Goal: Task Accomplishment & Management: Manage account settings

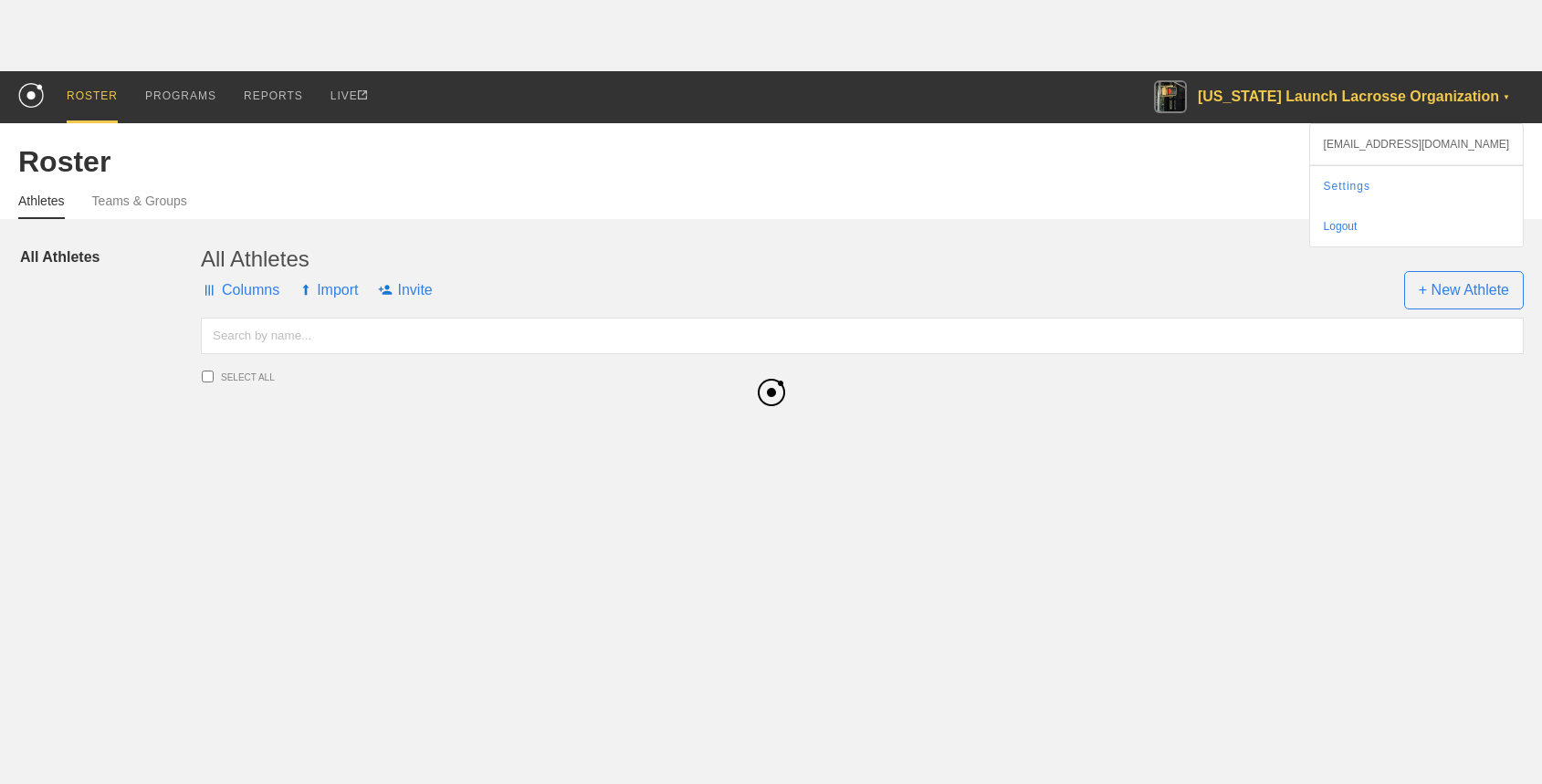
click at [1290, 94] on div "[US_STATE] Launch Lacrosse Organization ▼" at bounding box center [1339, 98] width 370 height 52
click at [1396, 172] on link "Settings" at bounding box center [1417, 186] width 213 height 40
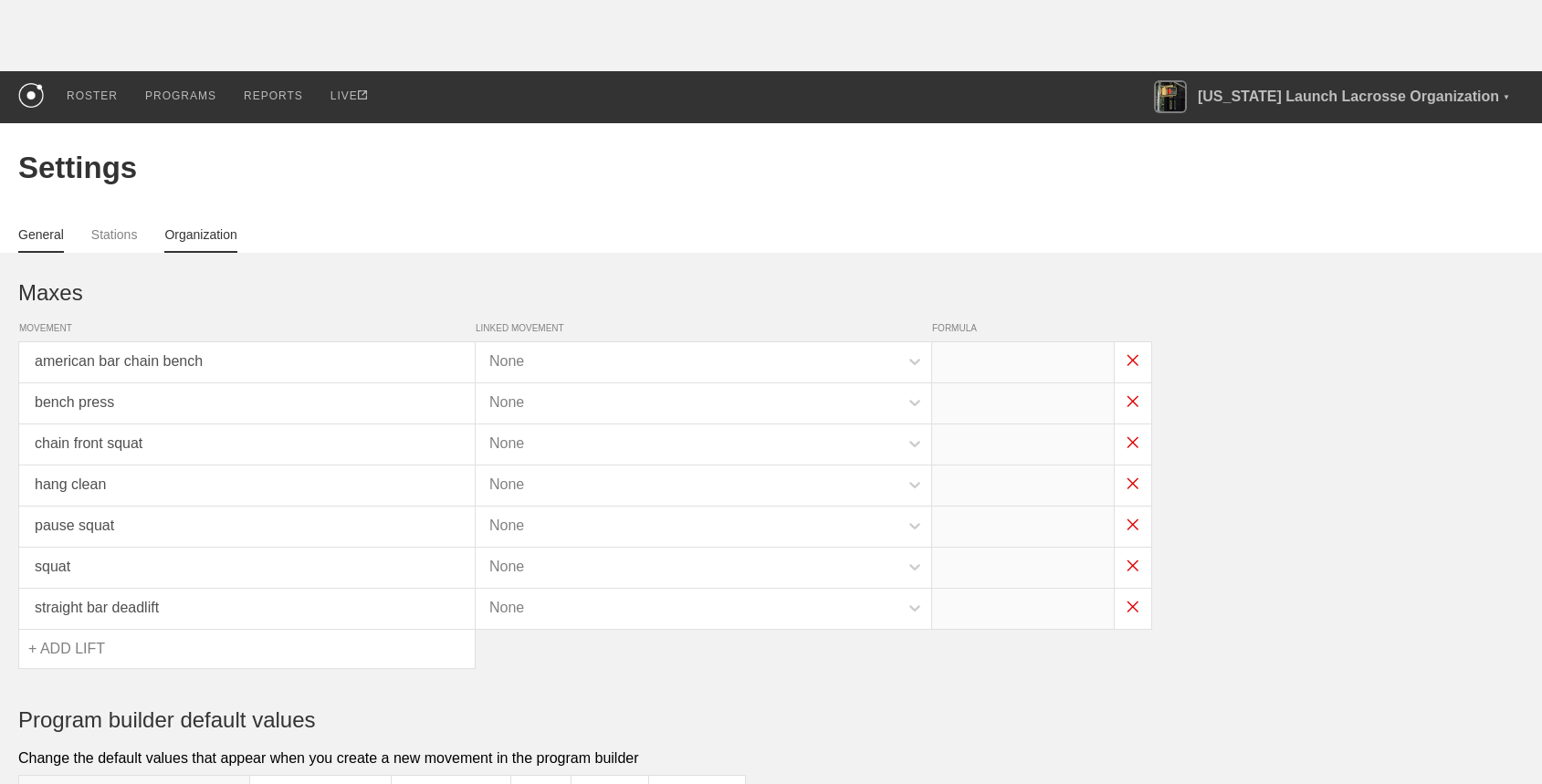
click at [184, 231] on link "Organization" at bounding box center [201, 241] width 72 height 26
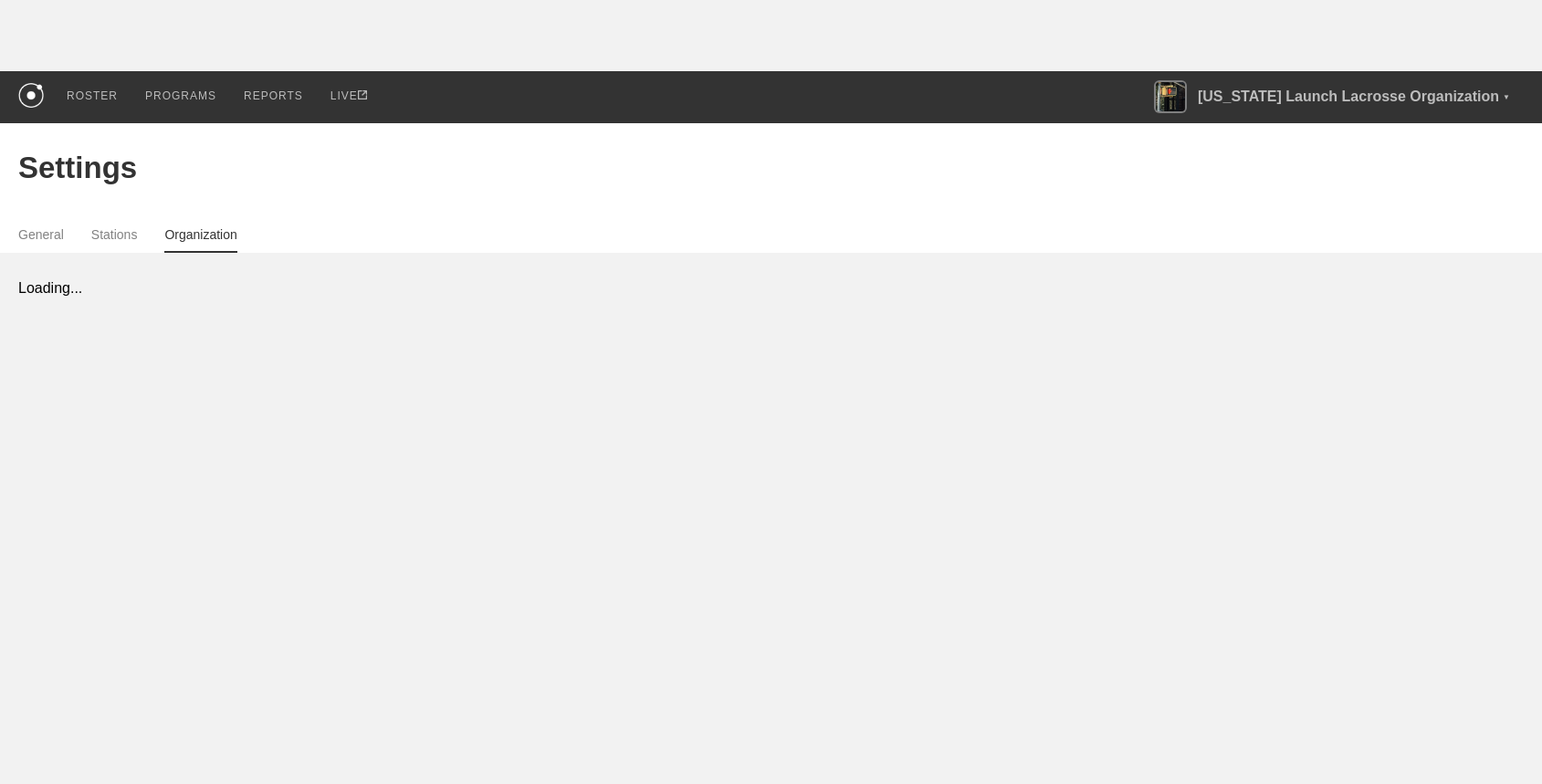
select select "ADMIN"
select select "STAFF"
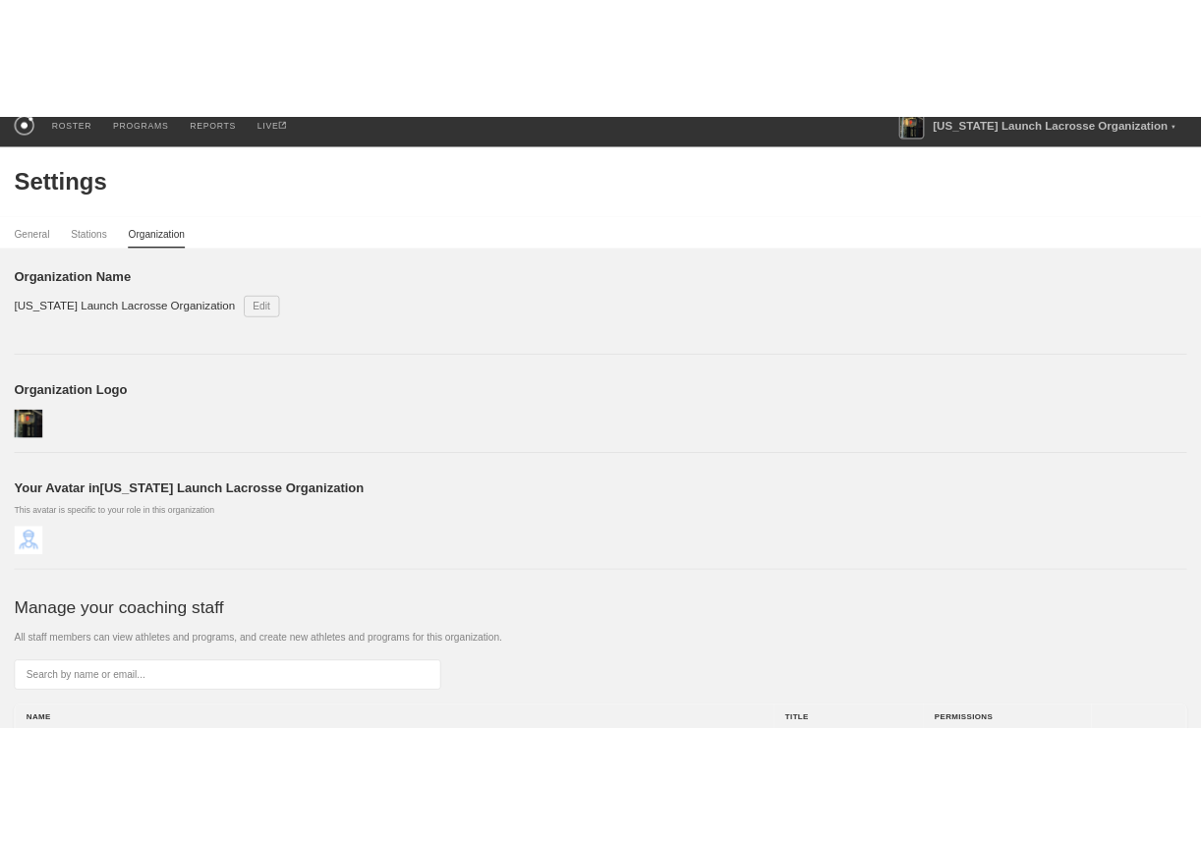
scroll to position [93, 0]
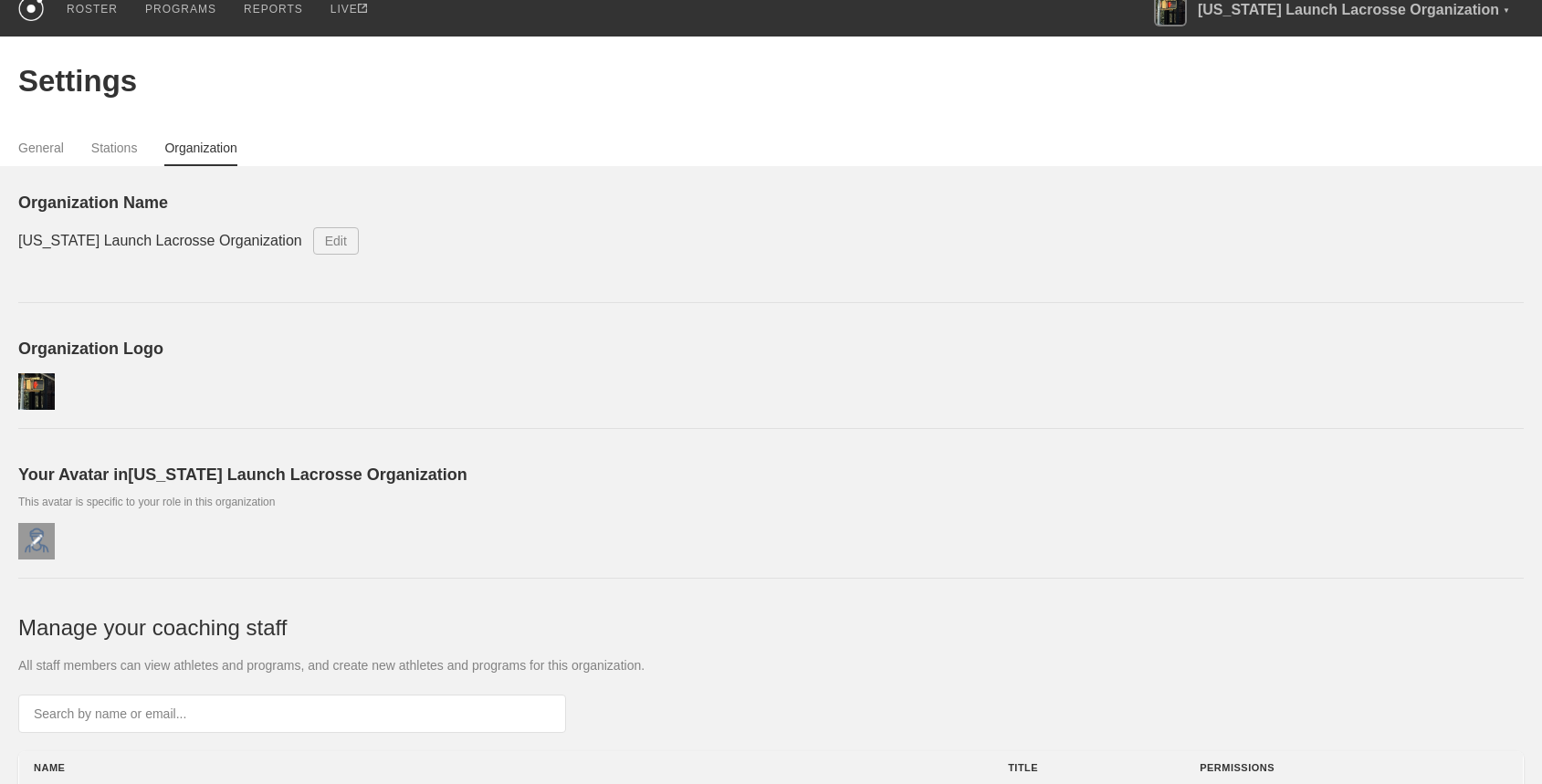
click at [37, 529] on div at bounding box center [36, 541] width 36 height 36
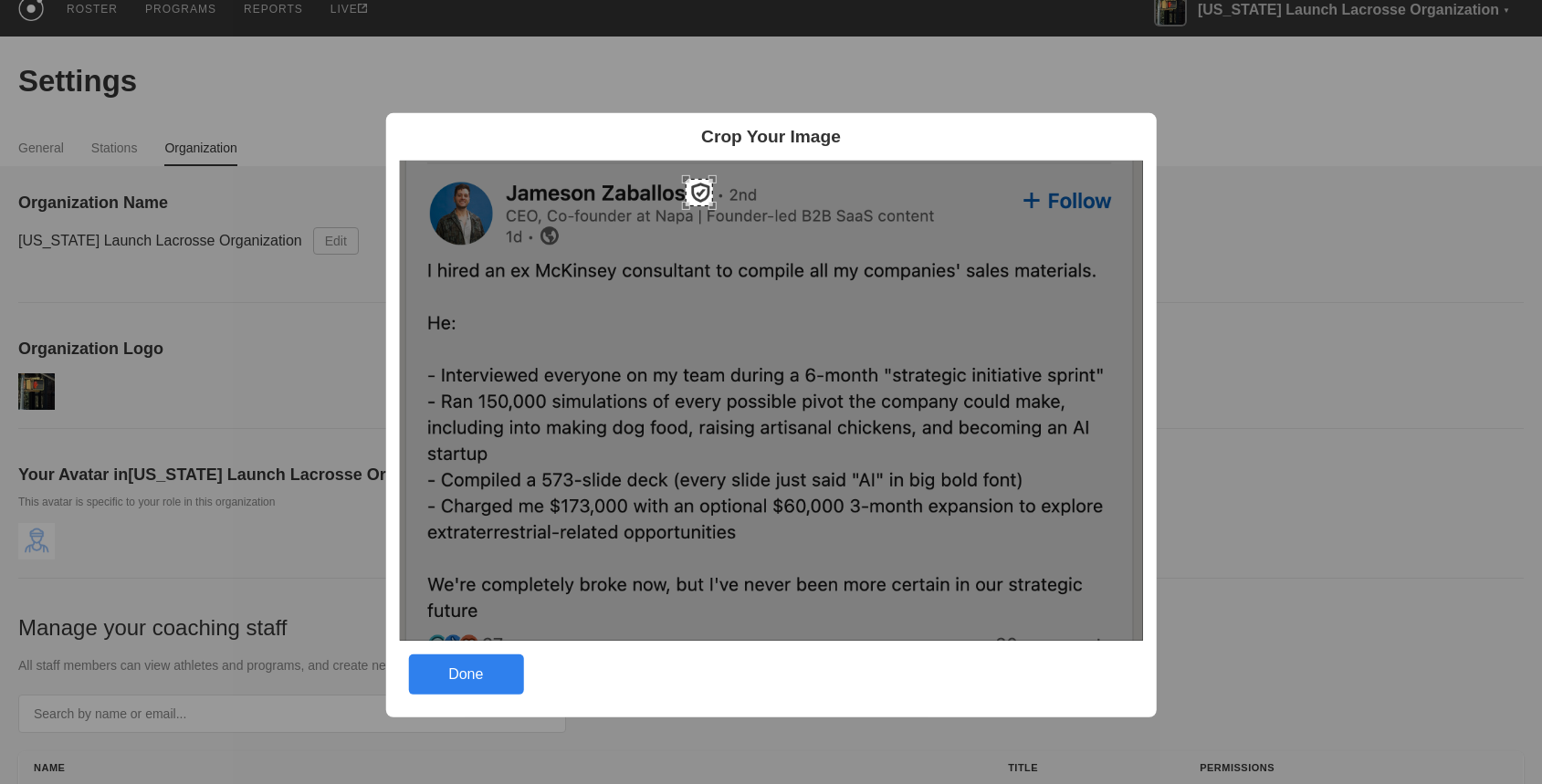
drag, startPoint x: 410, startPoint y: 174, endPoint x: 696, endPoint y: 191, distance: 286.5
click at [696, 191] on div at bounding box center [698, 191] width 27 height 27
drag, startPoint x: 712, startPoint y: 202, endPoint x: 720, endPoint y: 213, distance: 13.6
click at [720, 214] on div at bounding box center [720, 213] width 8 height 8
click at [699, 189] on div at bounding box center [702, 194] width 35 height 35
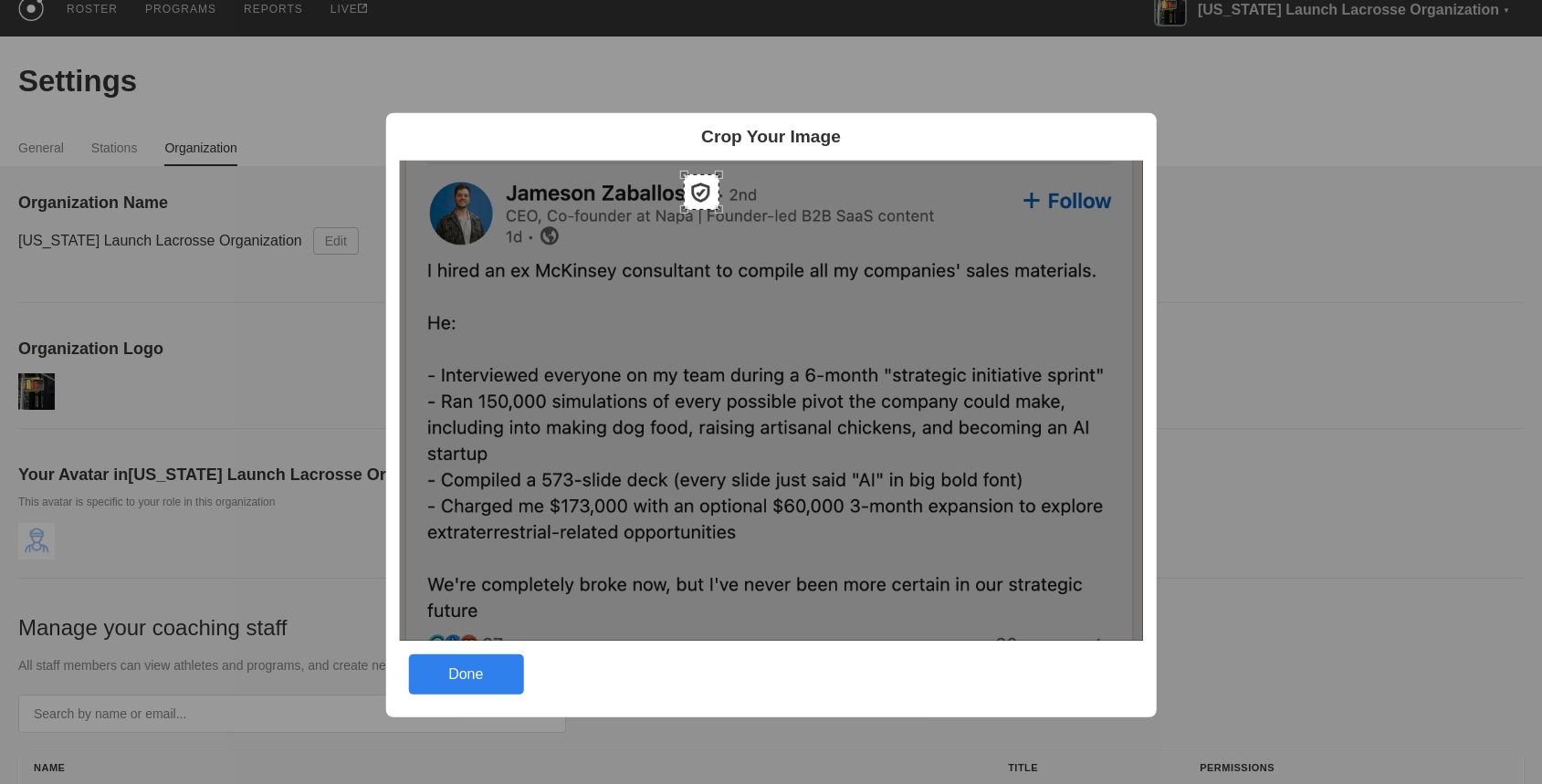
click at [702, 188] on div at bounding box center [700, 191] width 35 height 35
click at [469, 685] on div "Done" at bounding box center [465, 674] width 115 height 40
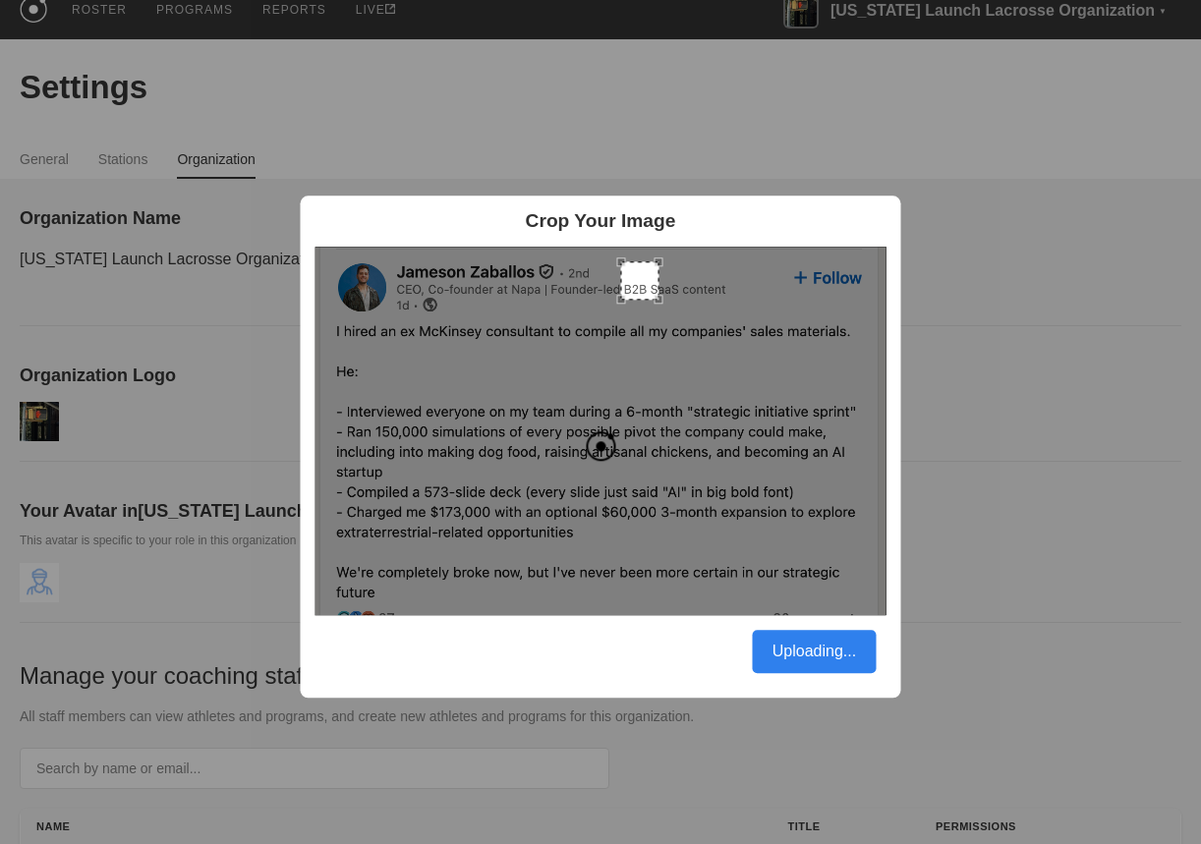
click at [805, 649] on div "Uploading..." at bounding box center [815, 651] width 124 height 43
click at [963, 580] on div "Crop Your Image Uploading..." at bounding box center [600, 422] width 1201 height 844
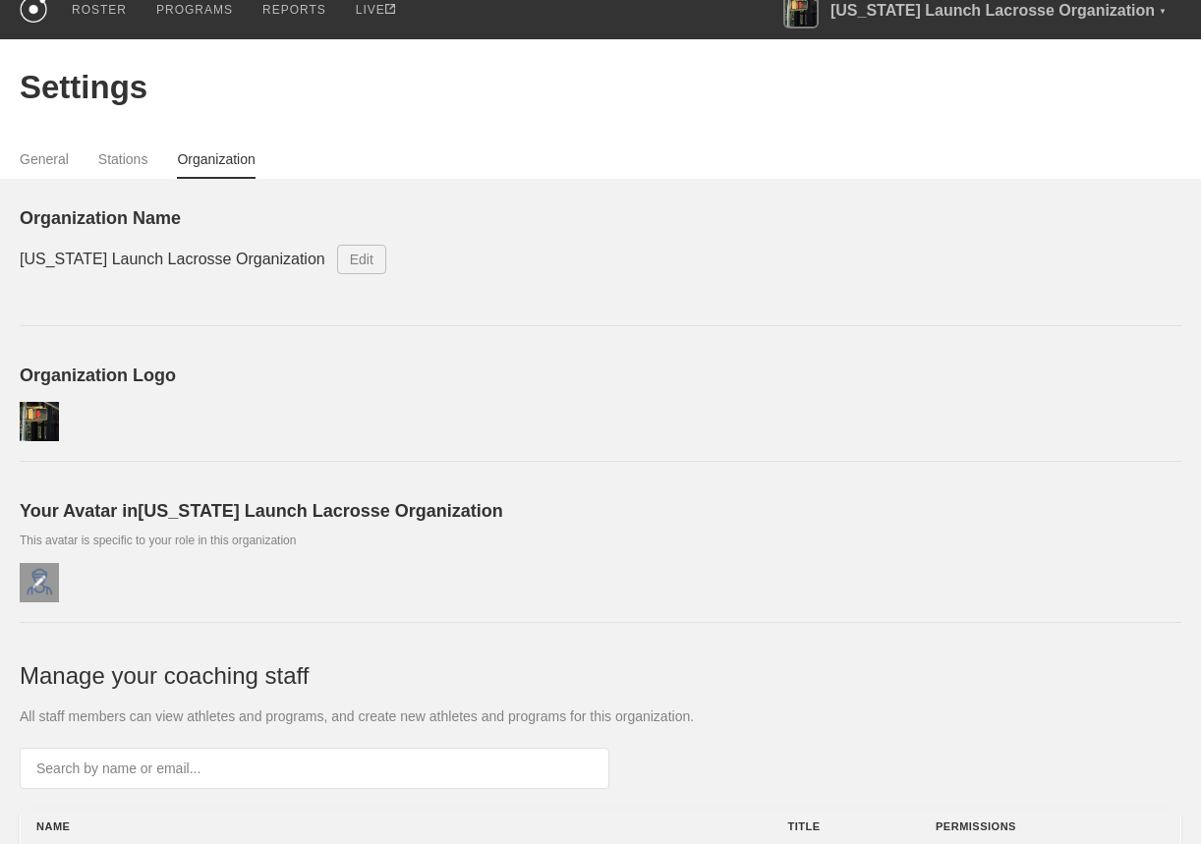
click at [32, 583] on img at bounding box center [39, 582] width 15 height 15
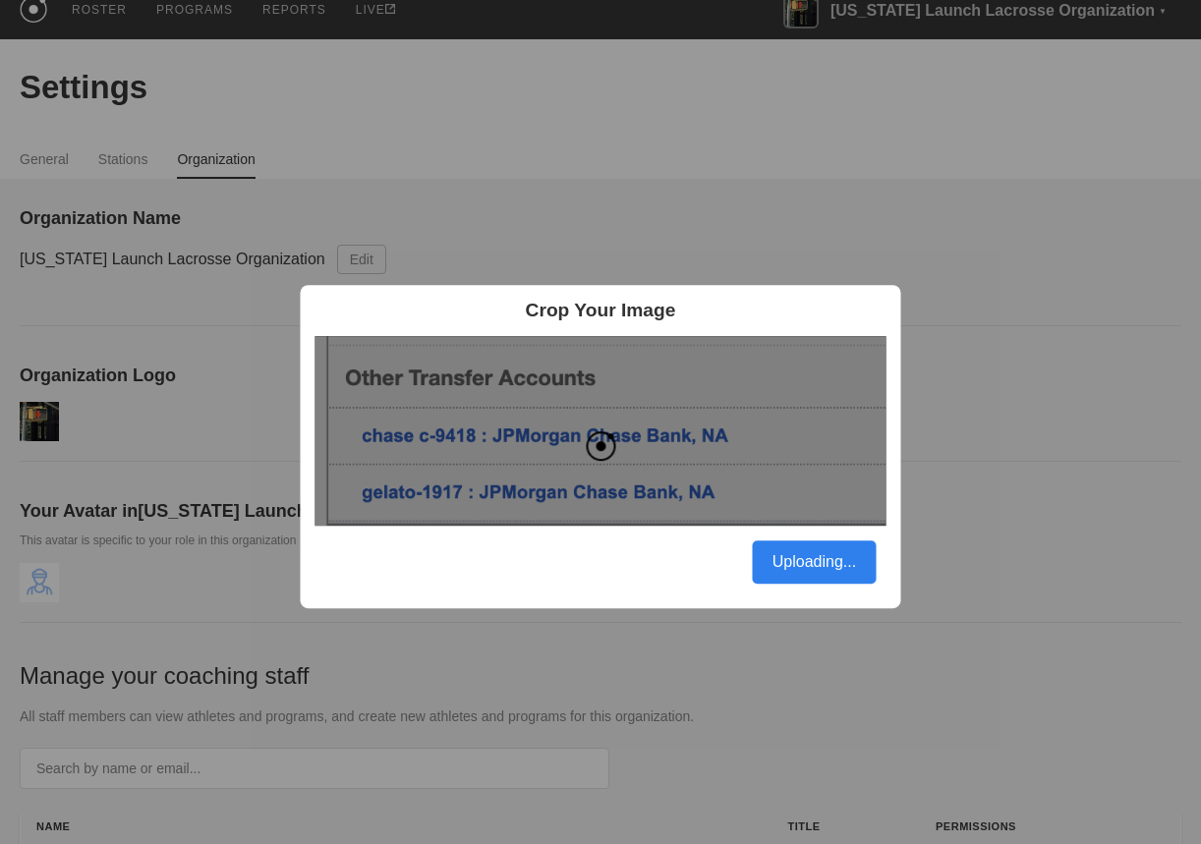
click at [349, 369] on img at bounding box center [601, 431] width 571 height 191
drag, startPoint x: 341, startPoint y: 361, endPoint x: 372, endPoint y: 376, distance: 34.3
click at [372, 376] on img at bounding box center [601, 431] width 571 height 191
click at [807, 562] on div "Uploading..." at bounding box center [815, 562] width 124 height 43
click at [949, 479] on div "Crop Your Image Uploading..." at bounding box center [600, 422] width 1201 height 844
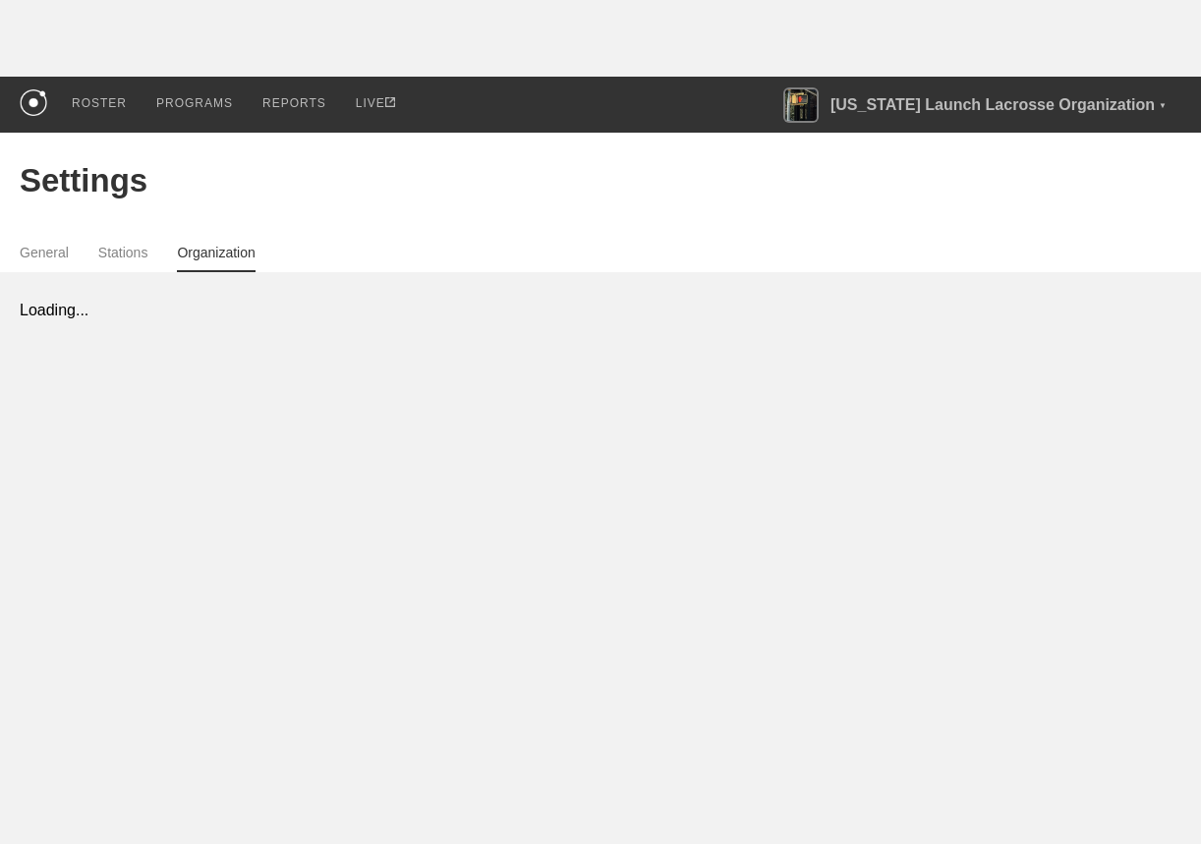
select select "ADMIN"
select select "STAFF"
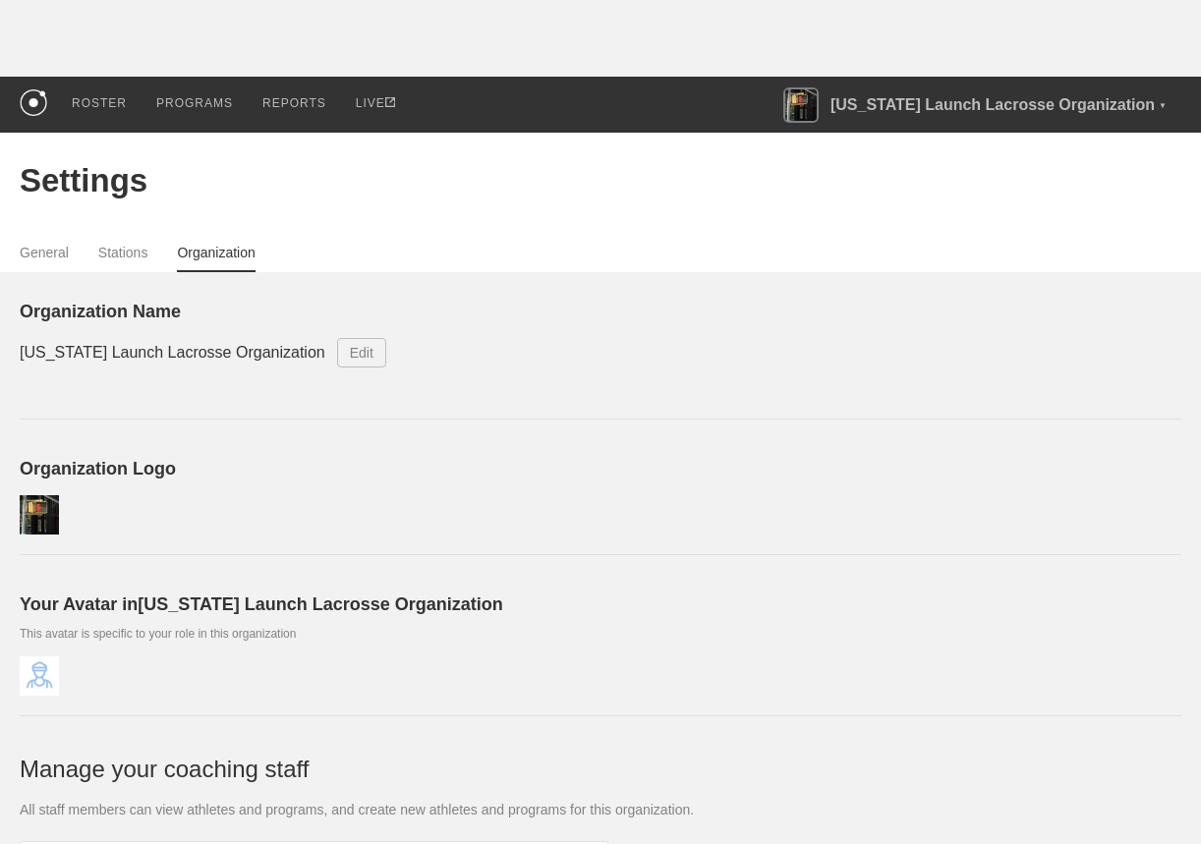
scroll to position [93, 0]
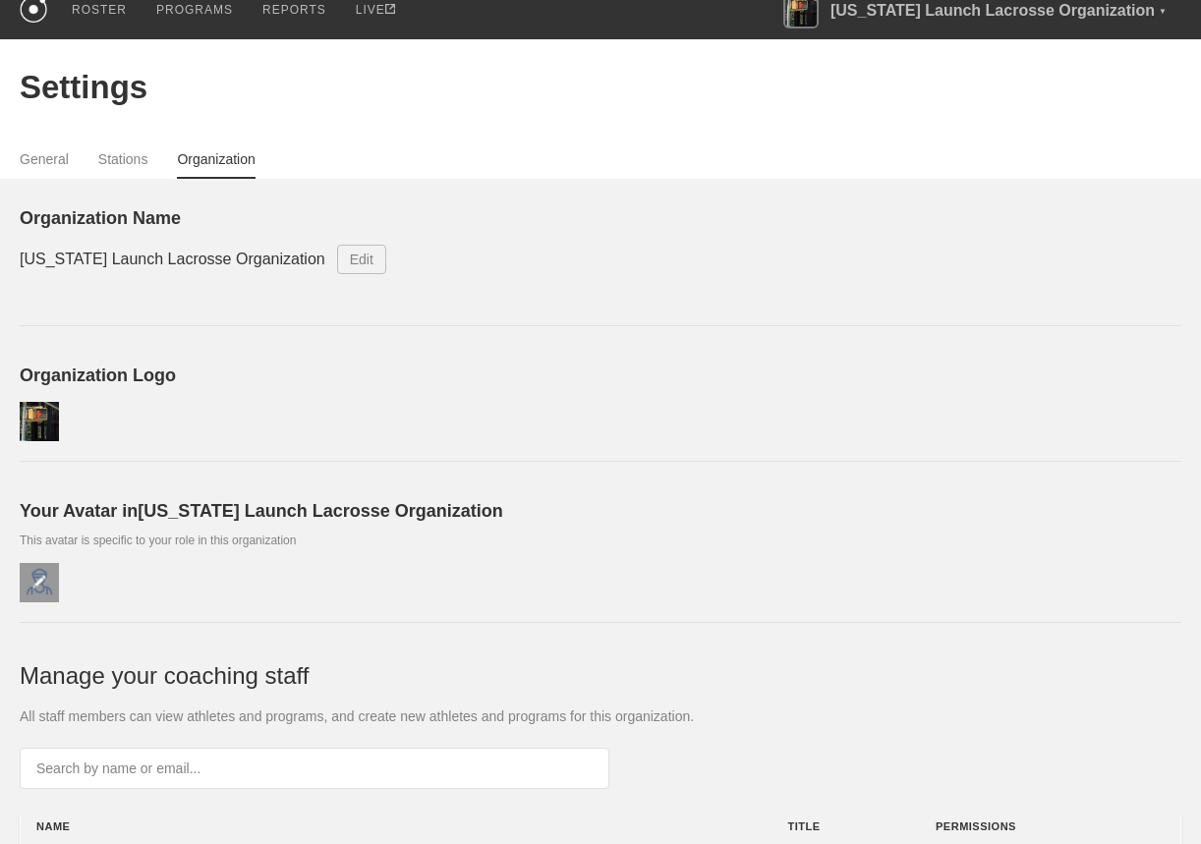
click at [45, 579] on img at bounding box center [39, 582] width 15 height 15
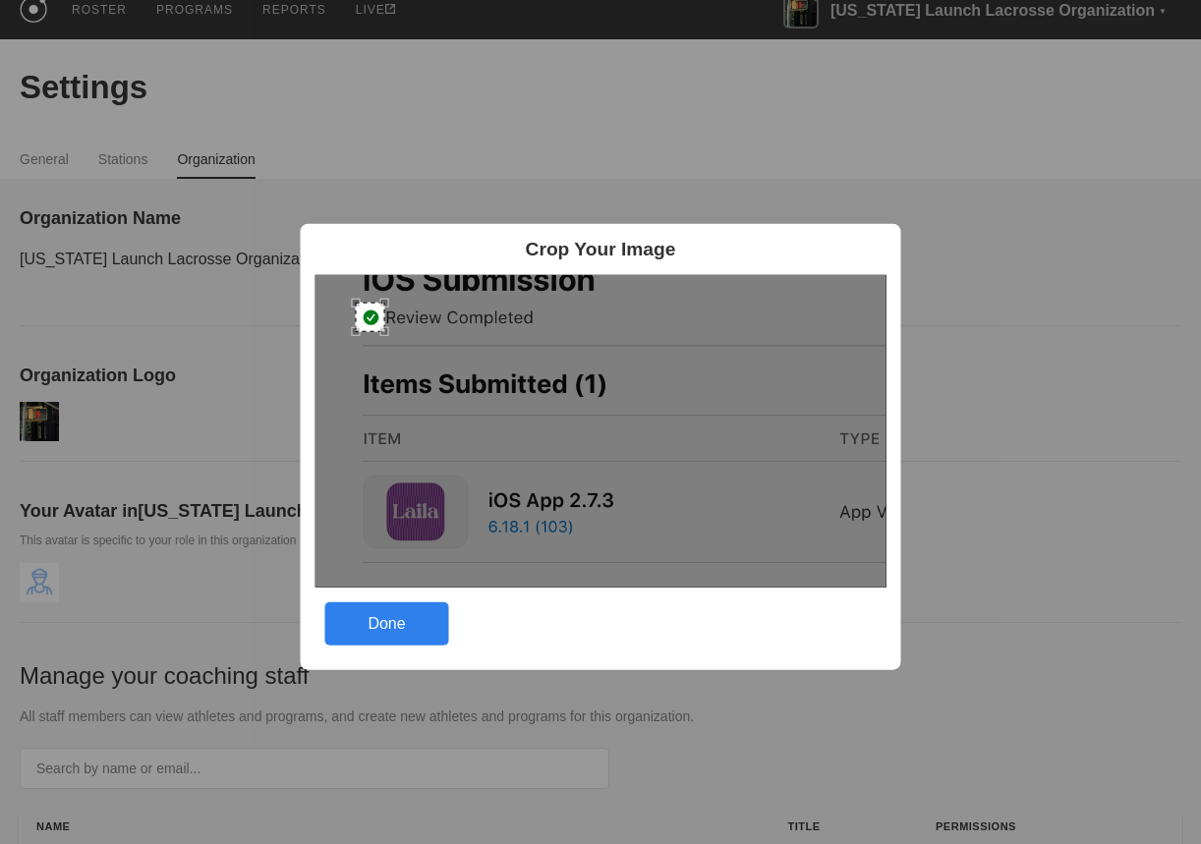
drag, startPoint x: 332, startPoint y: 293, endPoint x: 373, endPoint y: 320, distance: 48.8
click at [373, 320] on div at bounding box center [370, 316] width 29 height 29
click at [415, 623] on div "Done" at bounding box center [387, 624] width 124 height 43
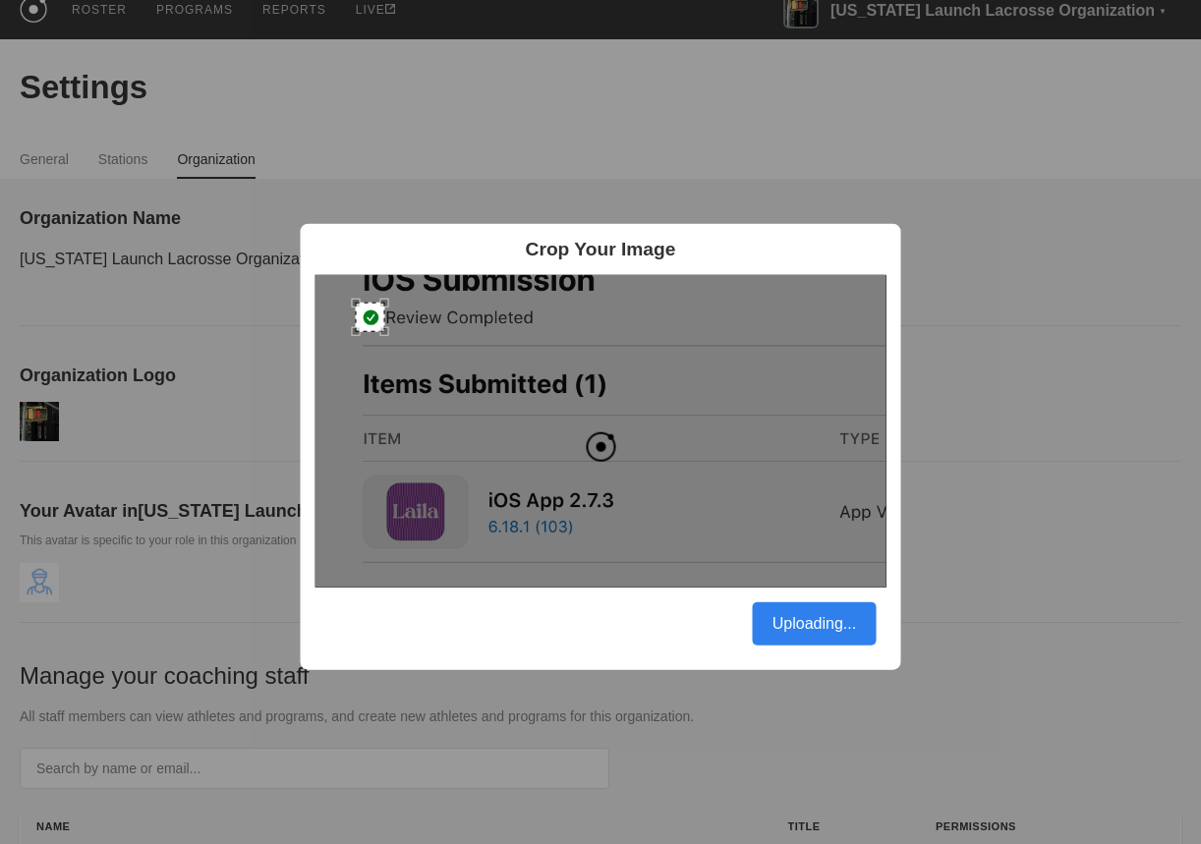
click at [808, 619] on div "Uploading..." at bounding box center [815, 624] width 124 height 43
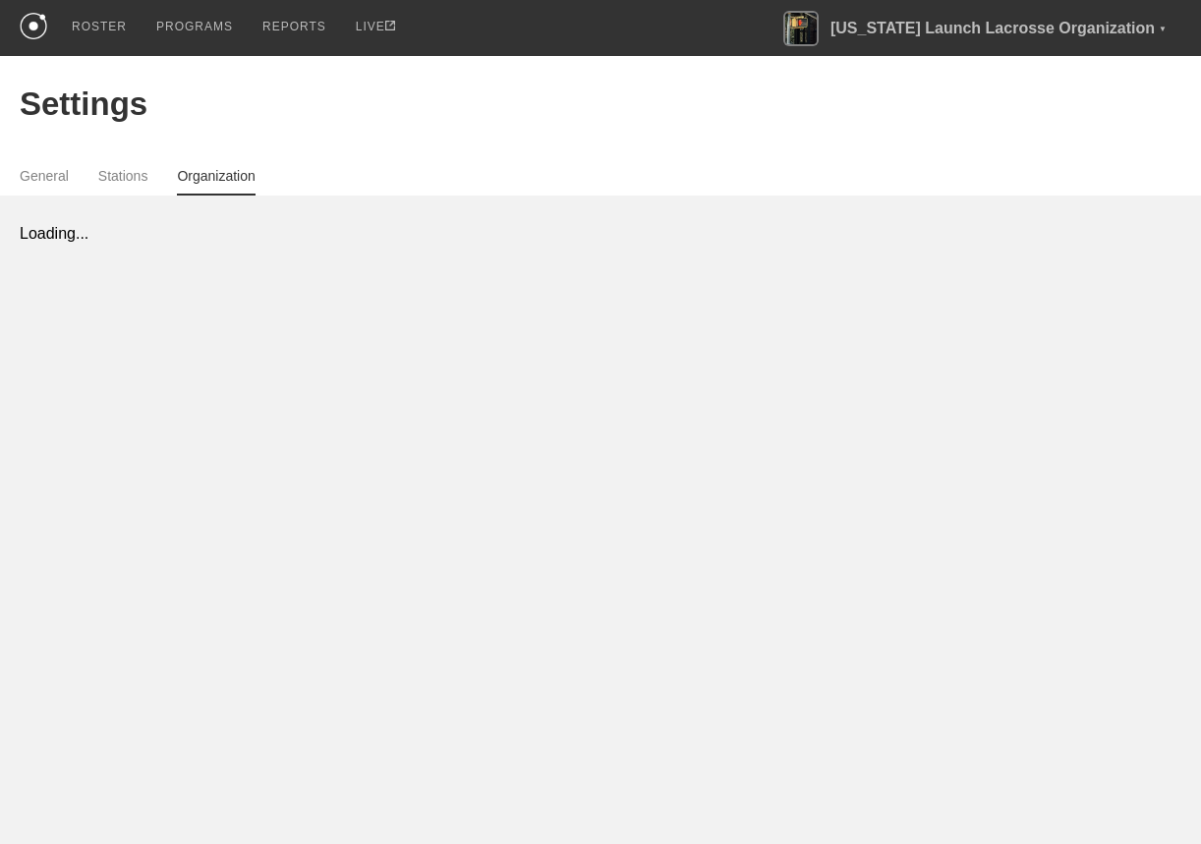
select select "ADMIN"
select select "STAFF"
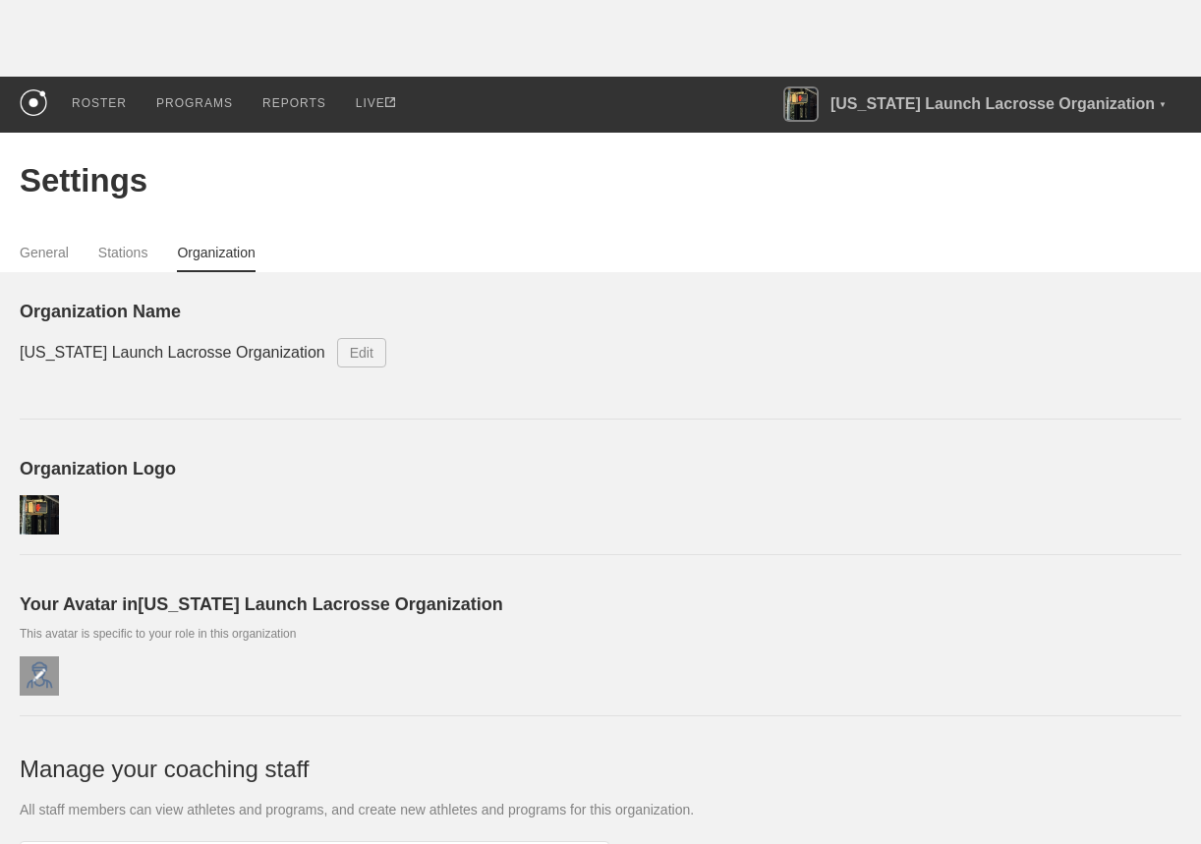
click at [42, 674] on img at bounding box center [39, 675] width 15 height 15
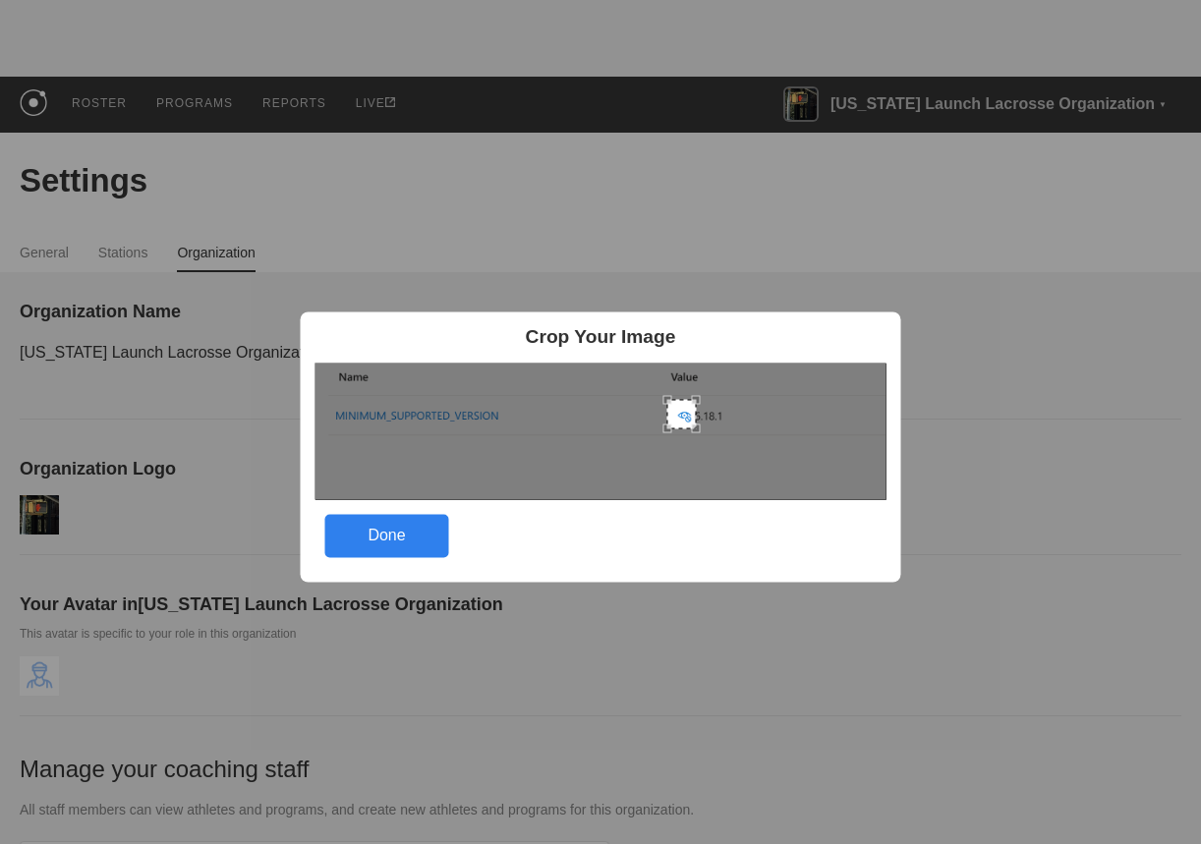
drag, startPoint x: 326, startPoint y: 378, endPoint x: 678, endPoint y: 415, distance: 353.8
click at [678, 415] on div at bounding box center [681, 413] width 29 height 29
click at [415, 530] on div "Done" at bounding box center [387, 535] width 124 height 43
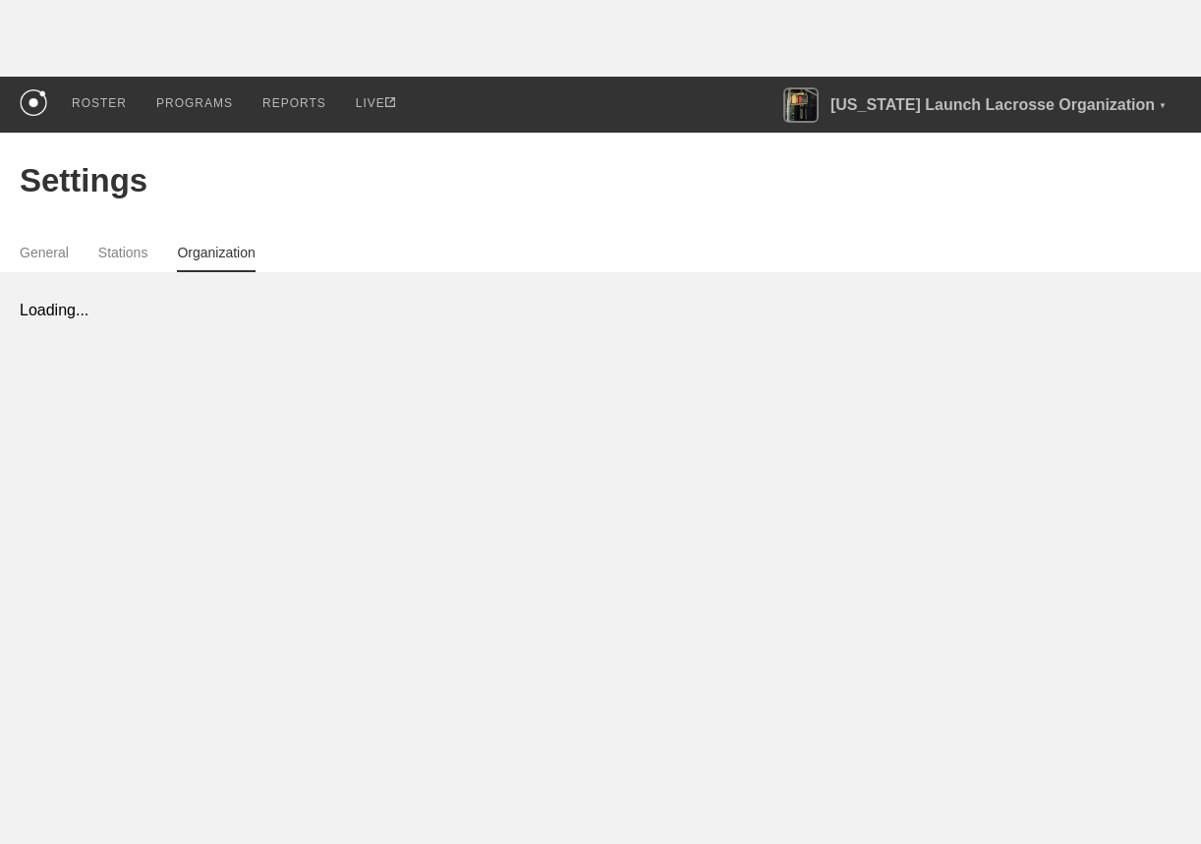
select select "ADMIN"
select select "STAFF"
select select "ADMIN"
select select "STAFF"
select select "ADMIN"
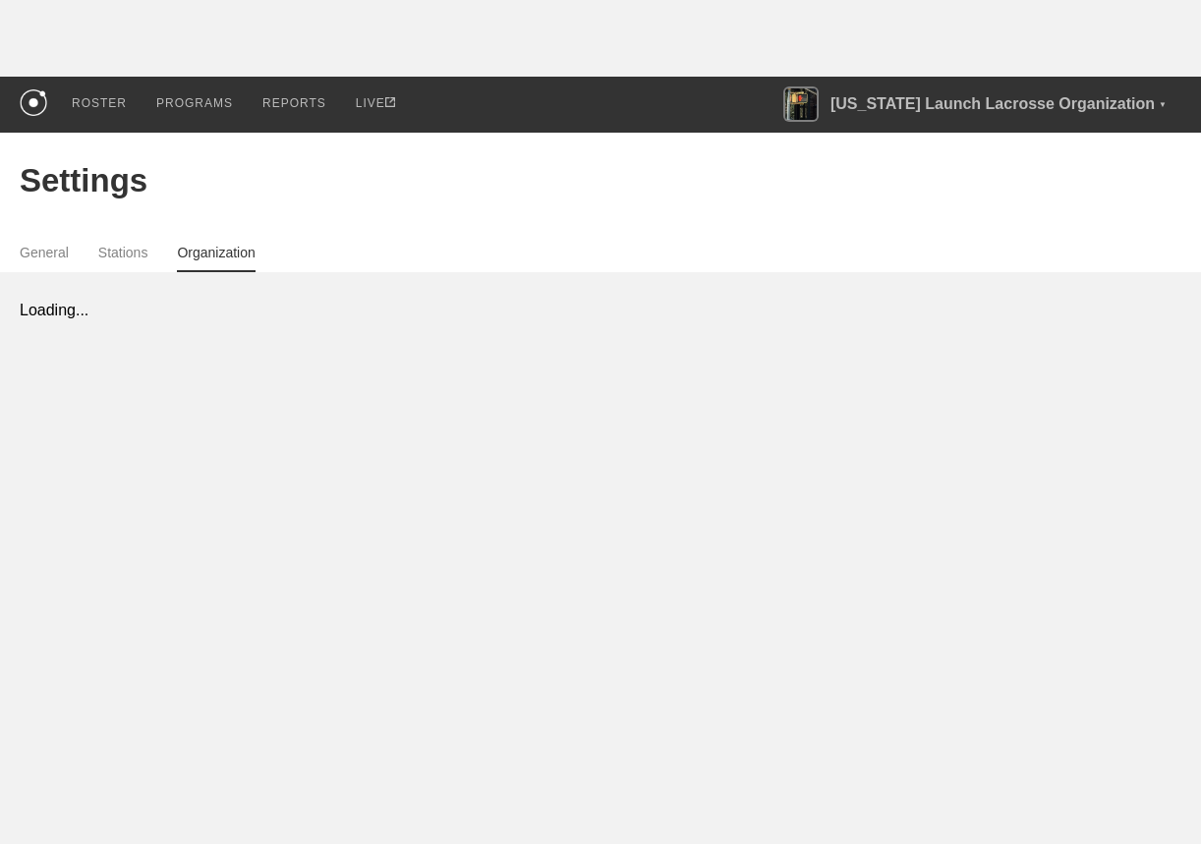
select select "STAFF"
select select "ADMIN"
select select "STAFF"
select select "ADMIN"
select select "STAFF"
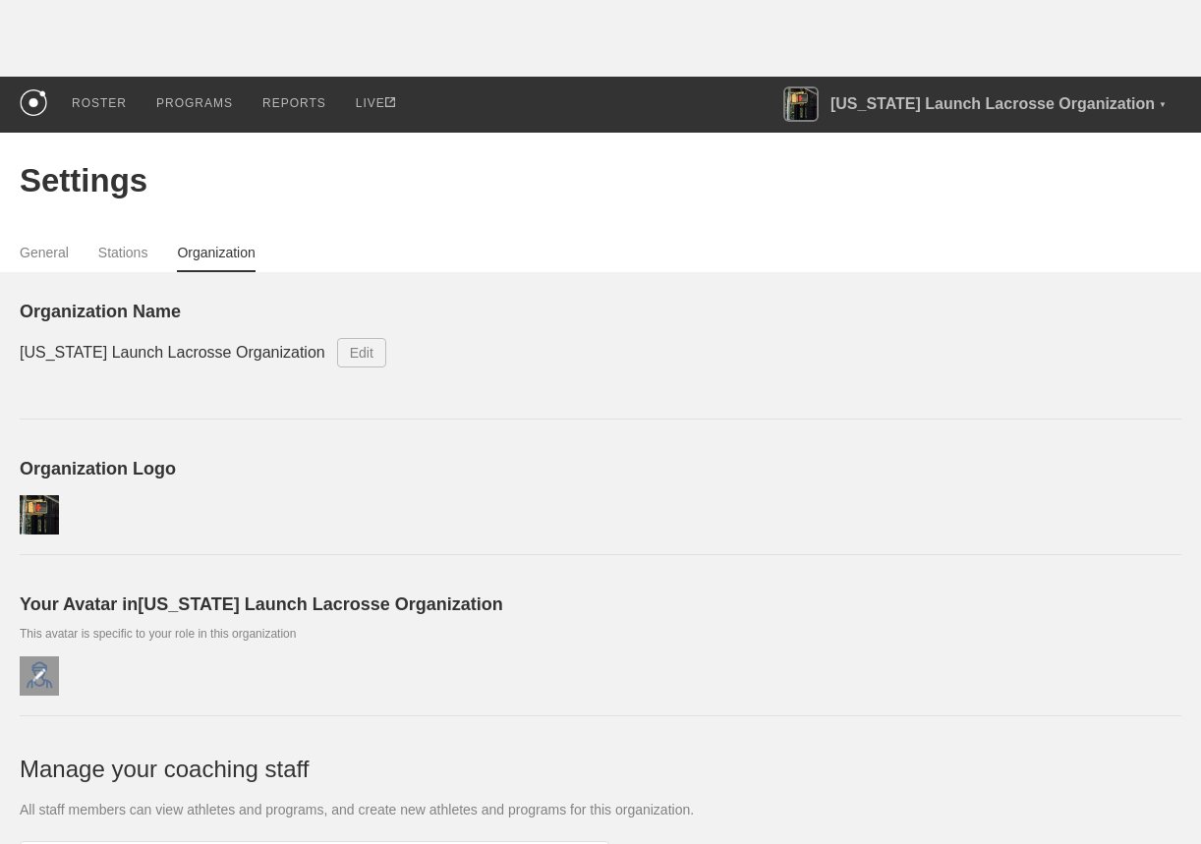
click at [36, 681] on img at bounding box center [39, 675] width 15 height 15
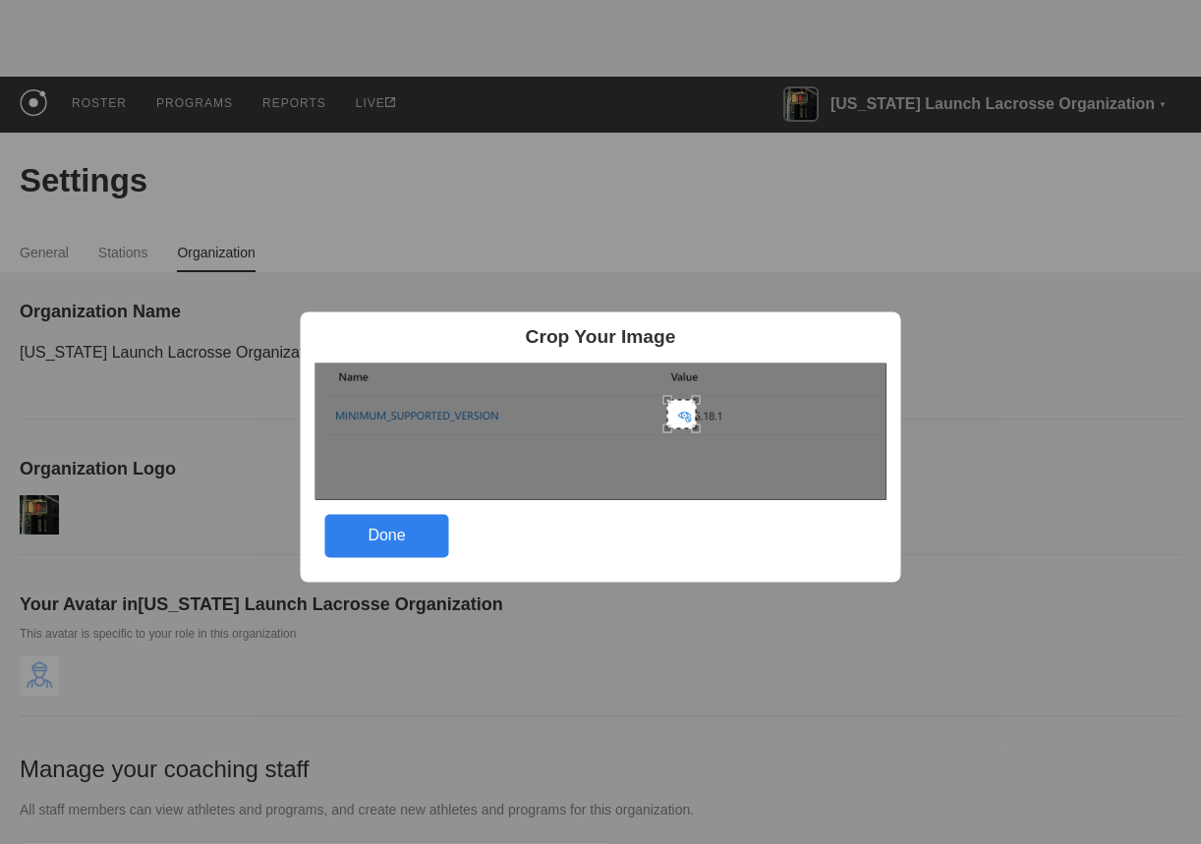
drag, startPoint x: 326, startPoint y: 379, endPoint x: 678, endPoint y: 416, distance: 353.8
click at [678, 416] on div at bounding box center [681, 413] width 29 height 29
click at [408, 522] on div "Done" at bounding box center [387, 535] width 124 height 43
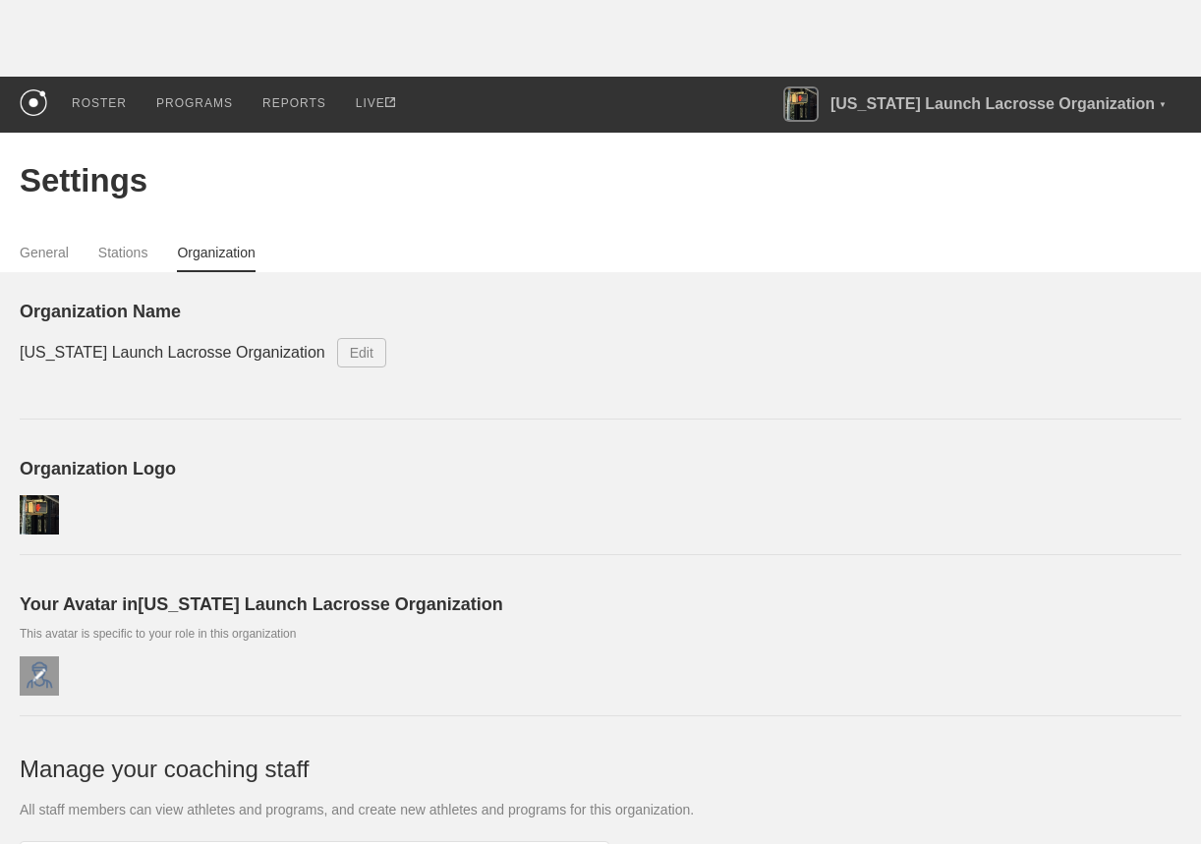
click at [55, 674] on div at bounding box center [39, 676] width 39 height 39
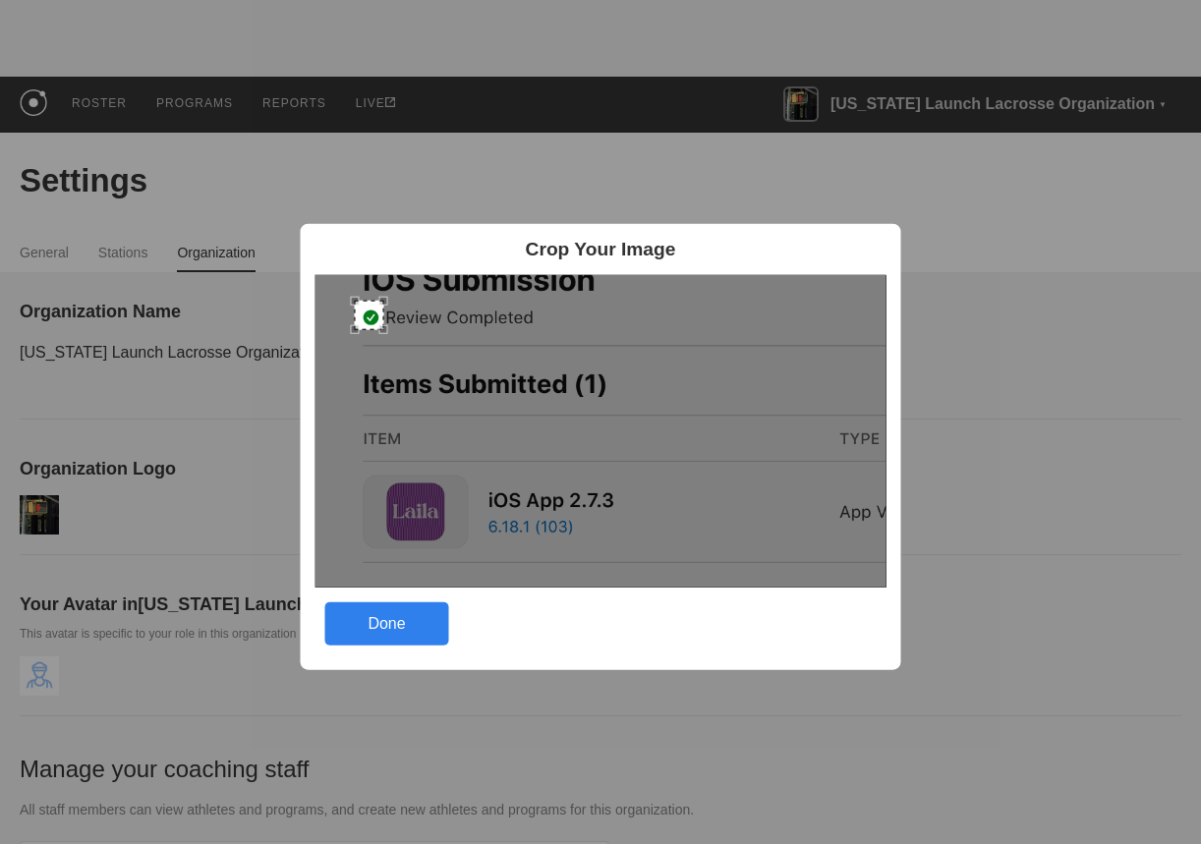
drag, startPoint x: 330, startPoint y: 287, endPoint x: 370, endPoint y: 314, distance: 47.4
click at [370, 314] on div at bounding box center [369, 314] width 29 height 29
click at [400, 619] on div "Done" at bounding box center [387, 624] width 124 height 43
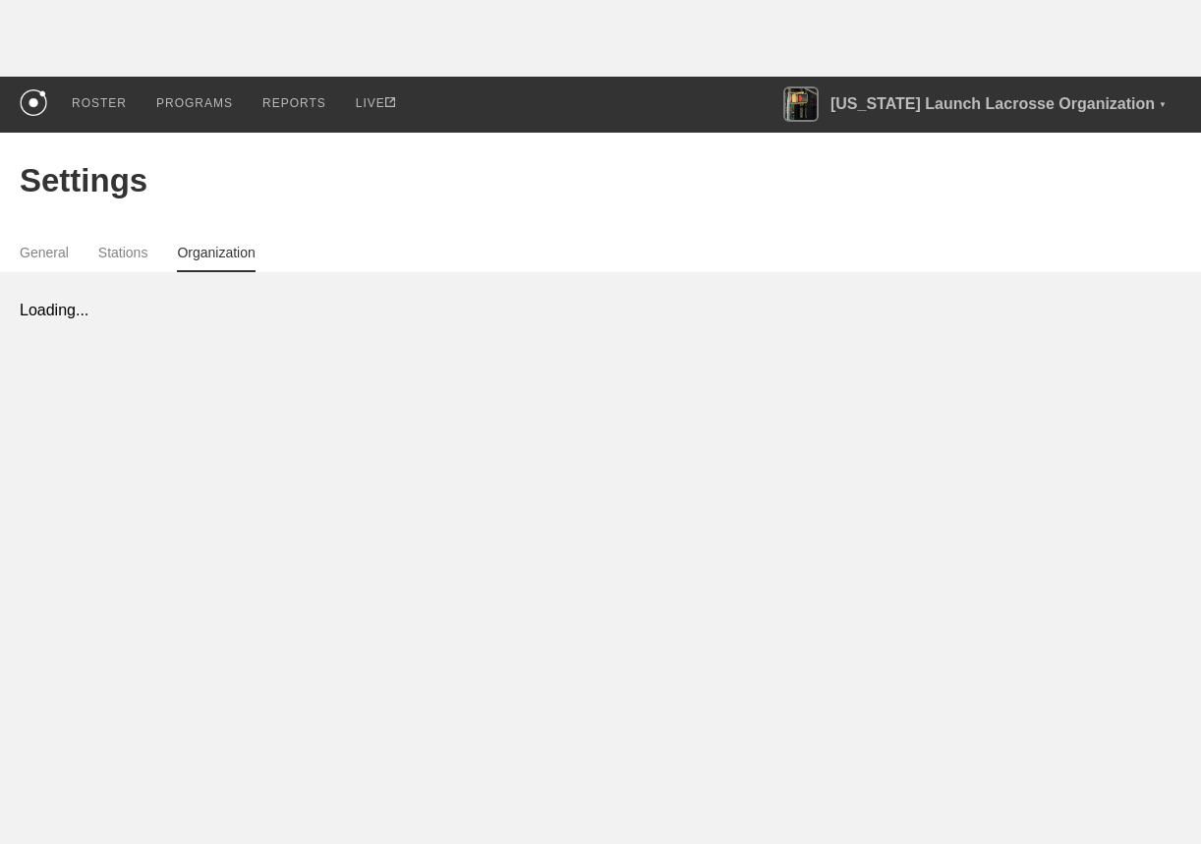
select select "ADMIN"
select select "STAFF"
select select "ADMIN"
select select "STAFF"
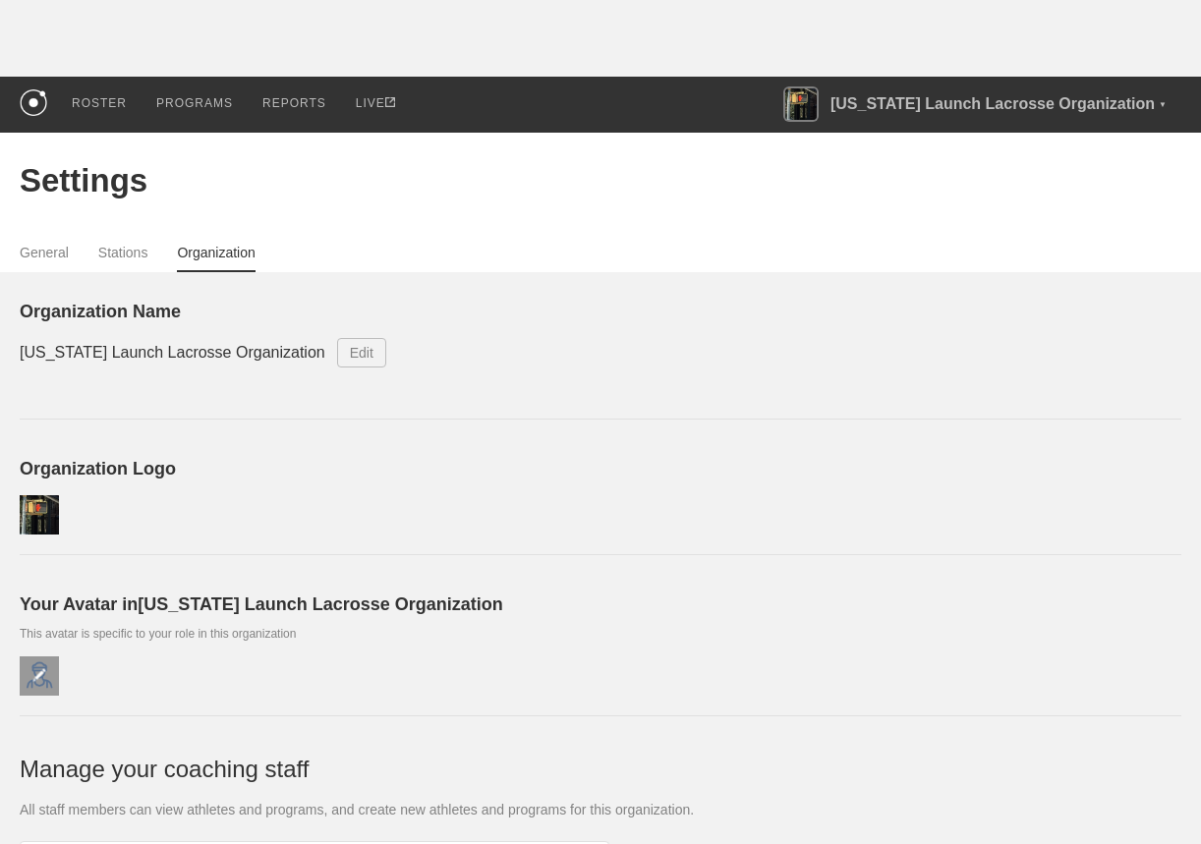
click at [42, 682] on div at bounding box center [39, 676] width 39 height 39
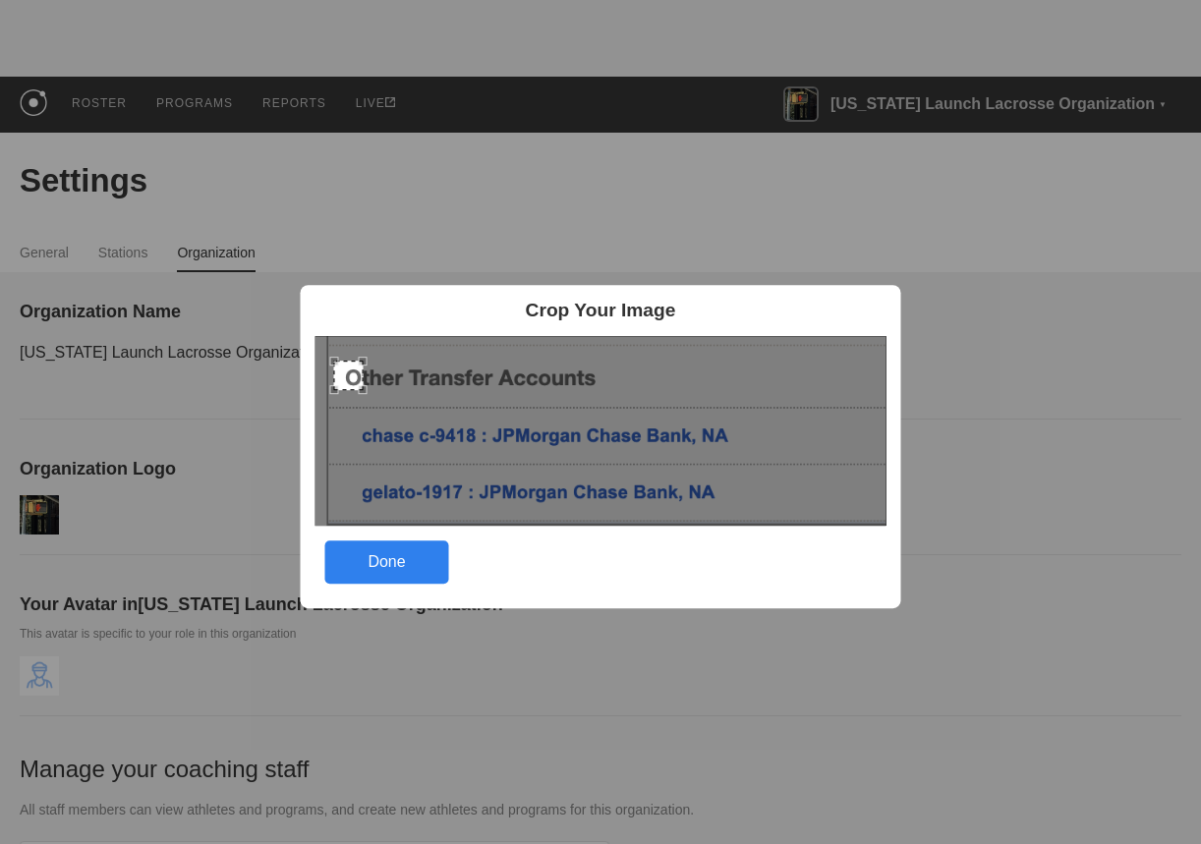
drag, startPoint x: 334, startPoint y: 355, endPoint x: 353, endPoint y: 379, distance: 30.9
click at [353, 379] on div at bounding box center [348, 375] width 29 height 29
click at [402, 567] on div "Done" at bounding box center [387, 562] width 124 height 43
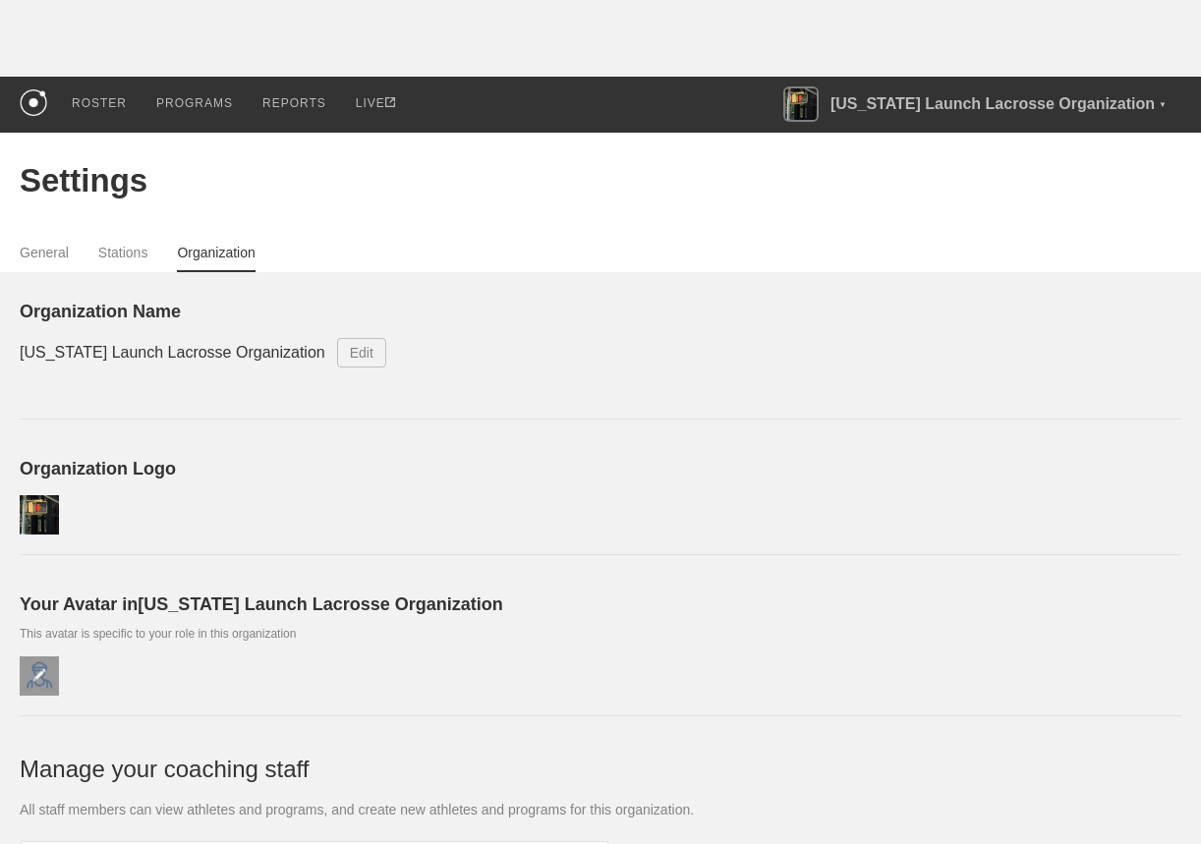
click at [43, 675] on img at bounding box center [39, 675] width 15 height 15
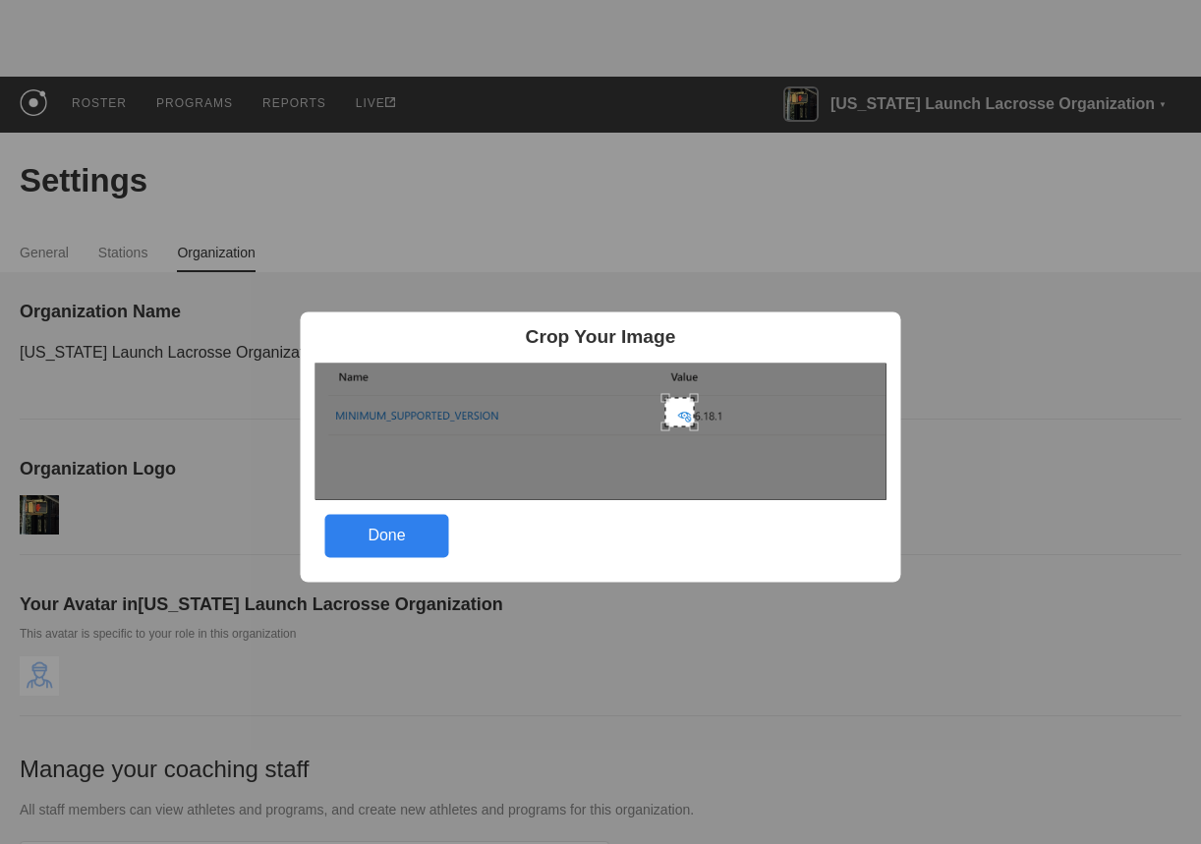
drag, startPoint x: 322, startPoint y: 379, endPoint x: 675, endPoint y: 415, distance: 354.7
click at [675, 415] on div at bounding box center [679, 411] width 29 height 29
click at [392, 547] on div "Done" at bounding box center [387, 535] width 124 height 43
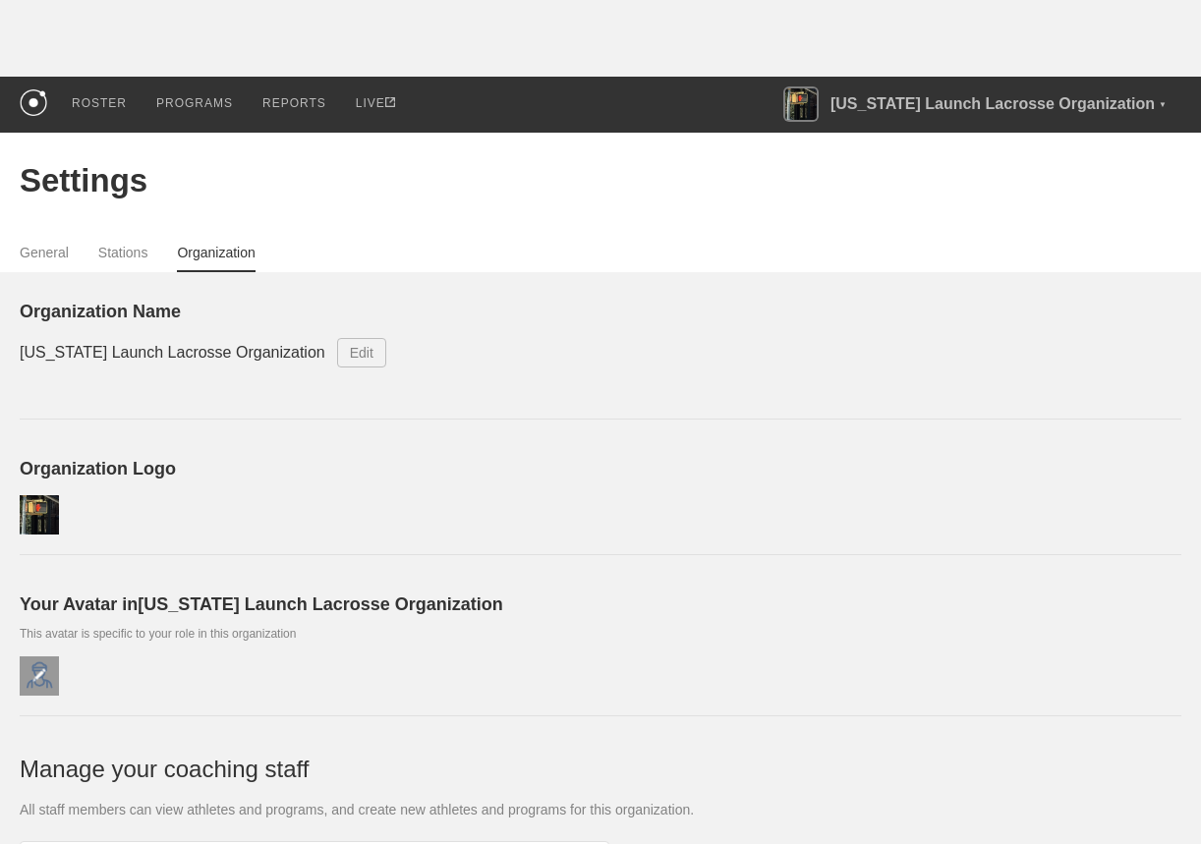
click at [46, 672] on div at bounding box center [39, 676] width 39 height 39
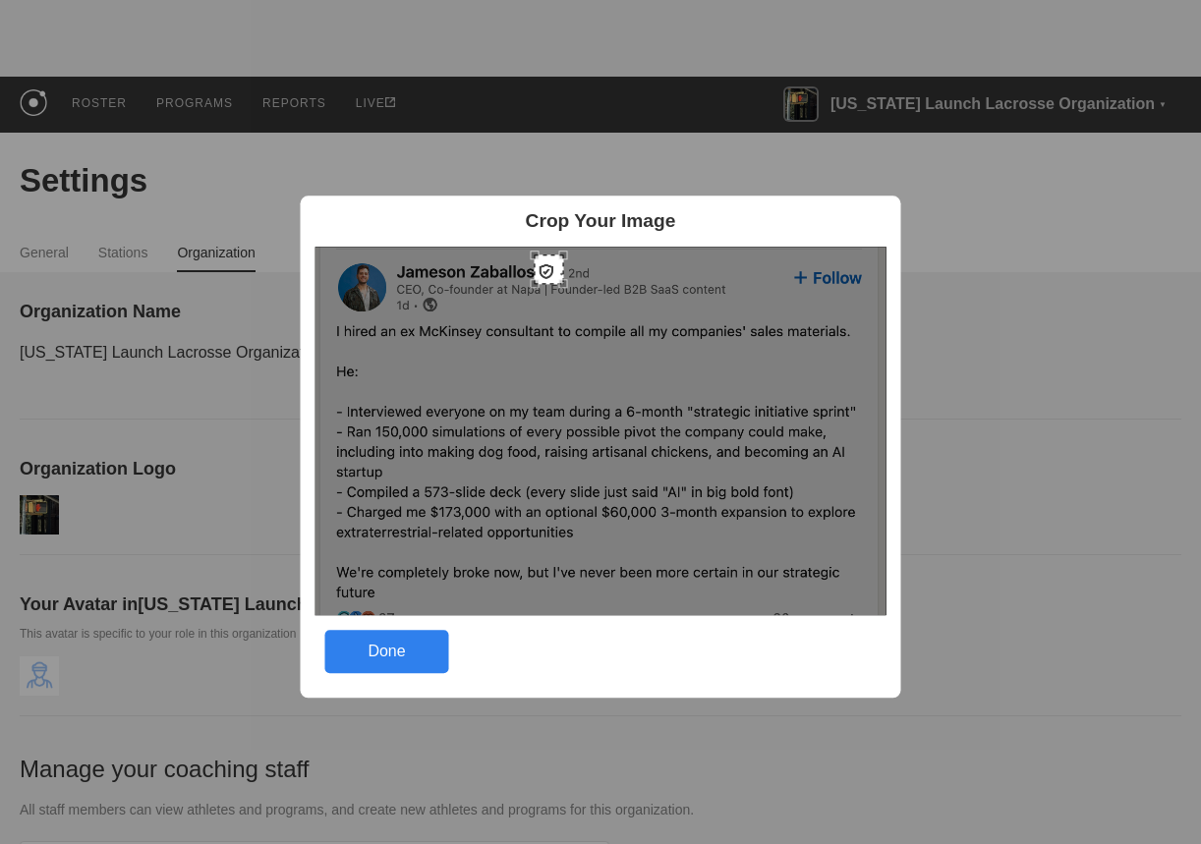
drag, startPoint x: 330, startPoint y: 258, endPoint x: 546, endPoint y: 268, distance: 215.5
click at [546, 269] on div at bounding box center [549, 269] width 29 height 29
click at [407, 654] on div "Done" at bounding box center [387, 651] width 124 height 43
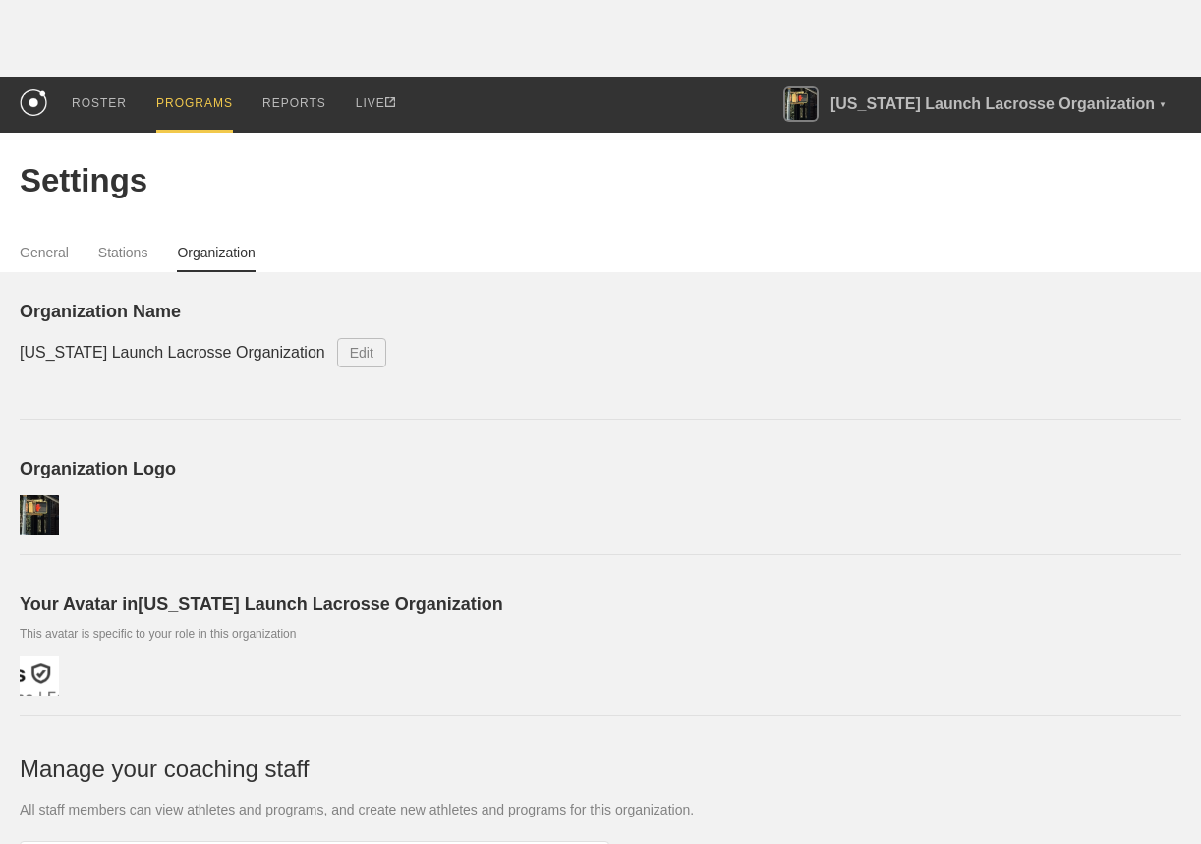
click at [201, 101] on div "PROGRAMS" at bounding box center [194, 105] width 77 height 56
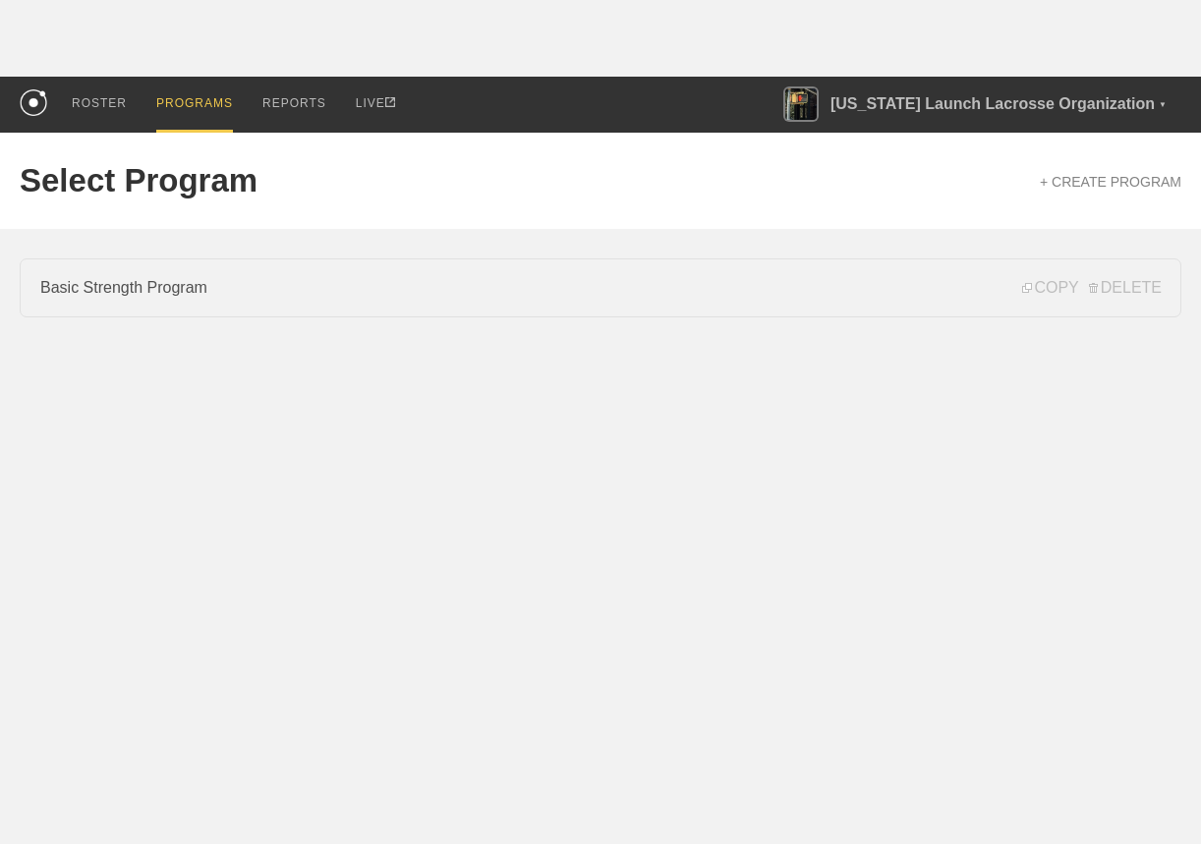
click at [385, 287] on link "Basic Strength Program" at bounding box center [601, 288] width 1162 height 59
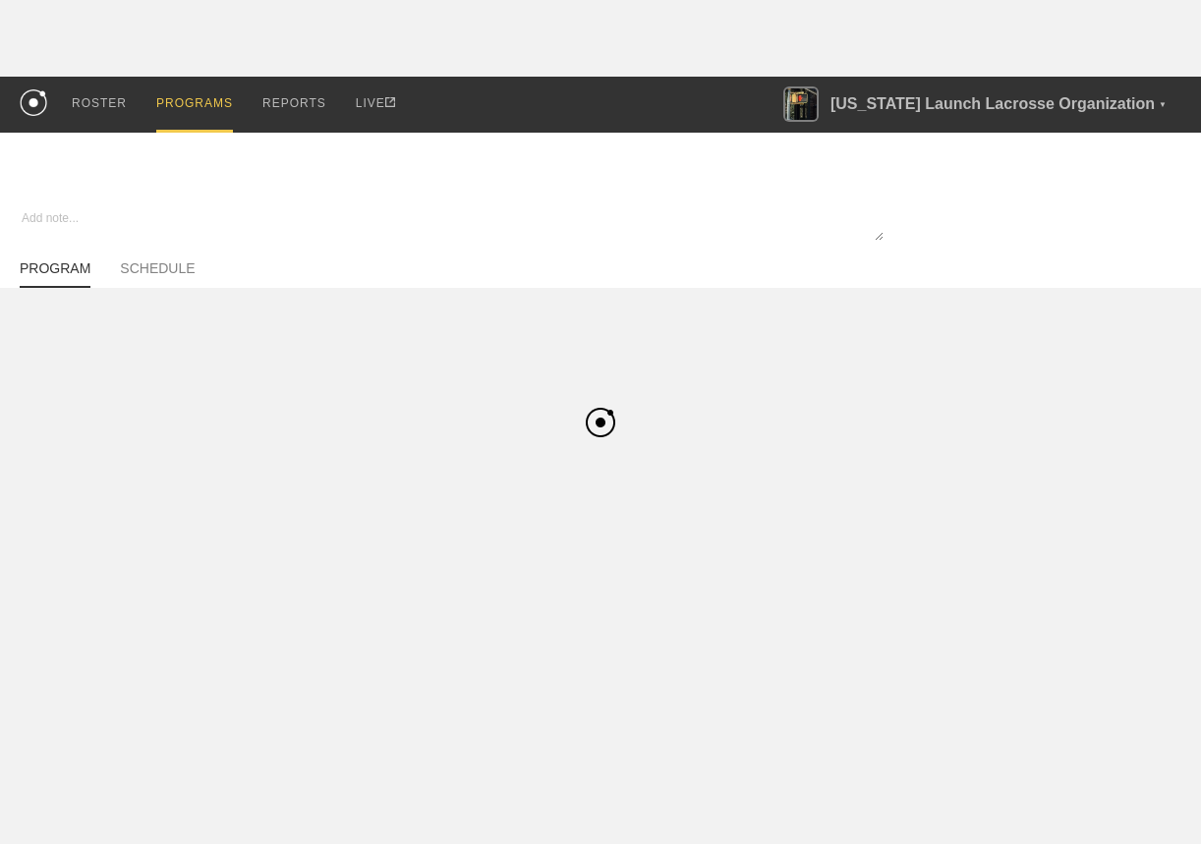
type textarea "x"
type input "Basic Strength Program"
type textarea "A basic strength training program"
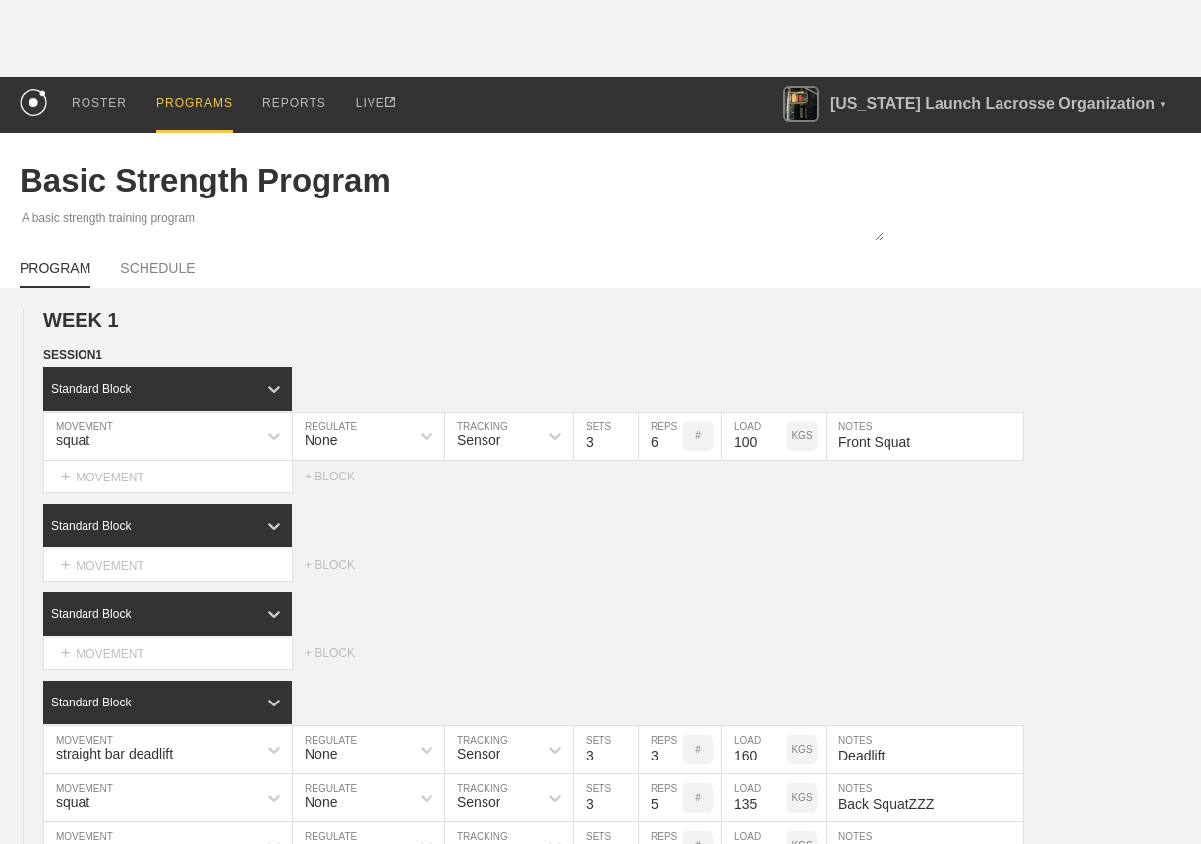
click at [73, 267] on link "PROGRAM" at bounding box center [55, 274] width 71 height 28
click at [133, 262] on link "SCHEDULE" at bounding box center [157, 274] width 75 height 28
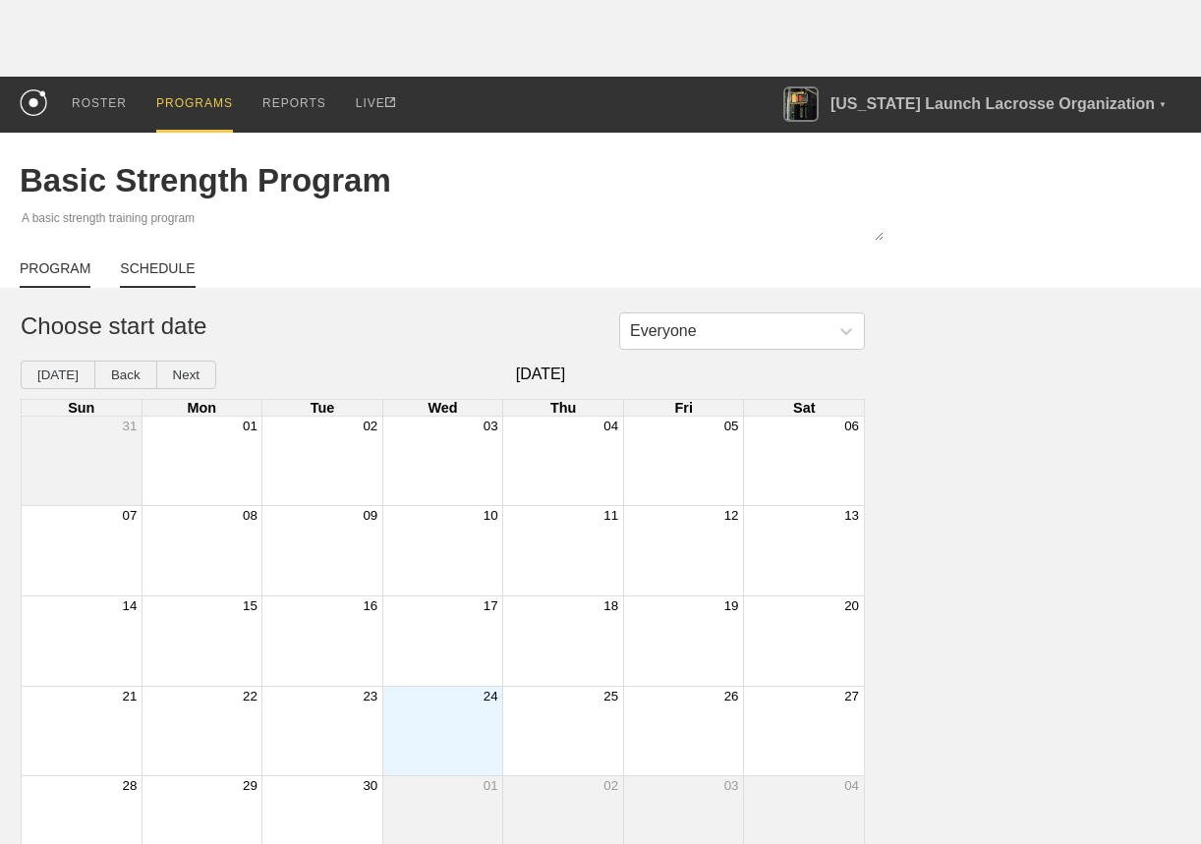
click at [49, 269] on link "PROGRAM" at bounding box center [55, 274] width 71 height 28
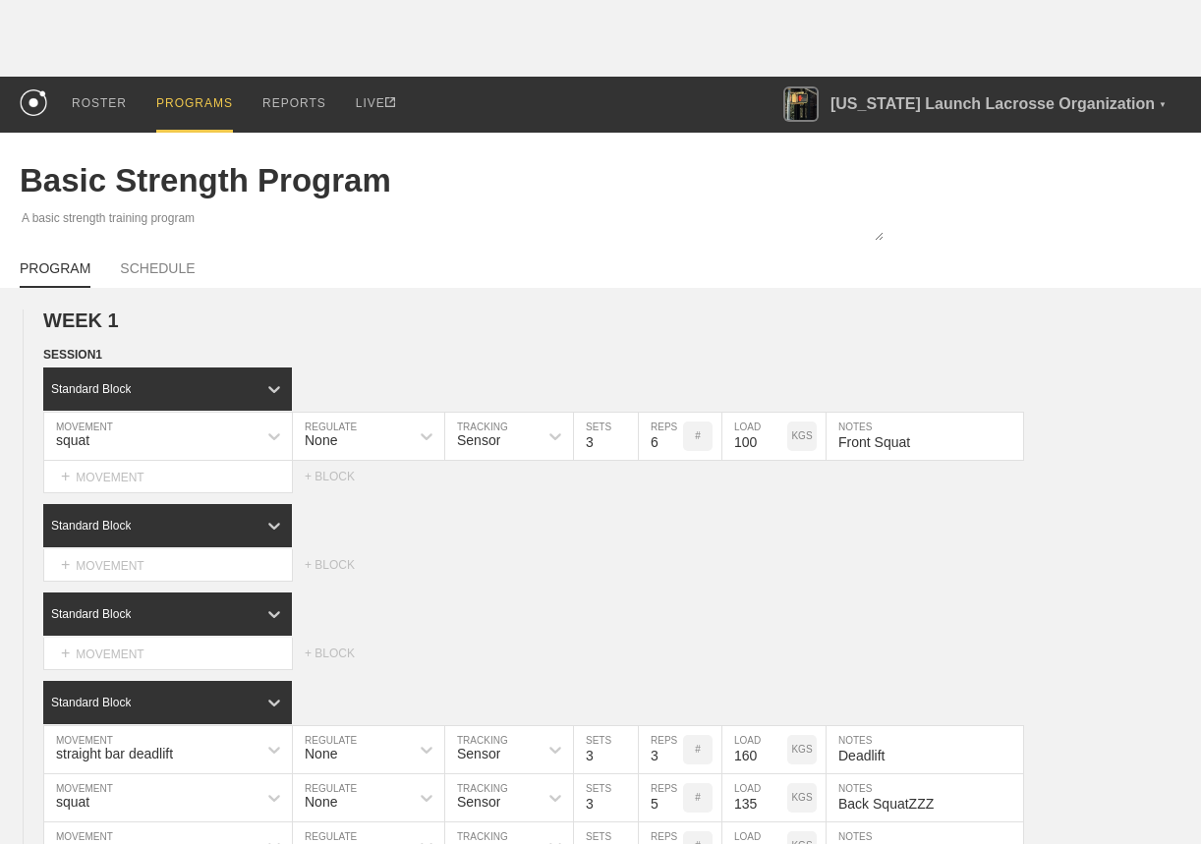
click at [195, 98] on div "PROGRAMS" at bounding box center [194, 105] width 77 height 56
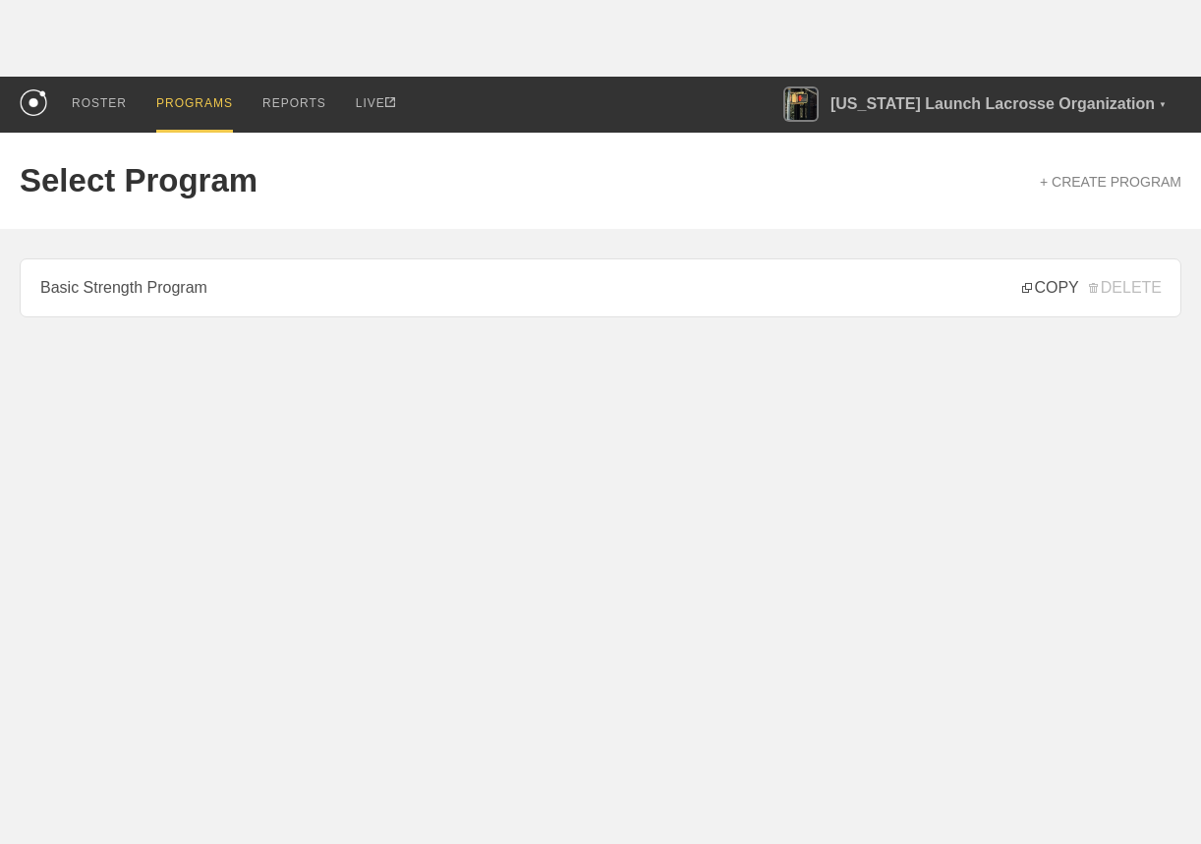
click at [1054, 282] on span "COPY" at bounding box center [1050, 288] width 56 height 18
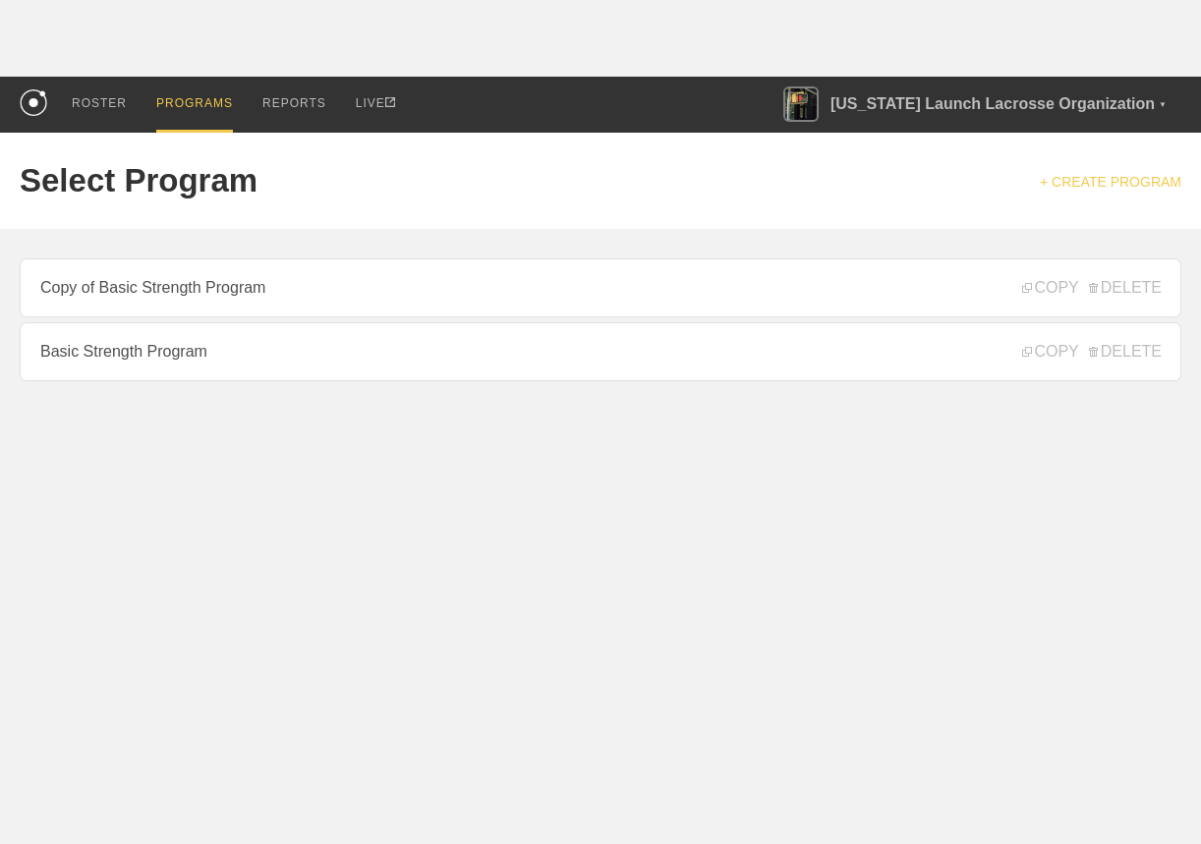
click at [1073, 188] on link "+ CREATE PROGRAM" at bounding box center [1111, 182] width 142 height 16
type textarea "x"
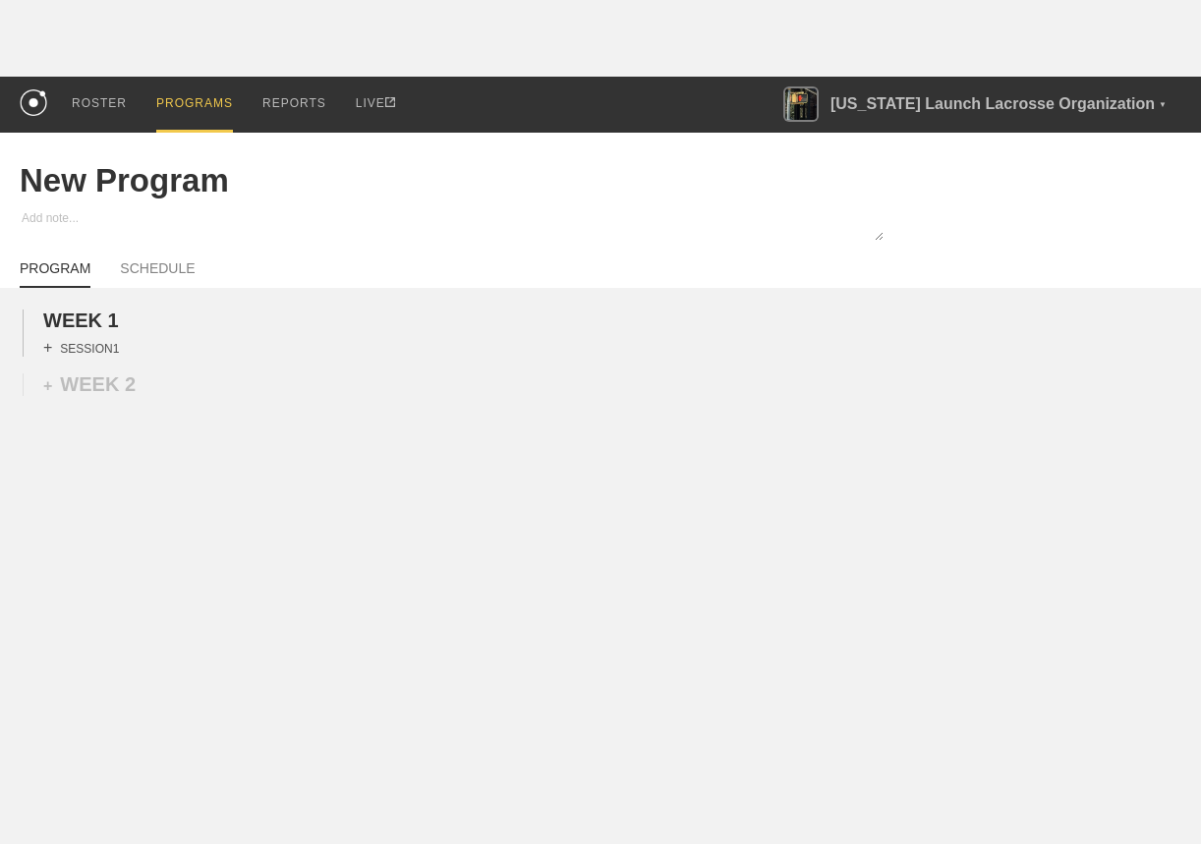
click at [79, 344] on div "+ SESSION 1" at bounding box center [81, 348] width 76 height 18
click at [128, 370] on div "+ BLOCK" at bounding box center [167, 383] width 248 height 31
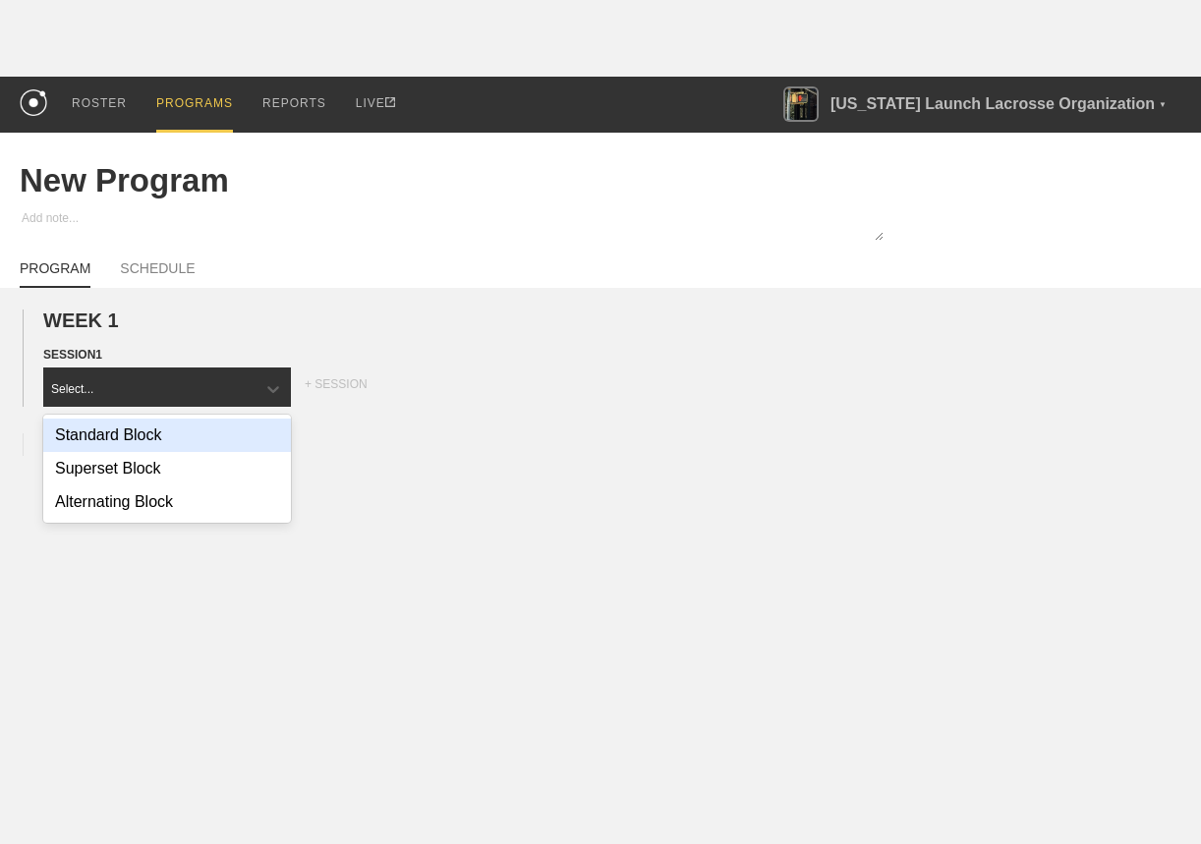
click at [137, 426] on div "Standard Block" at bounding box center [167, 435] width 248 height 33
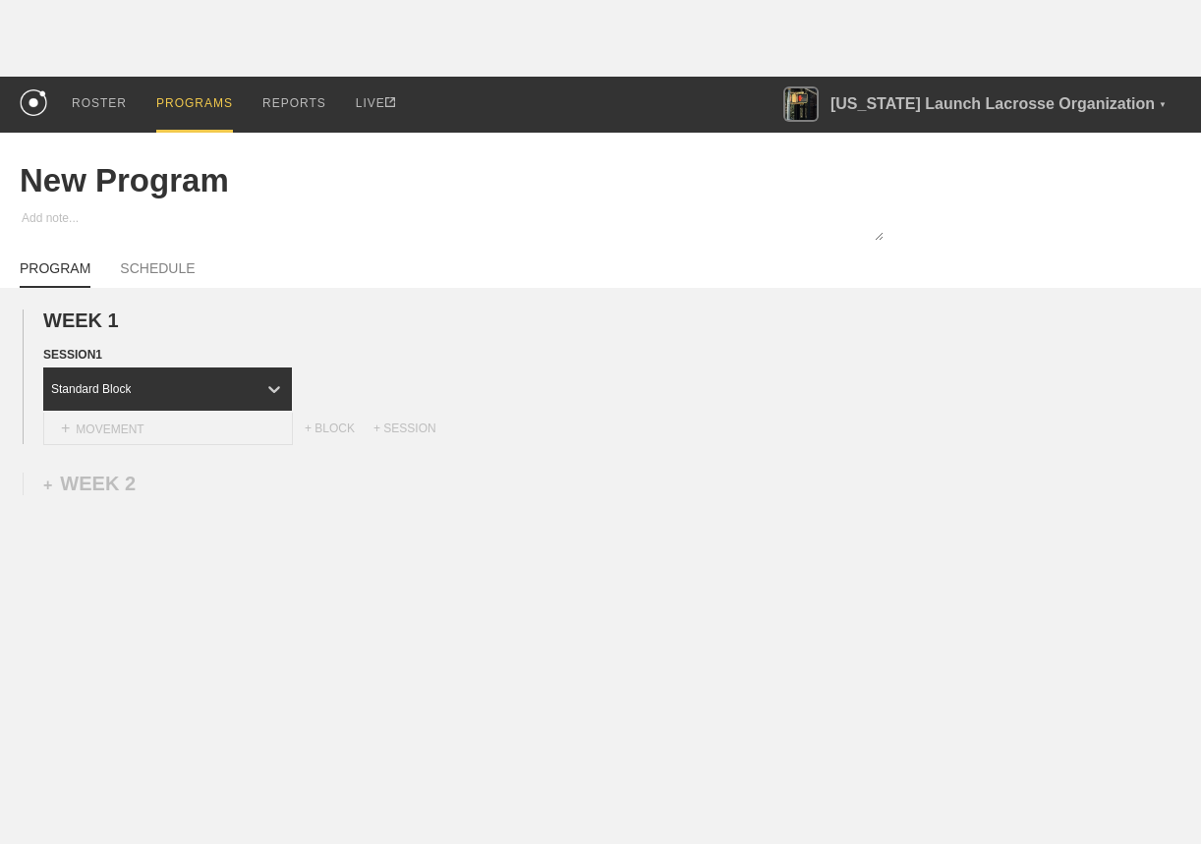
click at [195, 435] on div "+ MOVEMENT" at bounding box center [168, 429] width 250 height 32
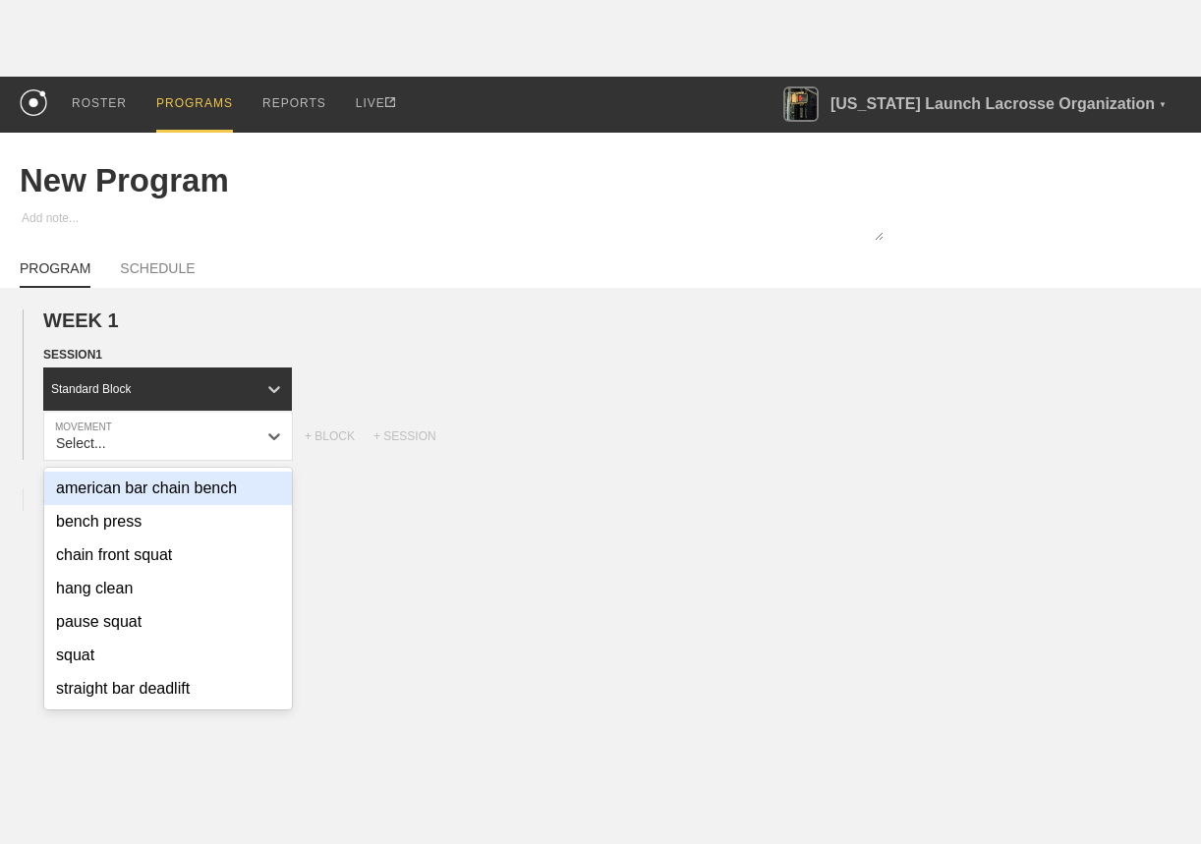
click at [174, 509] on div "bench press" at bounding box center [168, 521] width 248 height 33
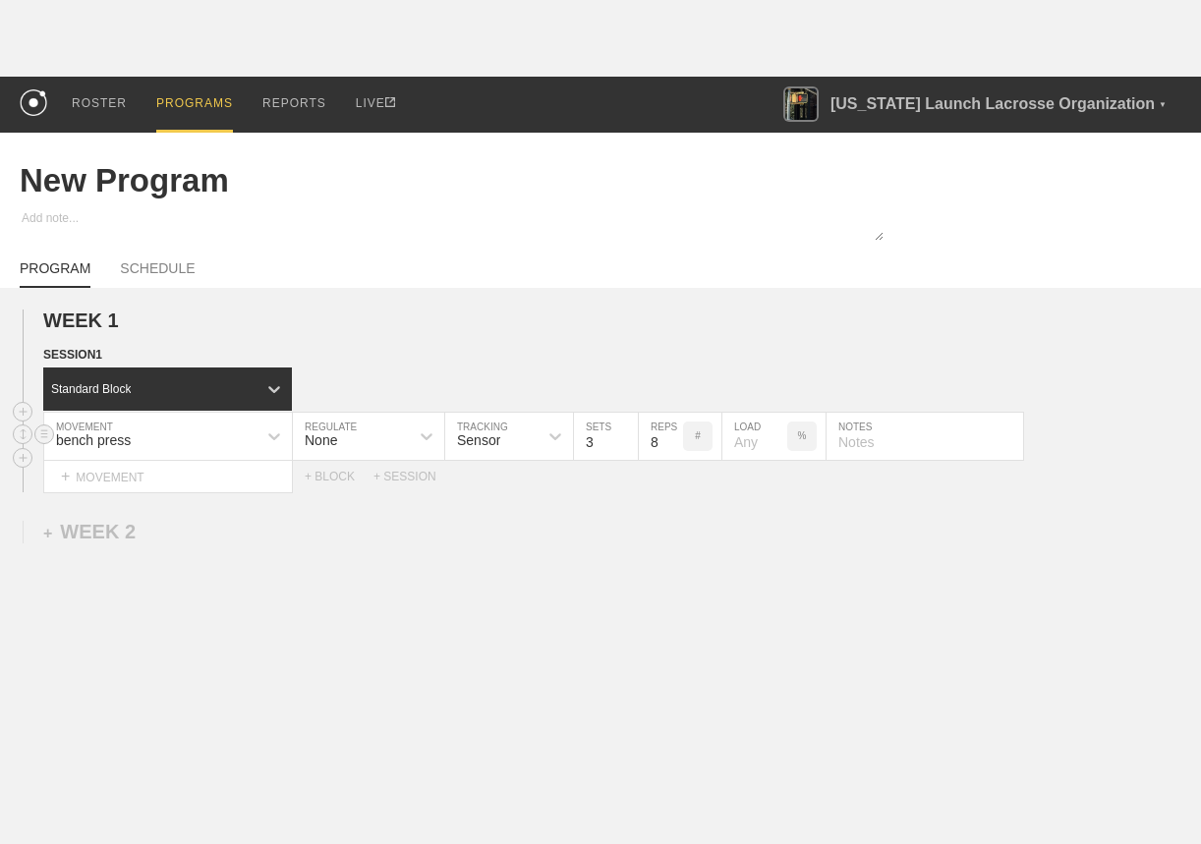
click at [375, 434] on div "None" at bounding box center [351, 436] width 116 height 33
click at [490, 504] on div "WEEK 1 DUPLICATE DELETE SESSION 1 Standard Block DUPLICATE INSERT MOVEMENT AFTE…" at bounding box center [600, 563] width 1201 height 550
click at [226, 471] on div "+ MOVEMENT" at bounding box center [168, 477] width 250 height 32
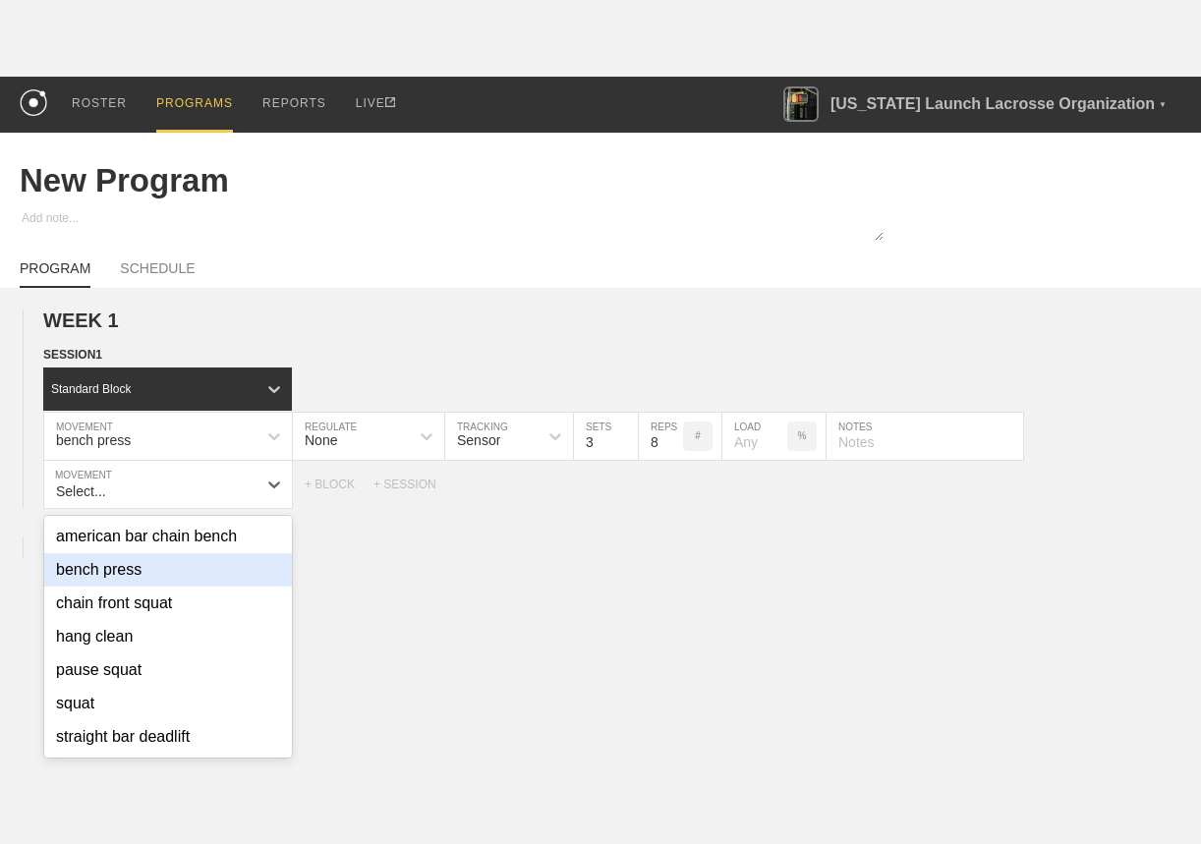
click at [187, 565] on div "bench press" at bounding box center [168, 569] width 248 height 33
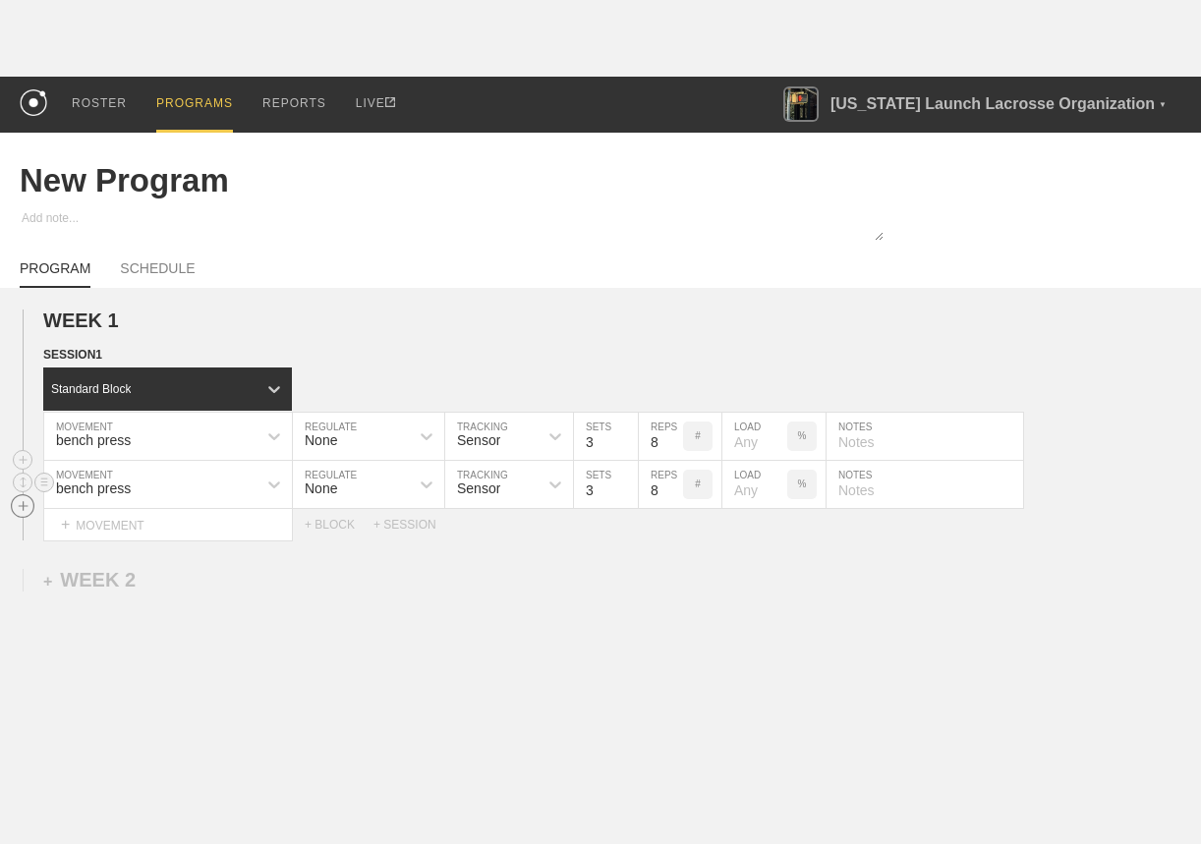
click at [24, 508] on circle at bounding box center [23, 505] width 23 height 23
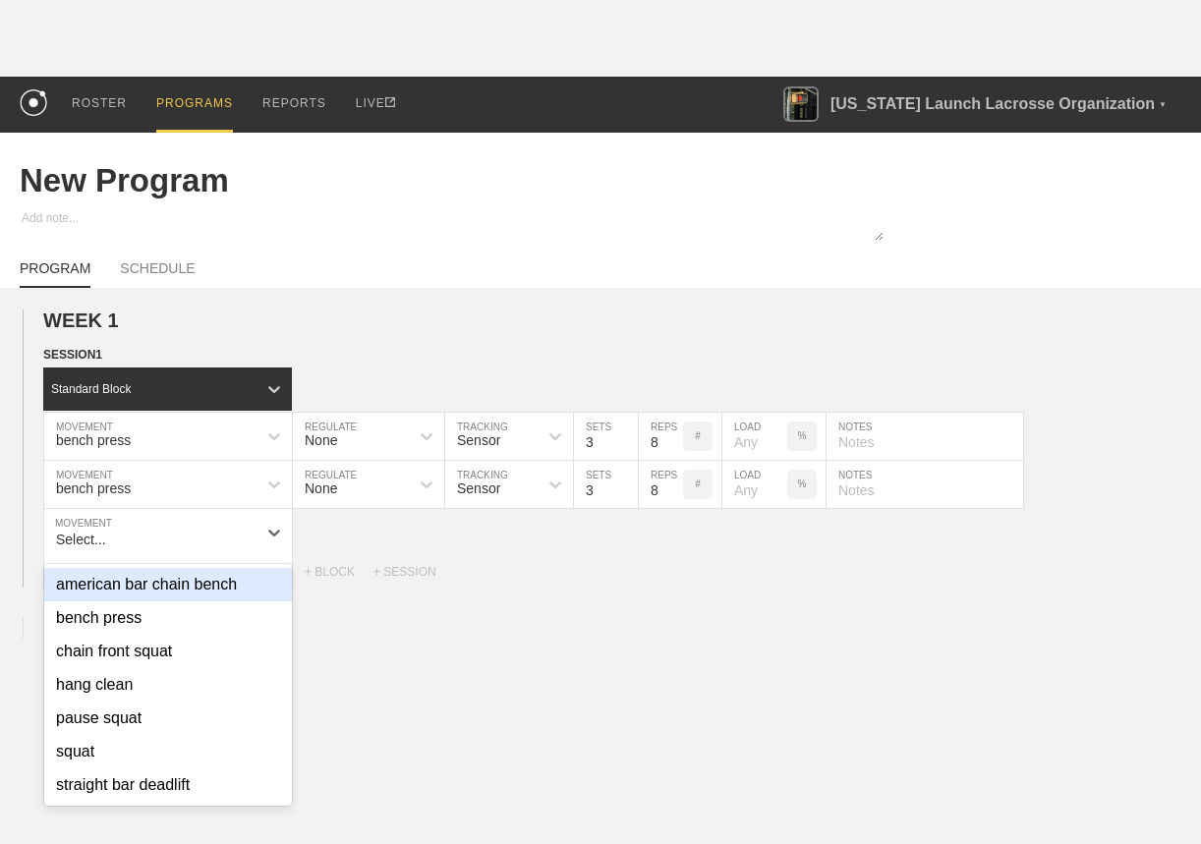
click at [128, 599] on div "american bar chain bench" at bounding box center [168, 584] width 248 height 33
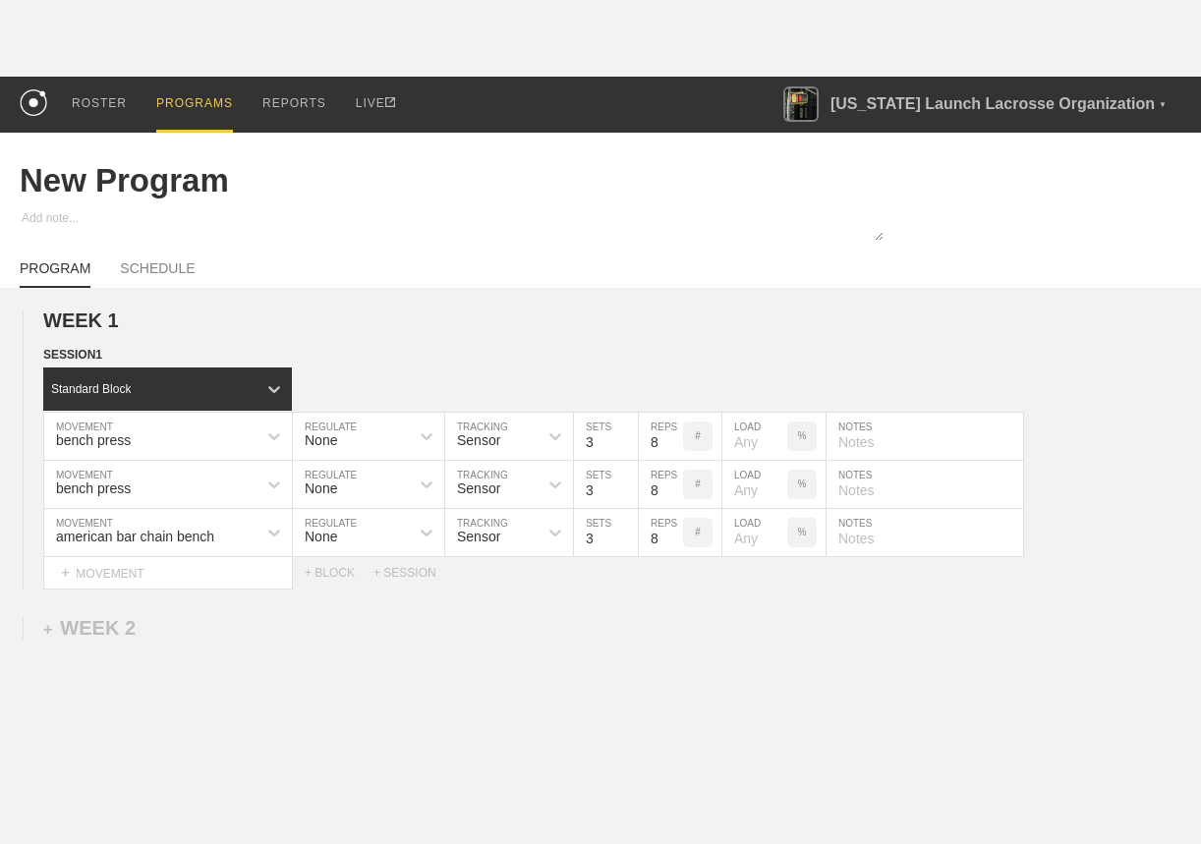
click at [187, 92] on div "PROGRAMS" at bounding box center [194, 105] width 77 height 56
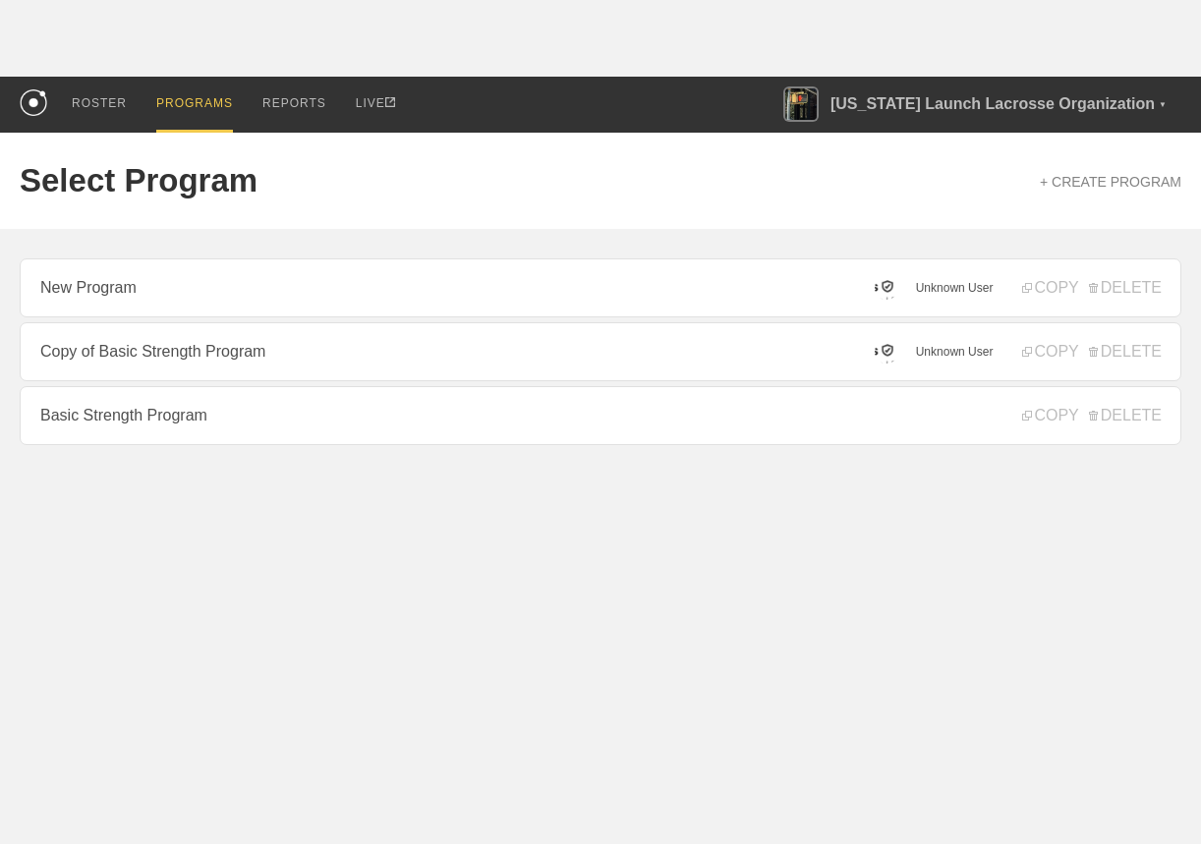
click at [943, 288] on span "Unknown User" at bounding box center [955, 288] width 78 height 14
click at [1038, 413] on span "COPY" at bounding box center [1050, 416] width 56 height 18
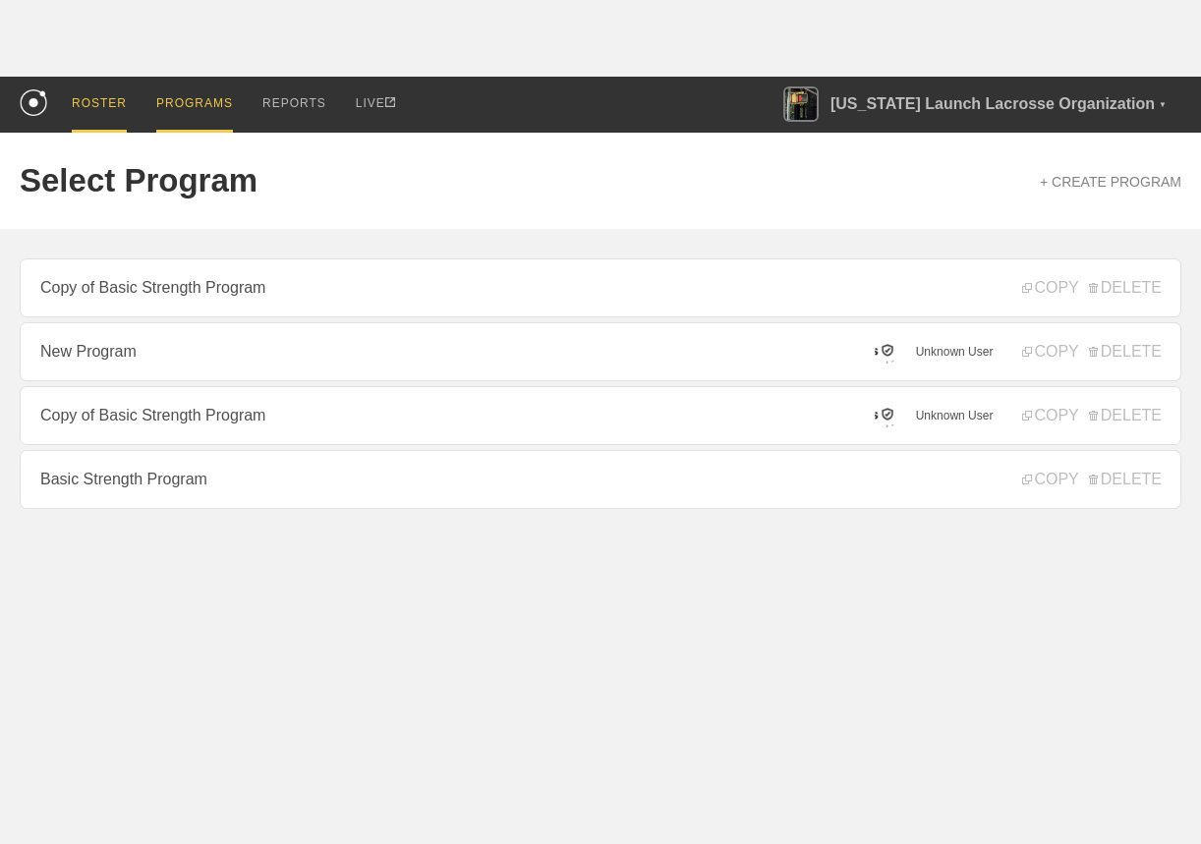
click at [104, 100] on div "ROSTER" at bounding box center [99, 105] width 55 height 56
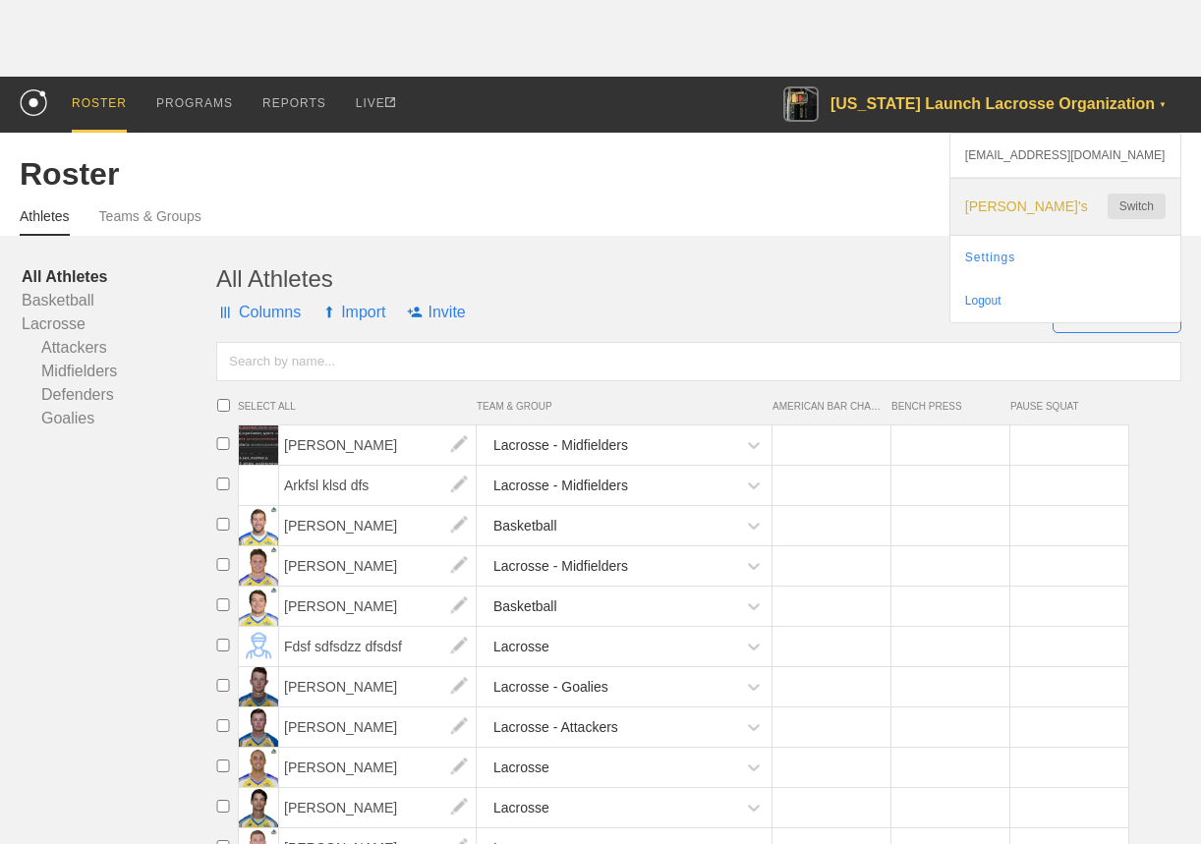
click at [1050, 196] on div "Oguz's Switch" at bounding box center [1066, 207] width 230 height 56
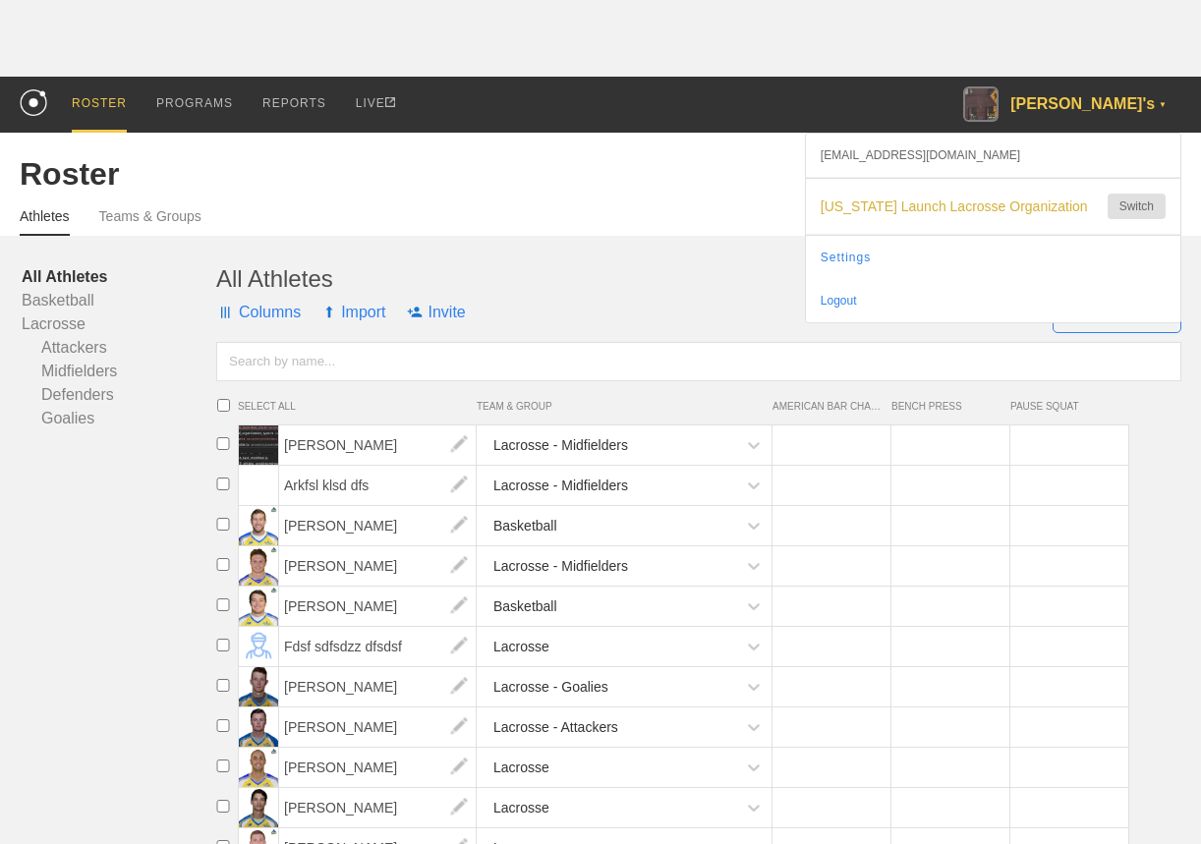
click at [655, 194] on div "Athletes Teams & Groups" at bounding box center [601, 214] width 1162 height 43
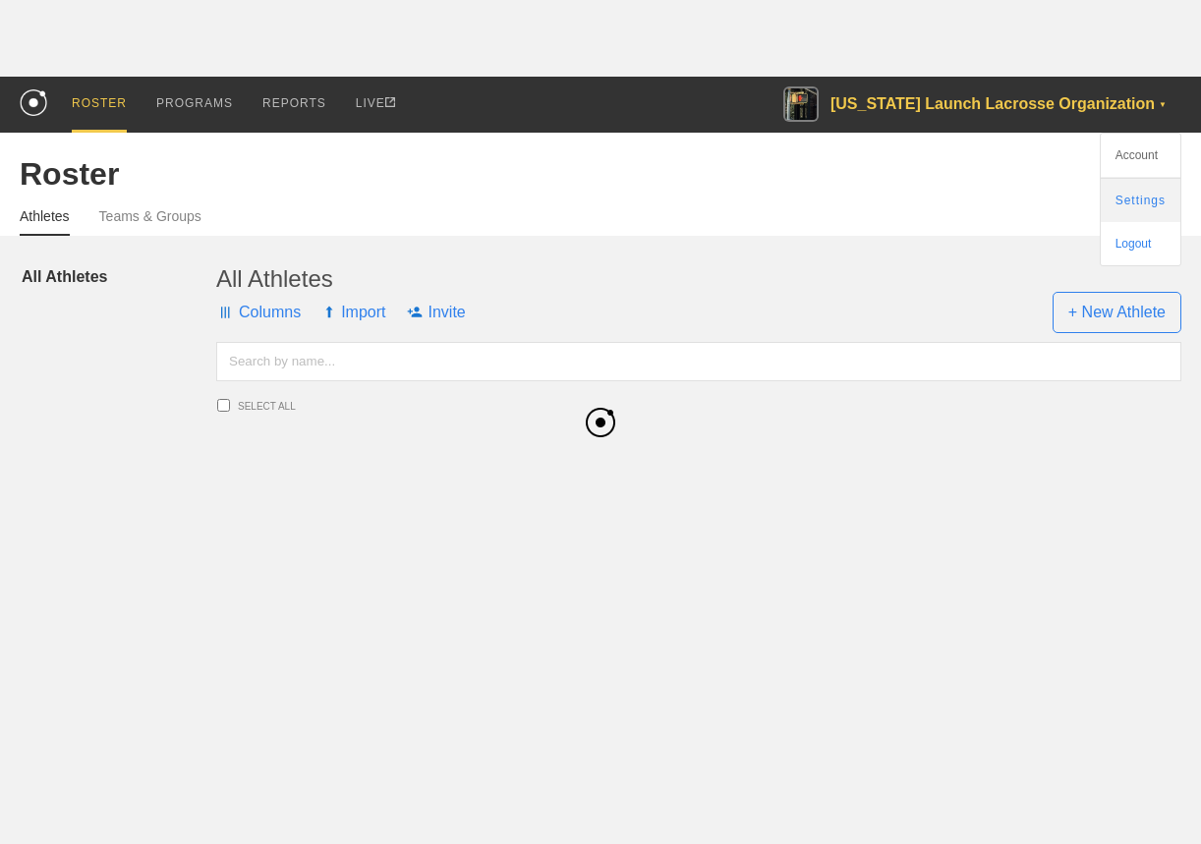
click at [1117, 190] on link "Settings" at bounding box center [1141, 200] width 80 height 43
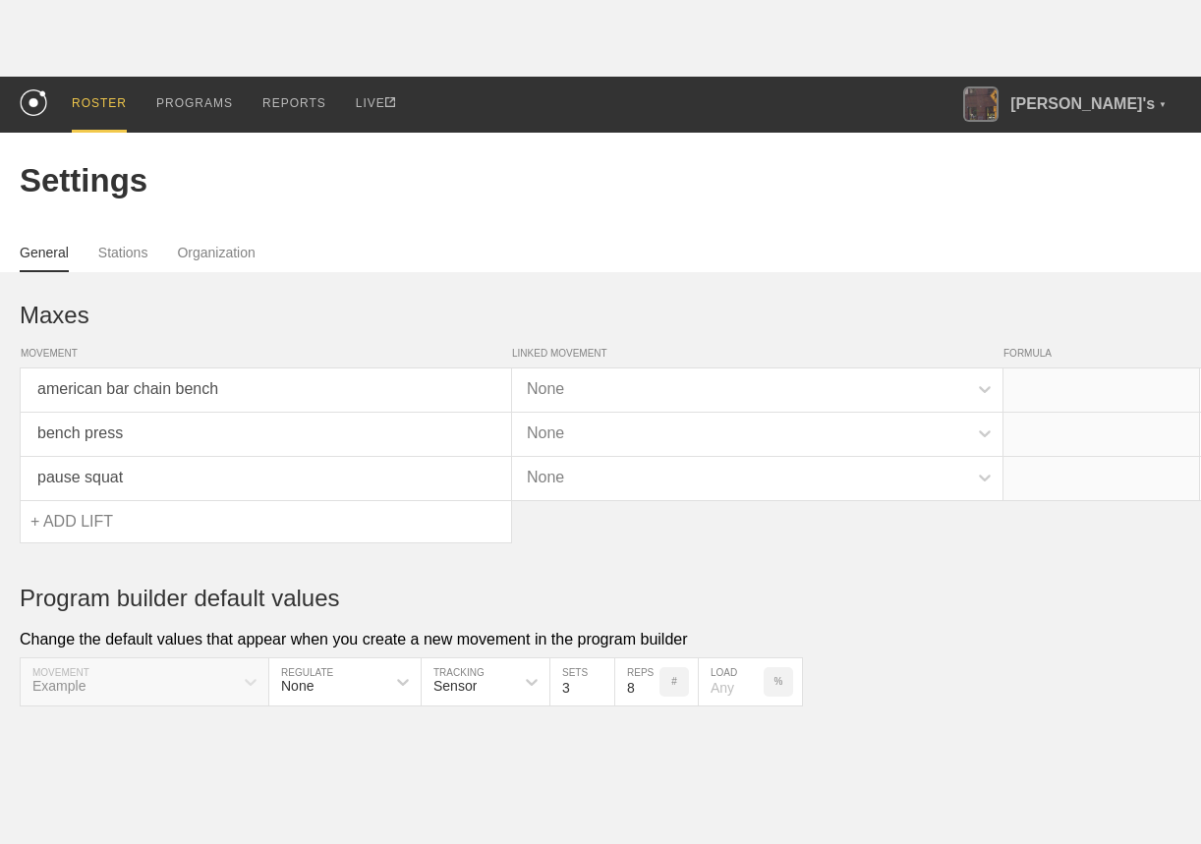
click at [98, 99] on div "ROSTER" at bounding box center [99, 105] width 55 height 56
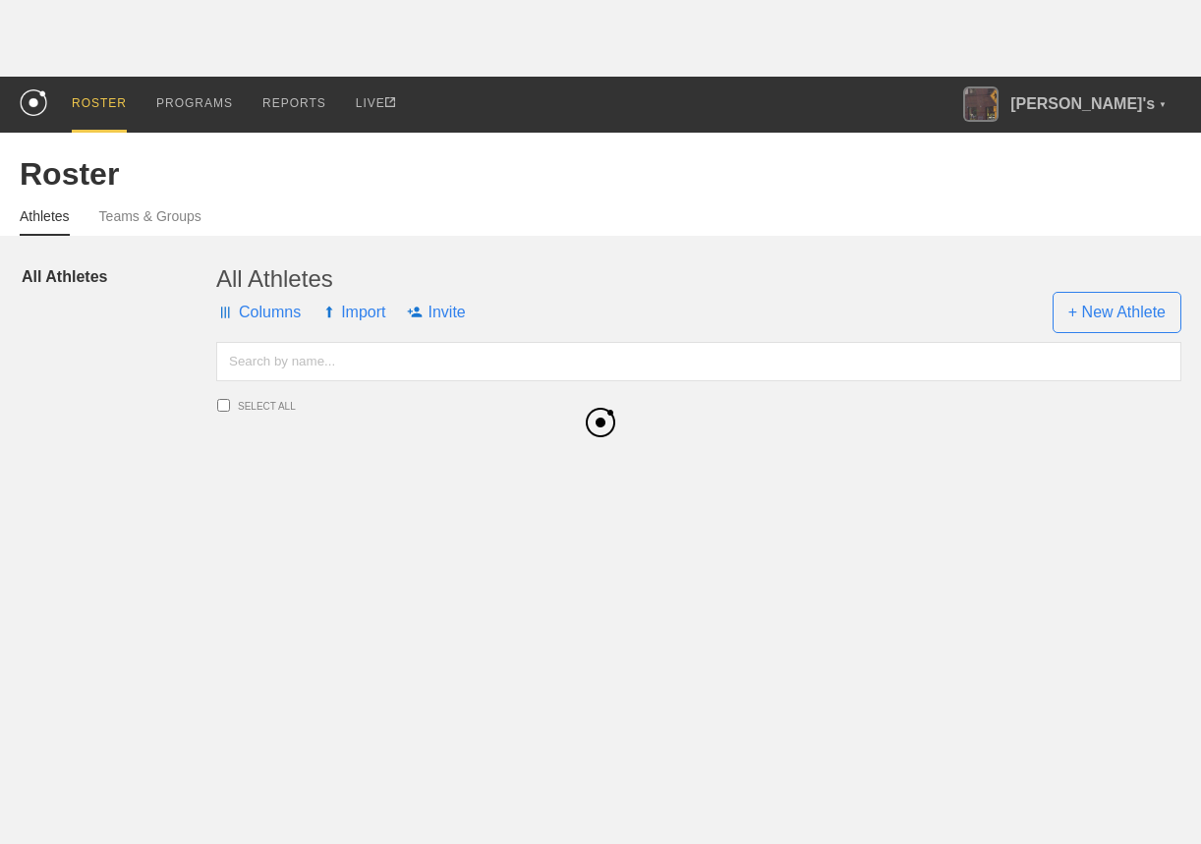
click at [430, 480] on html "ROSTER PROGRAMS REPORTS LIVE Oguz's ▼ oguz+11@getrepone.com Settings Logout Ros…" at bounding box center [600, 240] width 1201 height 480
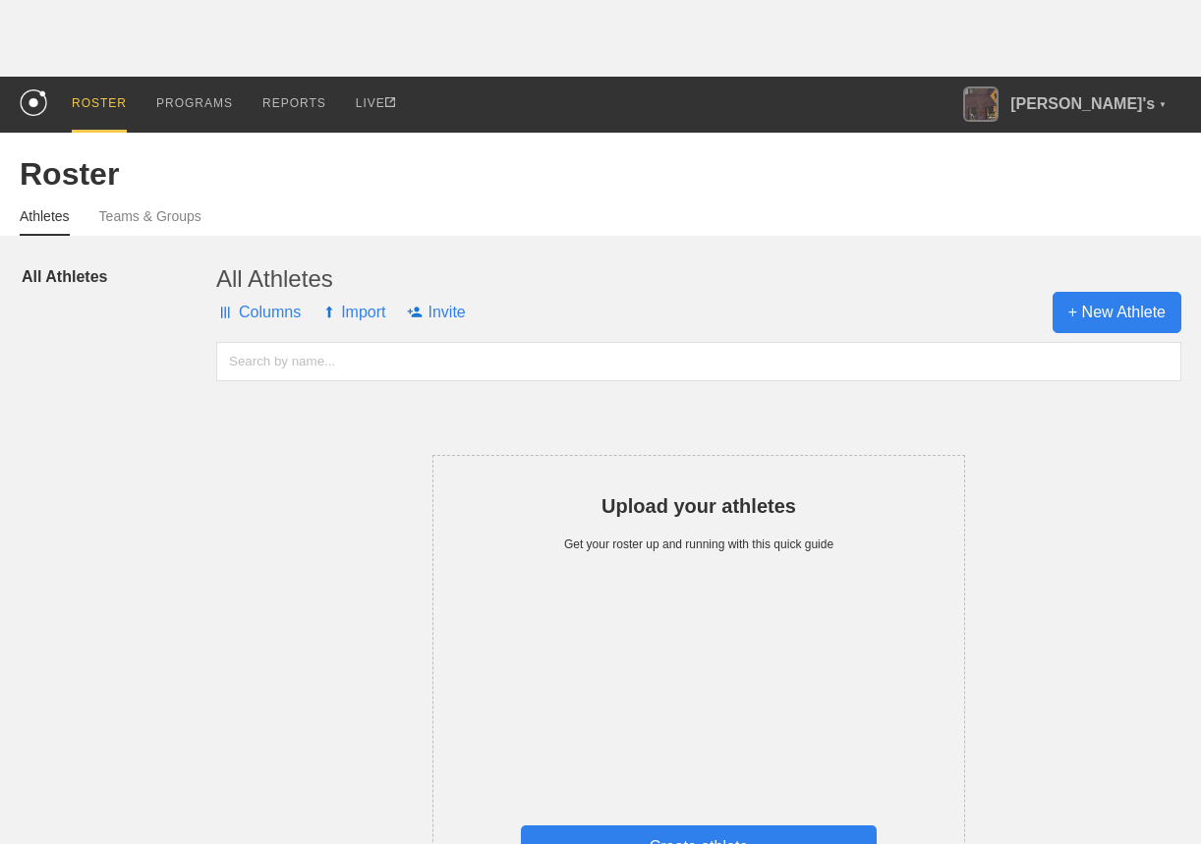
click at [1086, 302] on span "+ New Athlete" at bounding box center [1117, 312] width 129 height 41
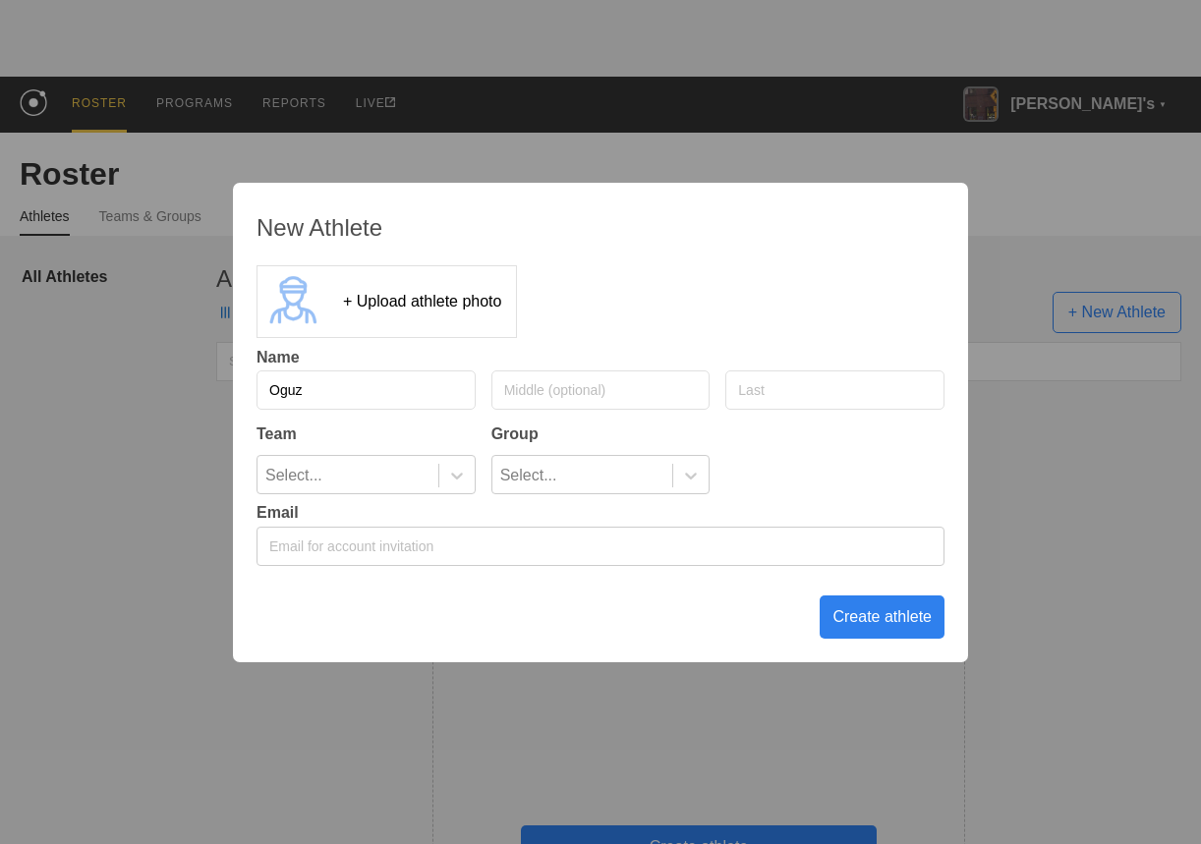
type input "Oguz"
type input "Athlete"
type input "Yildiz"
type input "AthleteMiddle"
click at [846, 625] on div "Create athlete" at bounding box center [882, 617] width 125 height 43
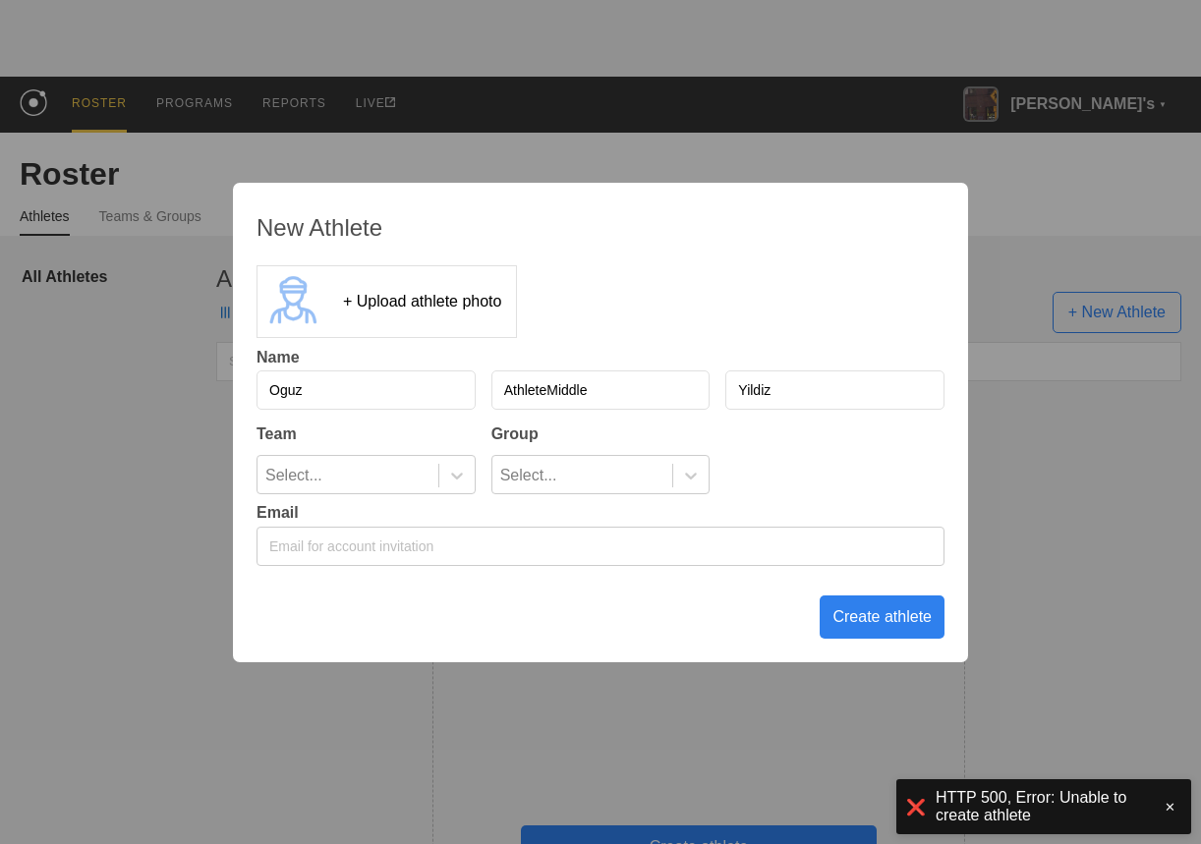
click at [705, 544] on input "email" at bounding box center [601, 546] width 688 height 39
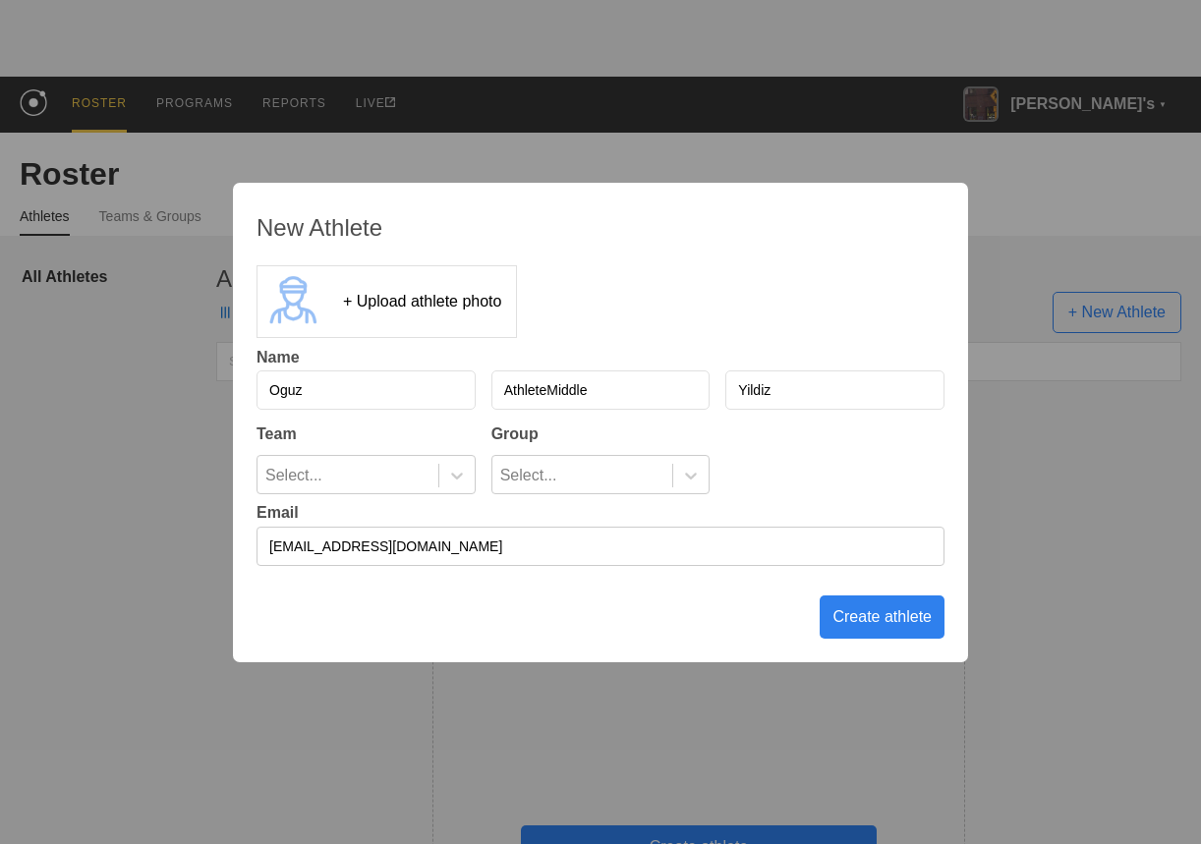
type input "[EMAIL_ADDRESS][DOMAIN_NAME]"
click at [896, 614] on div "Create athlete" at bounding box center [882, 617] width 125 height 43
click at [861, 609] on div "Create athlete" at bounding box center [882, 617] width 125 height 43
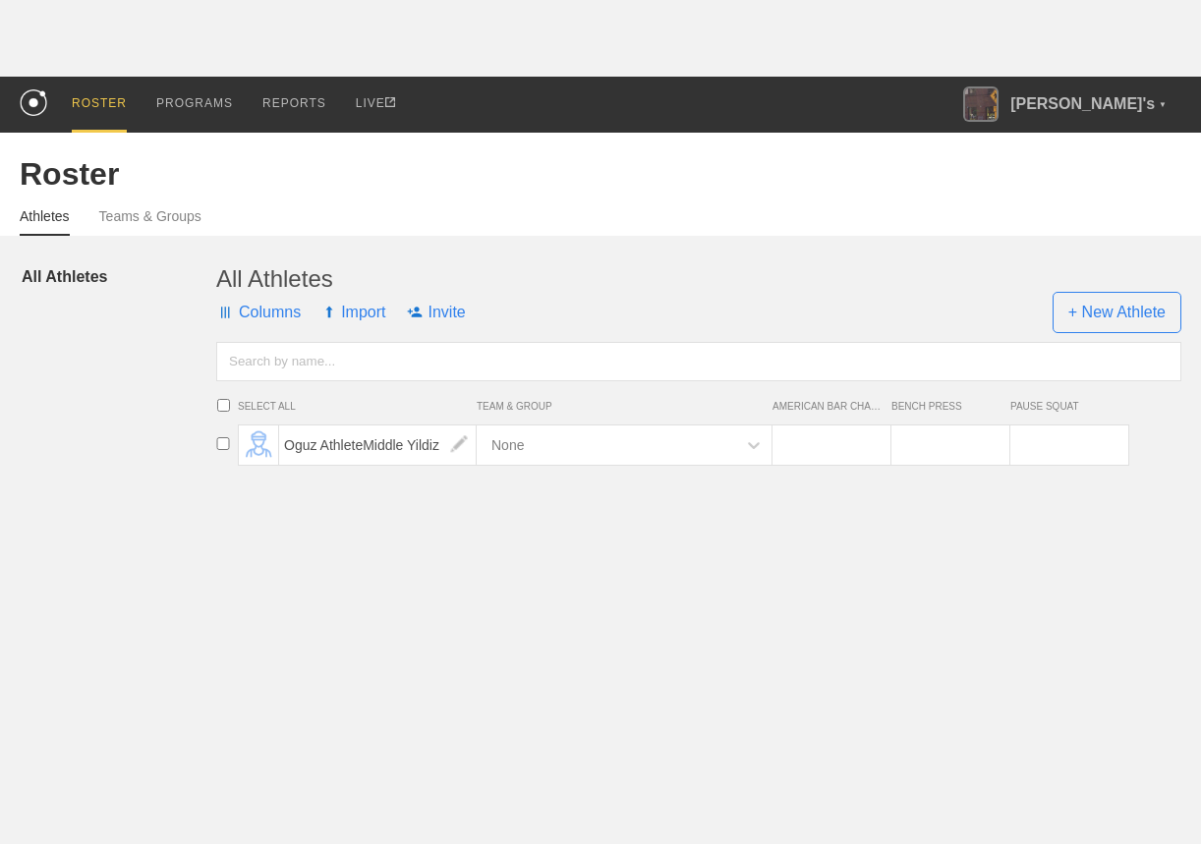
click at [611, 480] on html "ROSTER PROGRAMS REPORTS LIVE [PERSON_NAME]'s ▼ [EMAIL_ADDRESS][DOMAIN_NAME] [US…" at bounding box center [600, 240] width 1201 height 480
click at [576, 480] on html "ROSTER PROGRAMS REPORTS LIVE [PERSON_NAME]'s ▼ [EMAIL_ADDRESS][DOMAIN_NAME] [US…" at bounding box center [600, 240] width 1201 height 480
click at [191, 107] on div "PROGRAMS" at bounding box center [194, 105] width 77 height 56
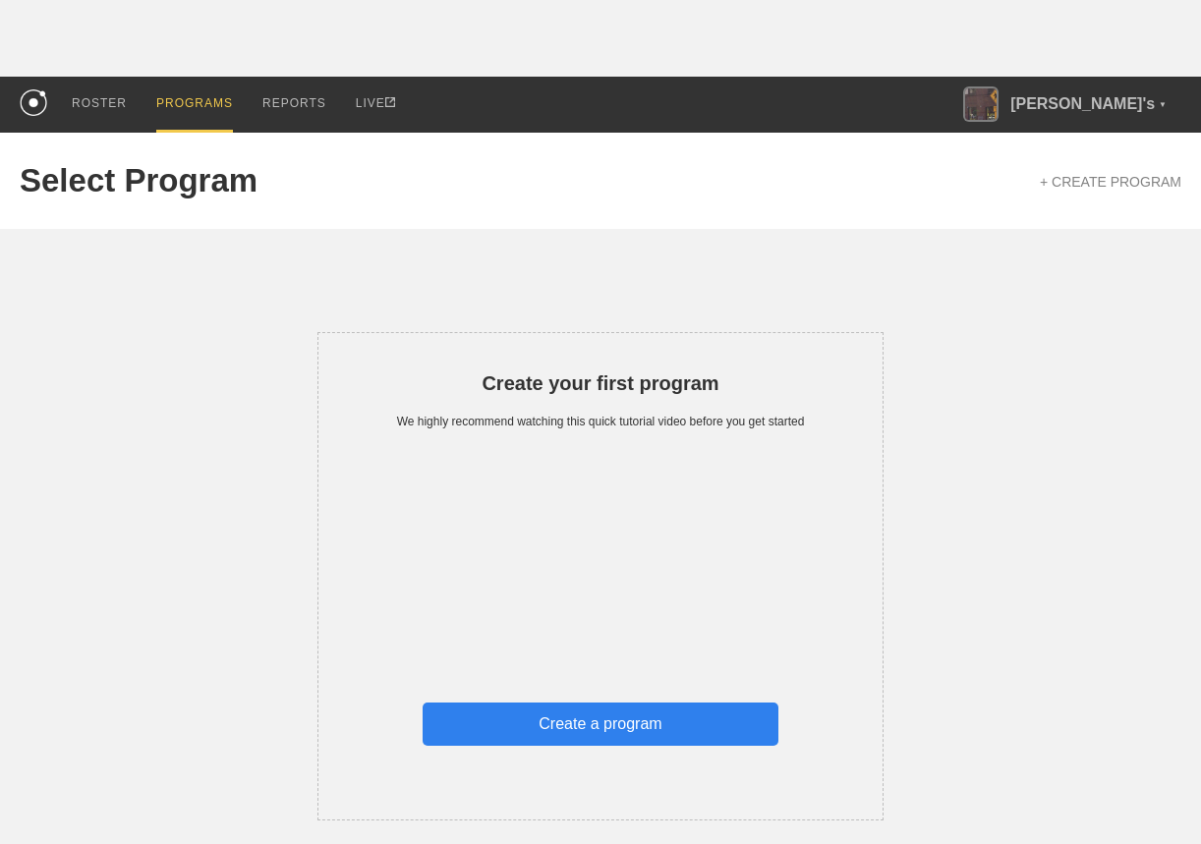
click at [199, 104] on div "PROGRAMS" at bounding box center [194, 105] width 77 height 56
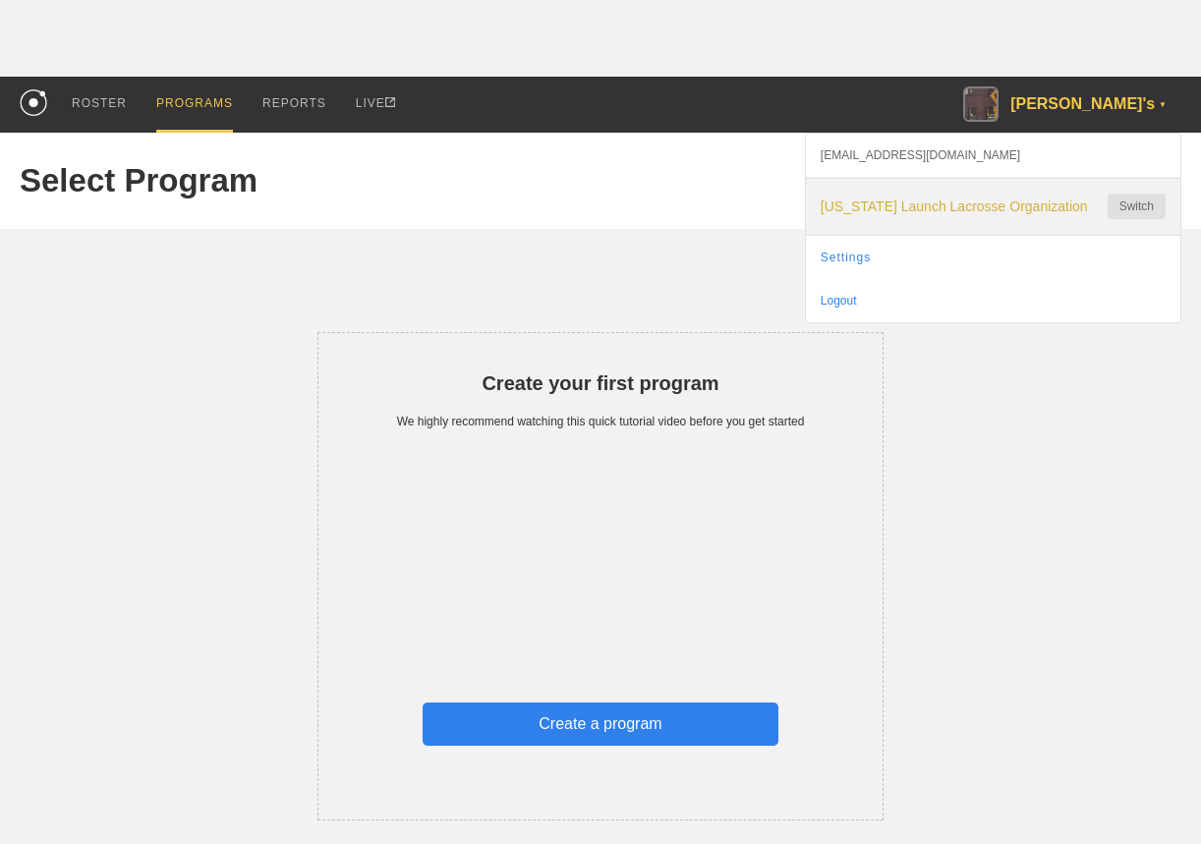
click at [1011, 208] on span "[US_STATE] Launch Lacrosse Organization" at bounding box center [954, 207] width 267 height 16
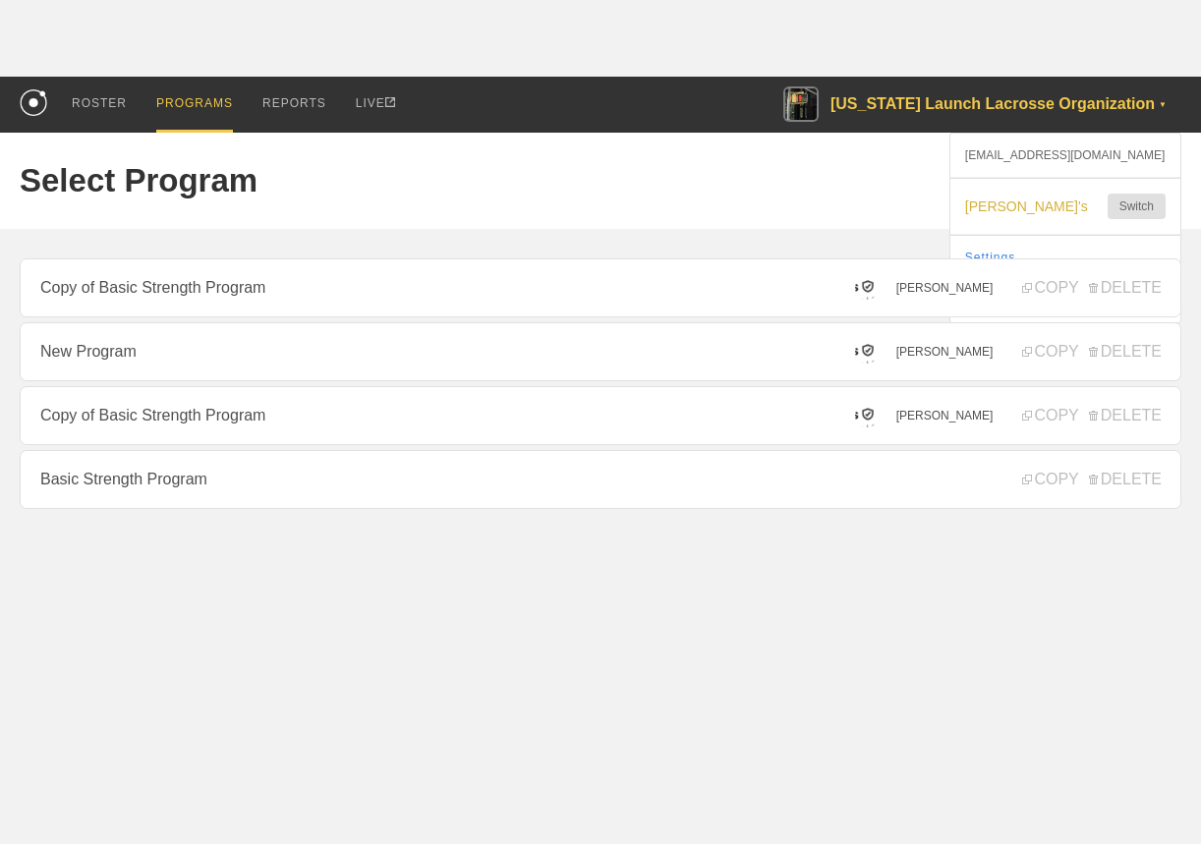
click at [625, 557] on html "ROSTER PROGRAMS REPORTS LIVE Florida Launch Lacrosse Organization ▼ oguz+11@get…" at bounding box center [600, 303] width 1201 height 607
click at [959, 355] on span "[PERSON_NAME]" at bounding box center [944, 352] width 97 height 14
click at [946, 177] on div "Select Program + CREATE PROGRAM" at bounding box center [601, 181] width 1162 height 96
click at [1046, 255] on link "Settings" at bounding box center [1066, 257] width 230 height 43
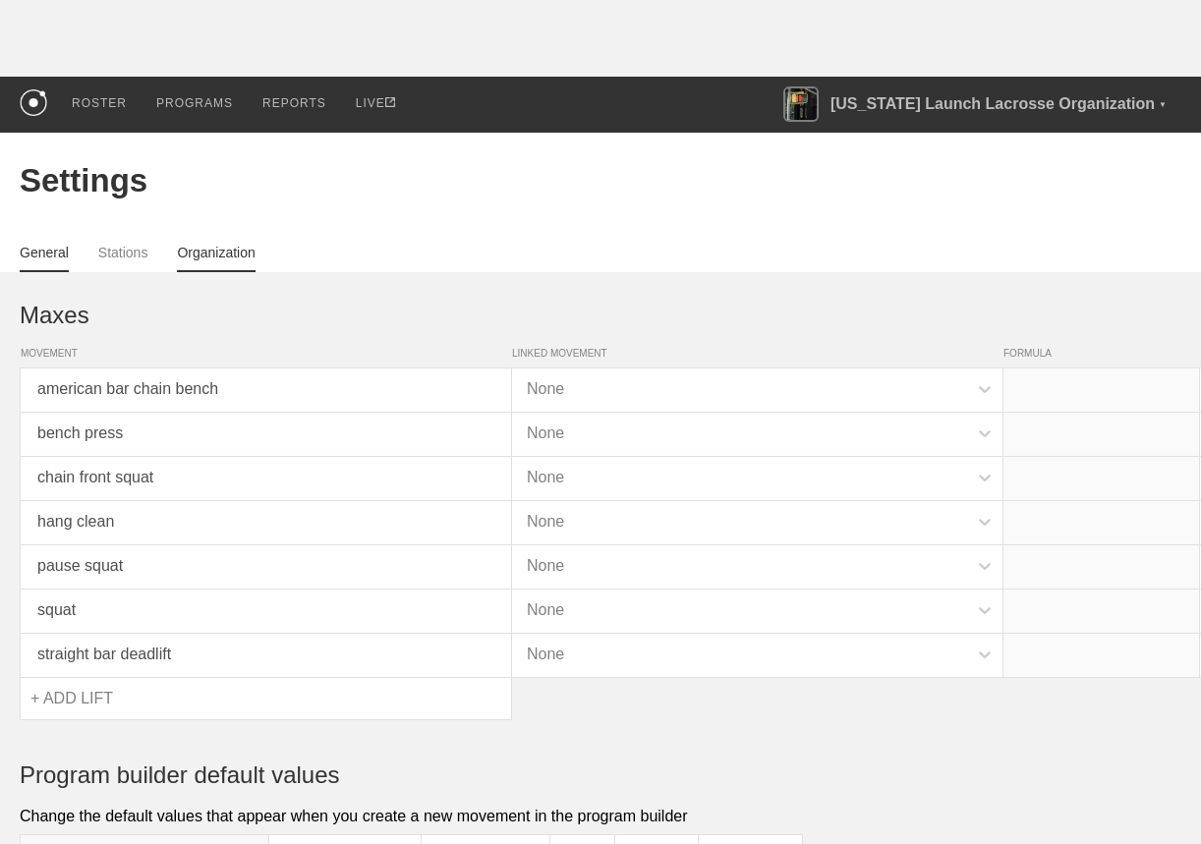
click at [228, 255] on link "Organization" at bounding box center [216, 259] width 78 height 28
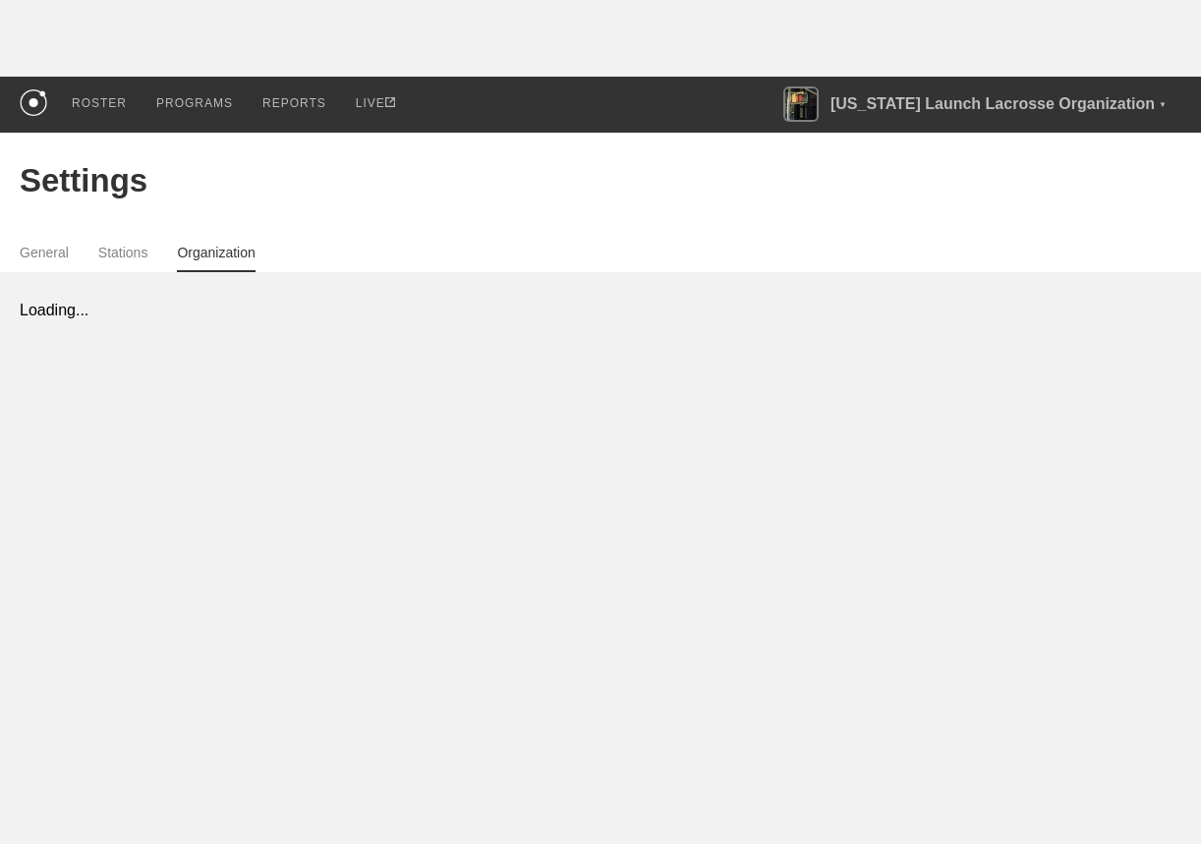
select select "ADMIN"
select select "STAFF"
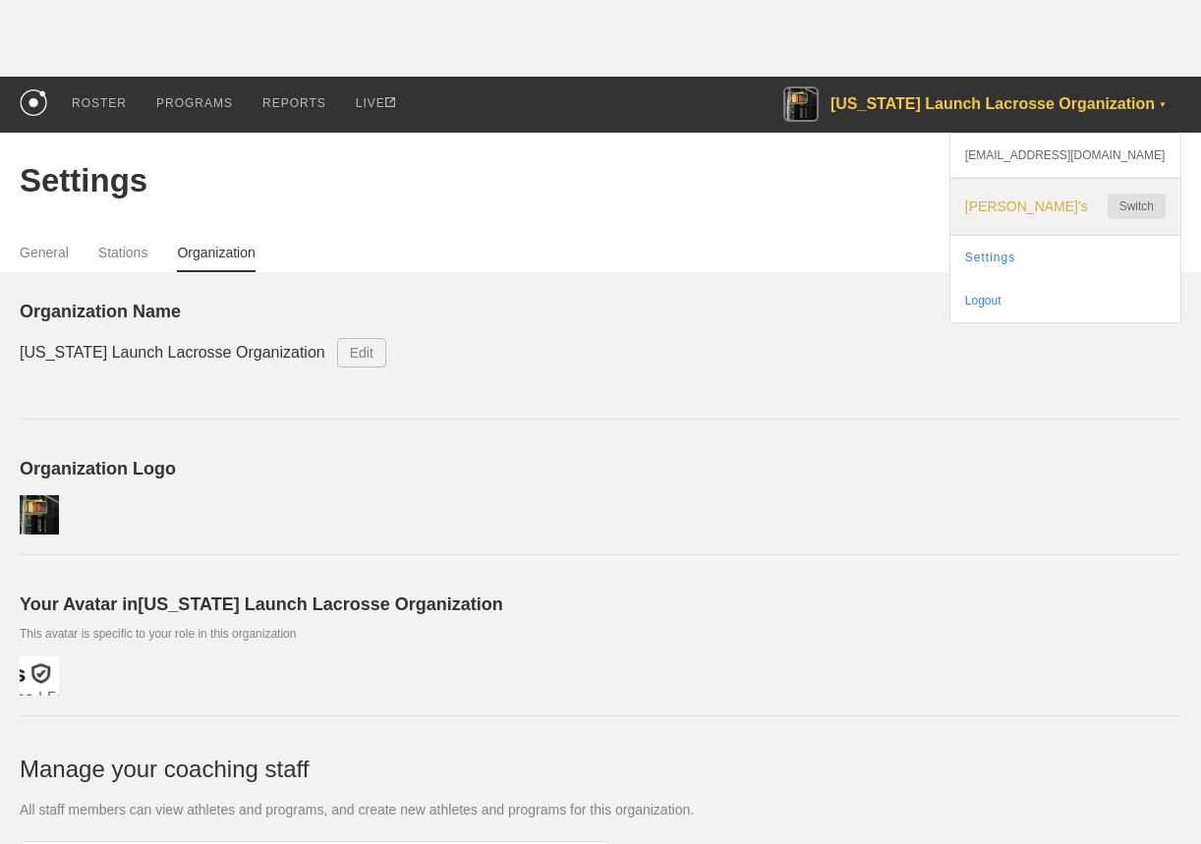
click at [1038, 199] on span "[PERSON_NAME]'s" at bounding box center [1026, 207] width 123 height 16
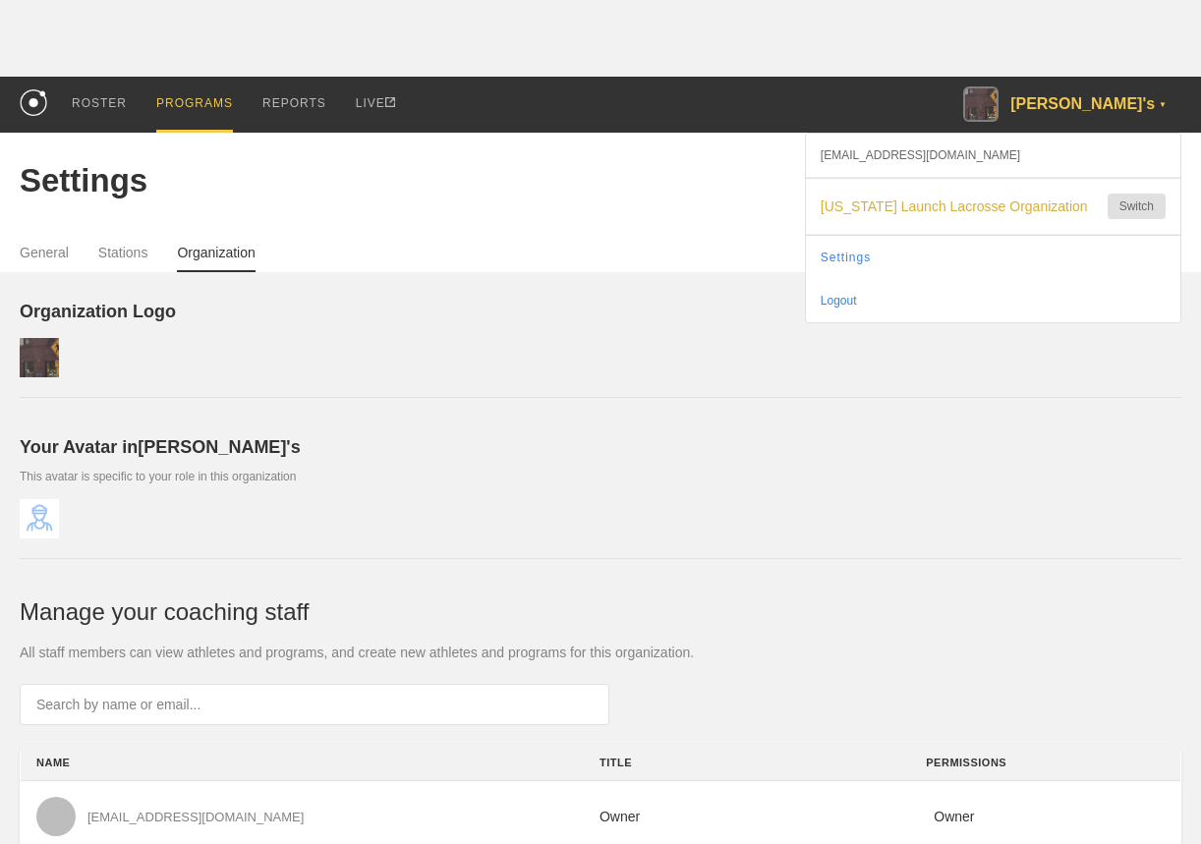
click at [212, 106] on div "PROGRAMS" at bounding box center [194, 105] width 77 height 56
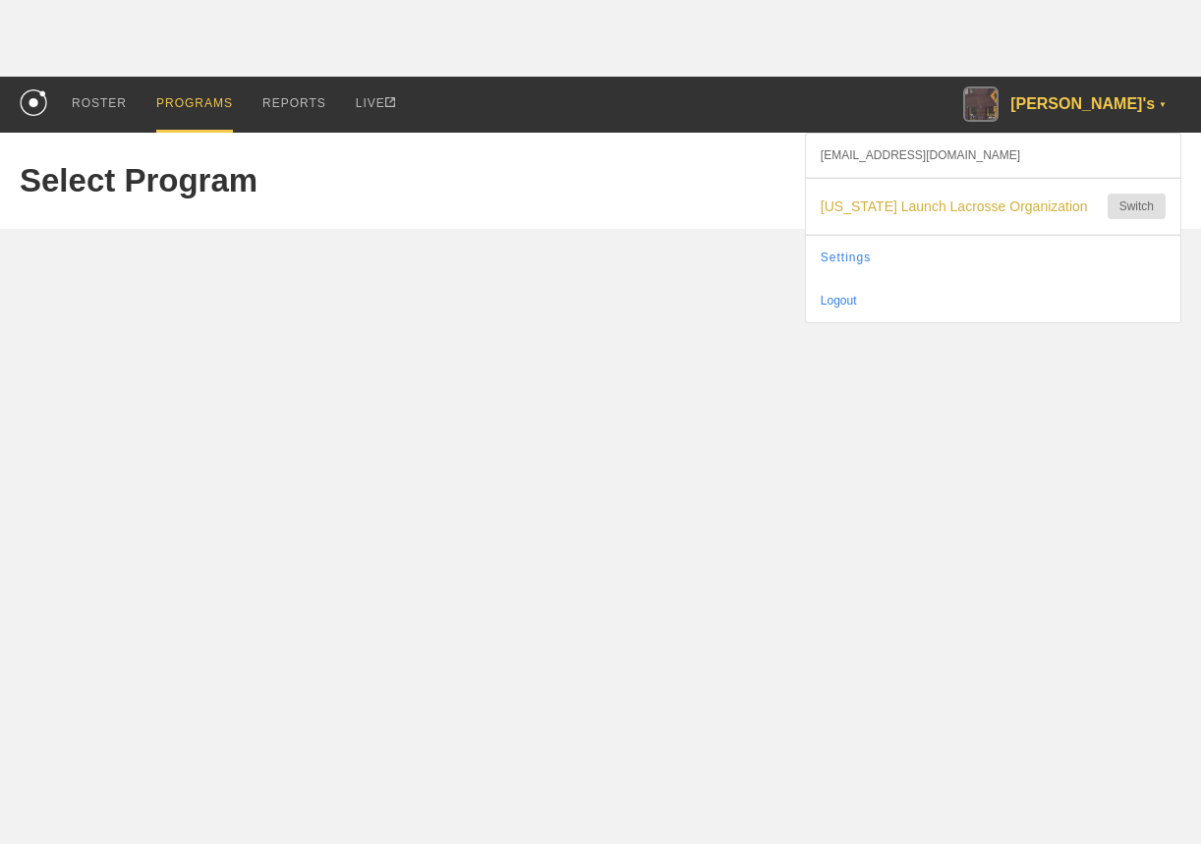
click at [203, 103] on div "PROGRAMS" at bounding box center [194, 105] width 77 height 56
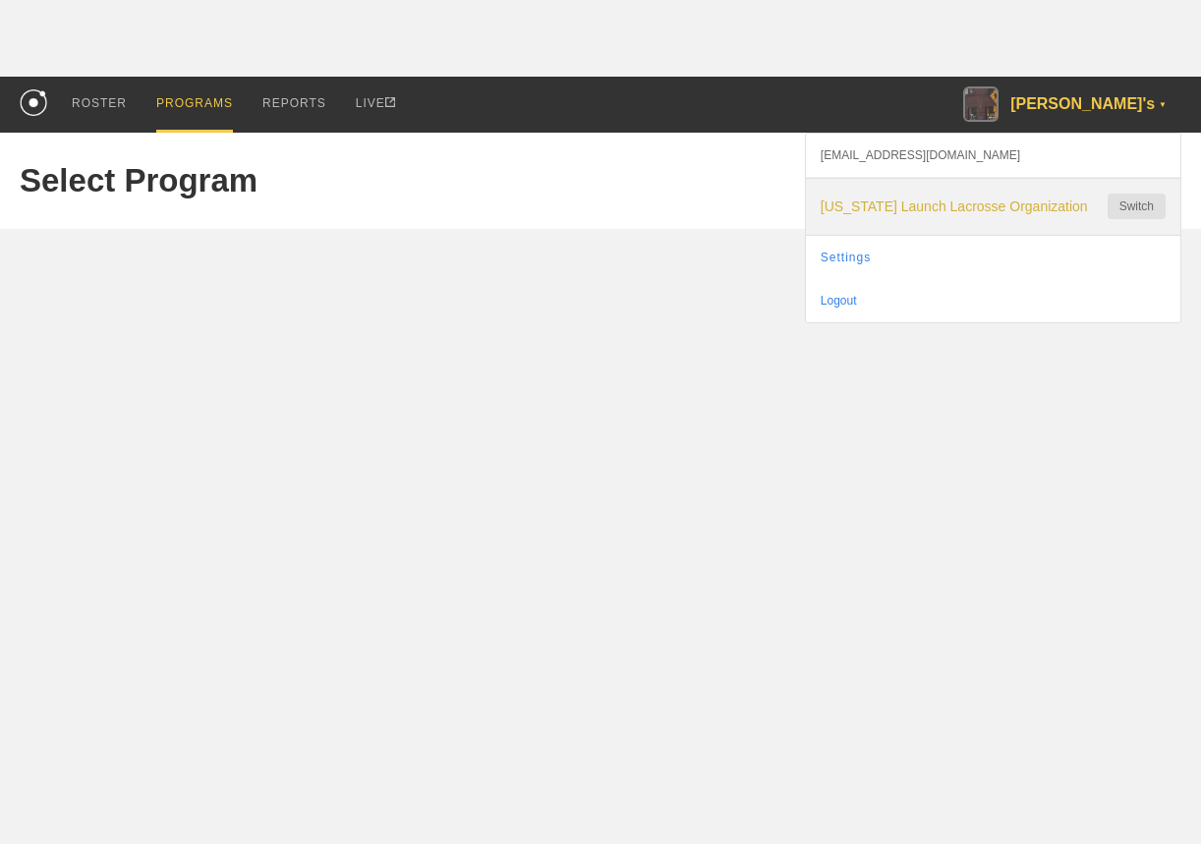
click at [1039, 198] on div "Florida Launch Lacrosse Organization Switch" at bounding box center [993, 207] width 375 height 56
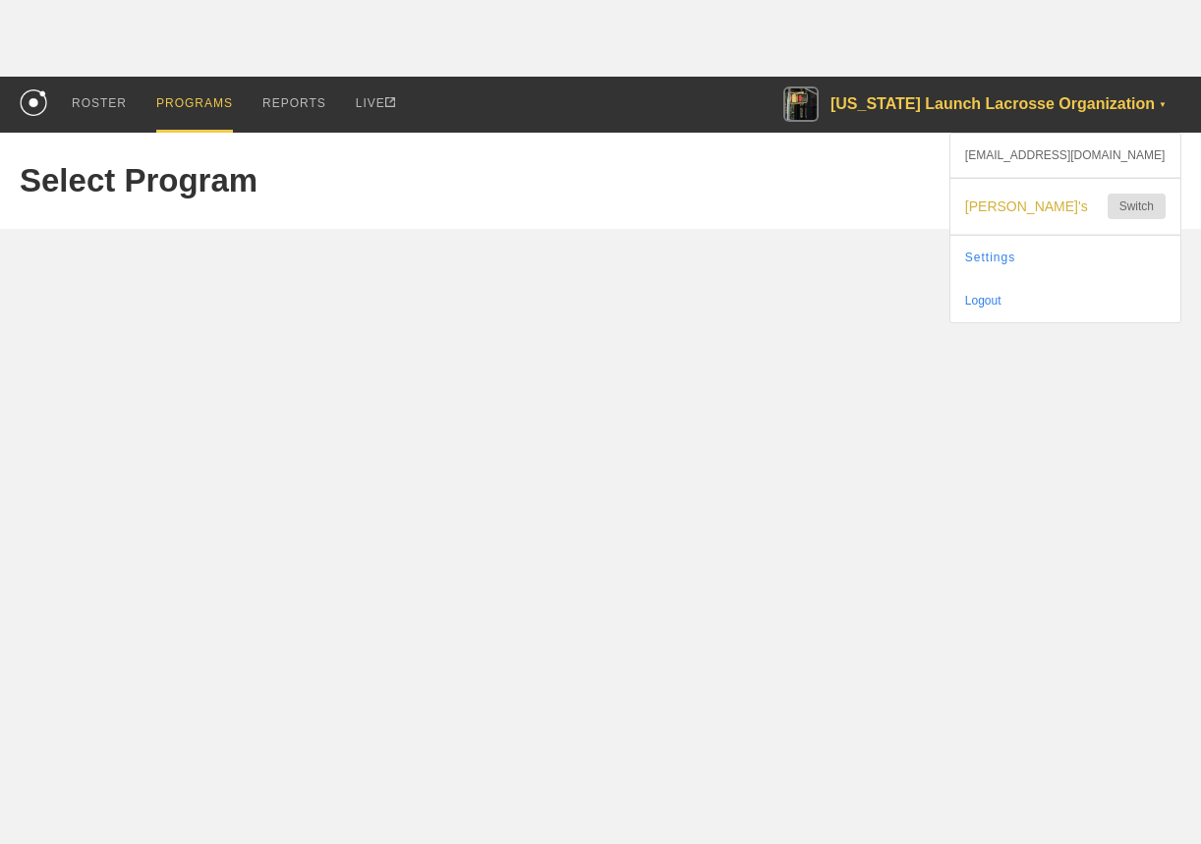
click at [201, 99] on div "PROGRAMS" at bounding box center [194, 105] width 77 height 56
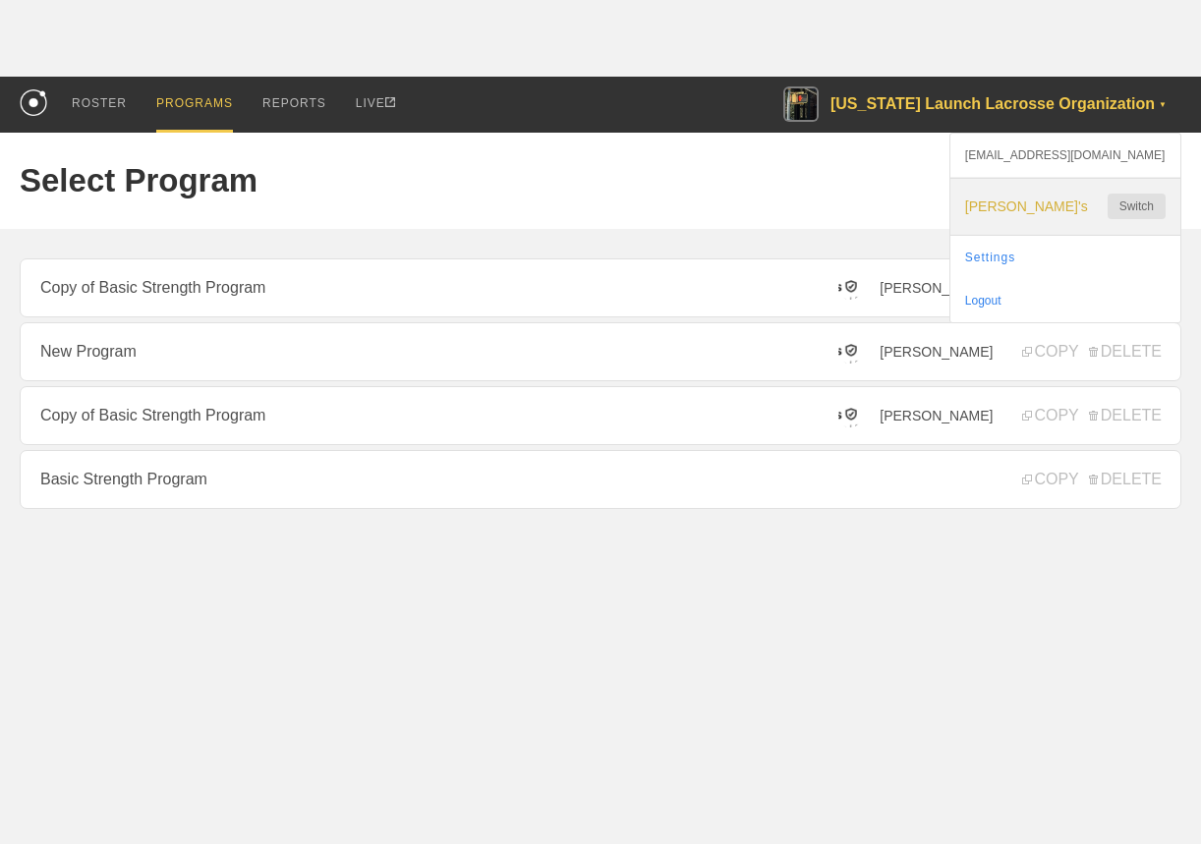
click at [1051, 187] on div "Oguz's Switch" at bounding box center [1066, 207] width 230 height 56
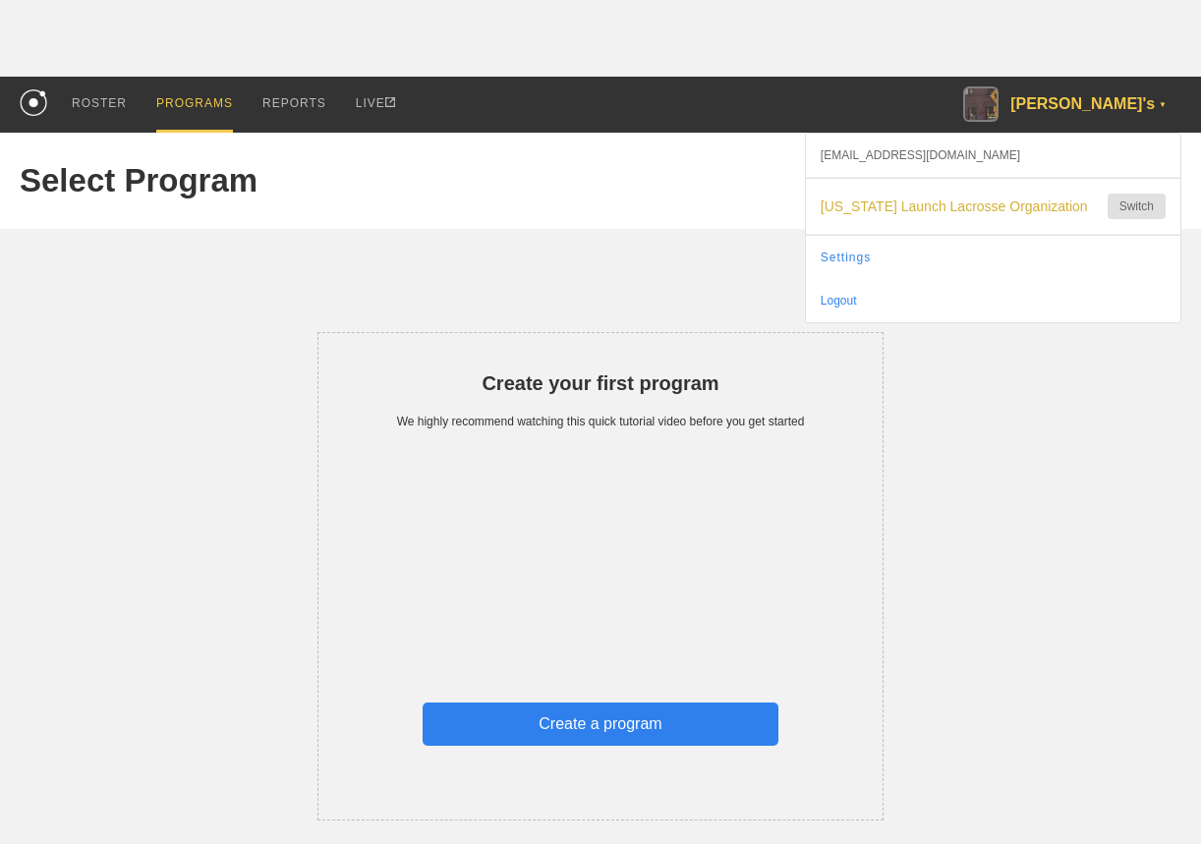
click at [1092, 169] on div "+ CREATE PROGRAM" at bounding box center [1111, 181] width 142 height 39
click at [1086, 182] on link "+ CREATE PROGRAM" at bounding box center [1111, 182] width 142 height 16
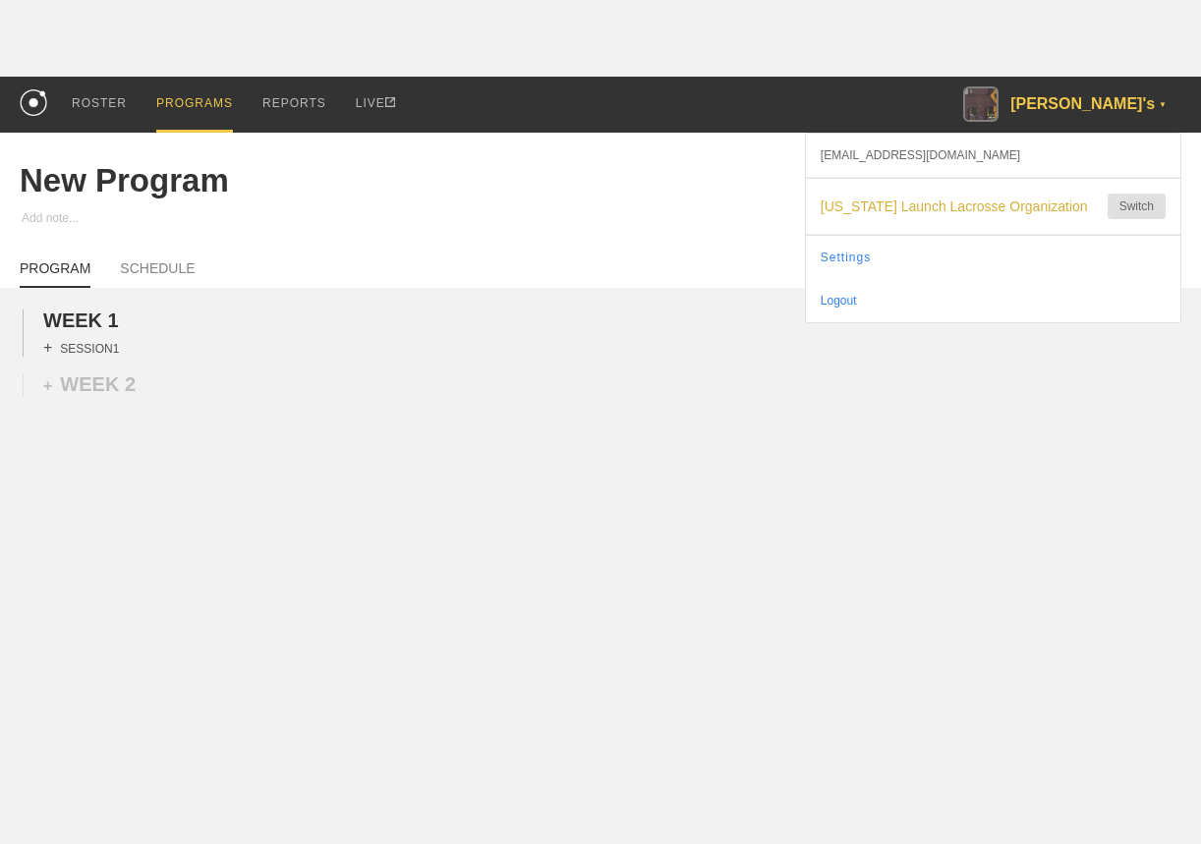
click at [77, 348] on div "+ SESSION 1" at bounding box center [81, 348] width 76 height 18
click at [116, 371] on div "+ BLOCK" at bounding box center [167, 383] width 248 height 31
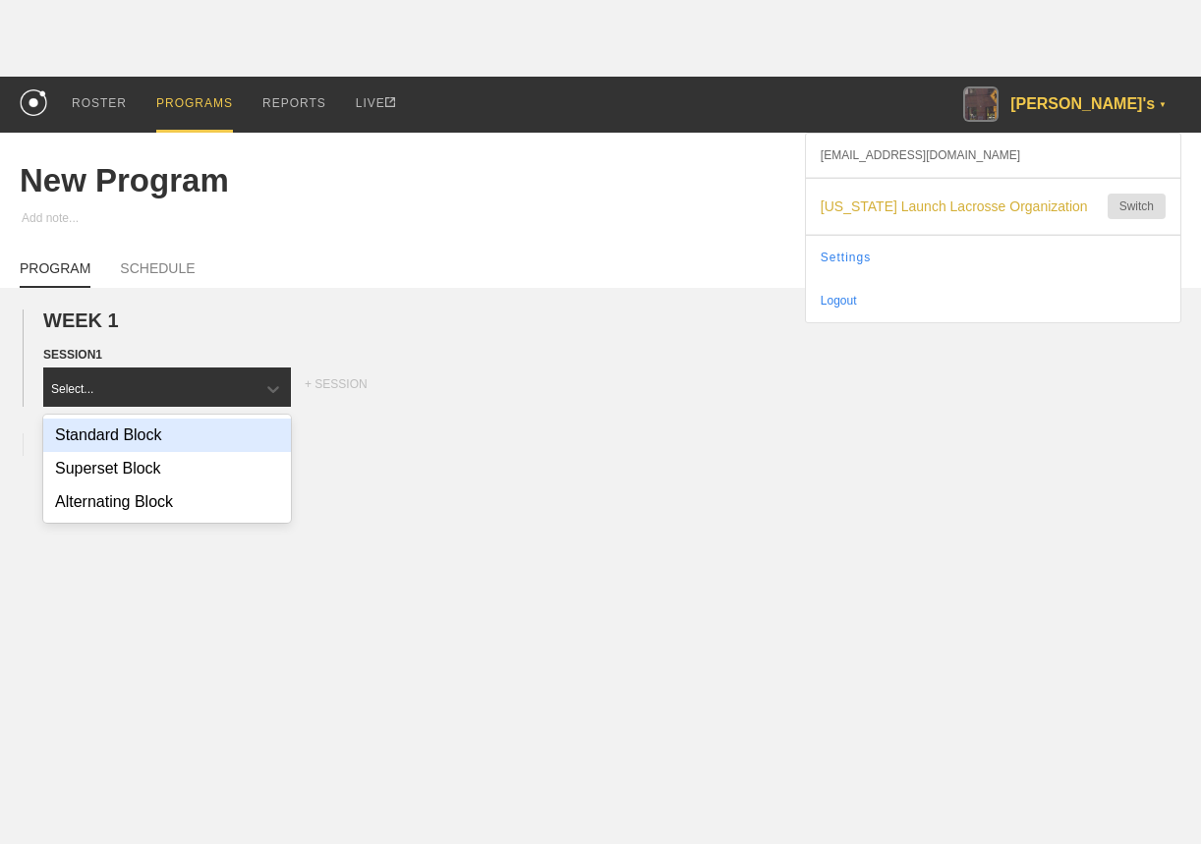
click at [142, 443] on div "Standard Block" at bounding box center [167, 435] width 248 height 33
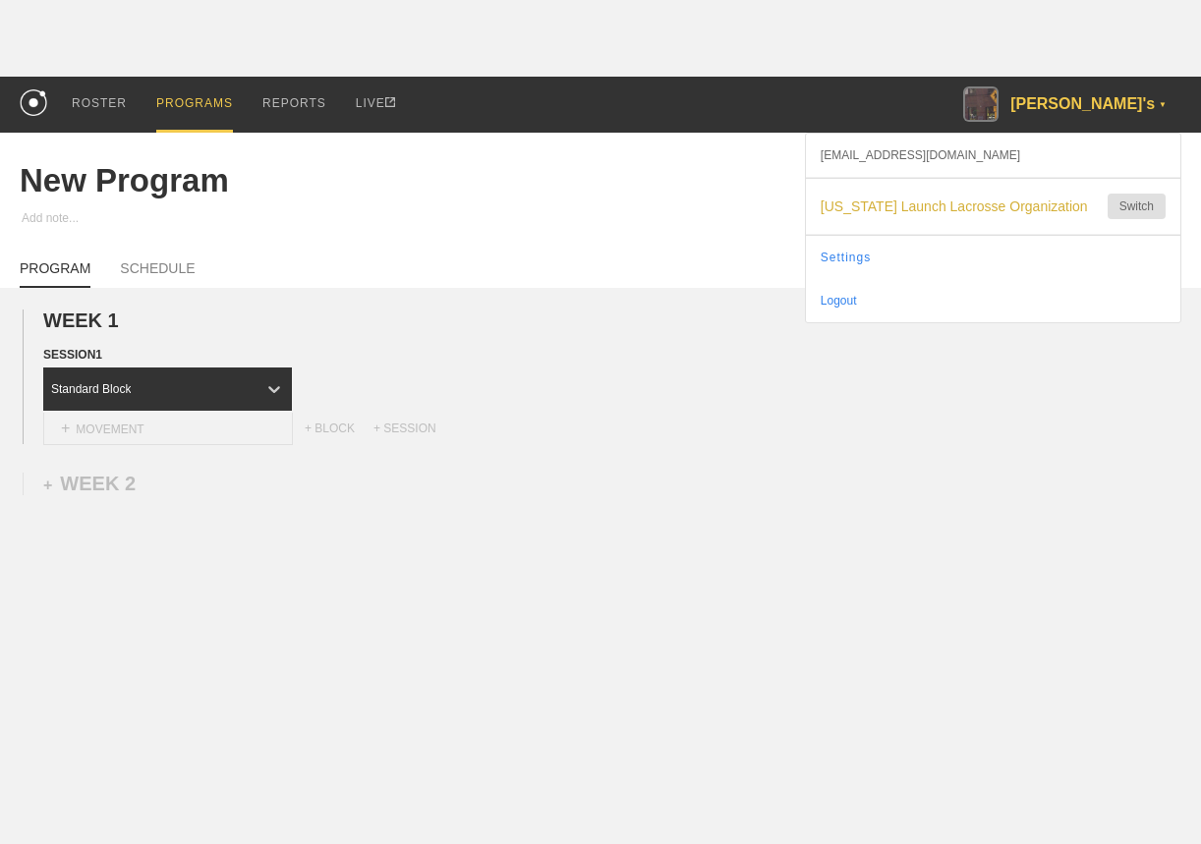
click at [203, 429] on div "+ MOVEMENT" at bounding box center [168, 429] width 250 height 32
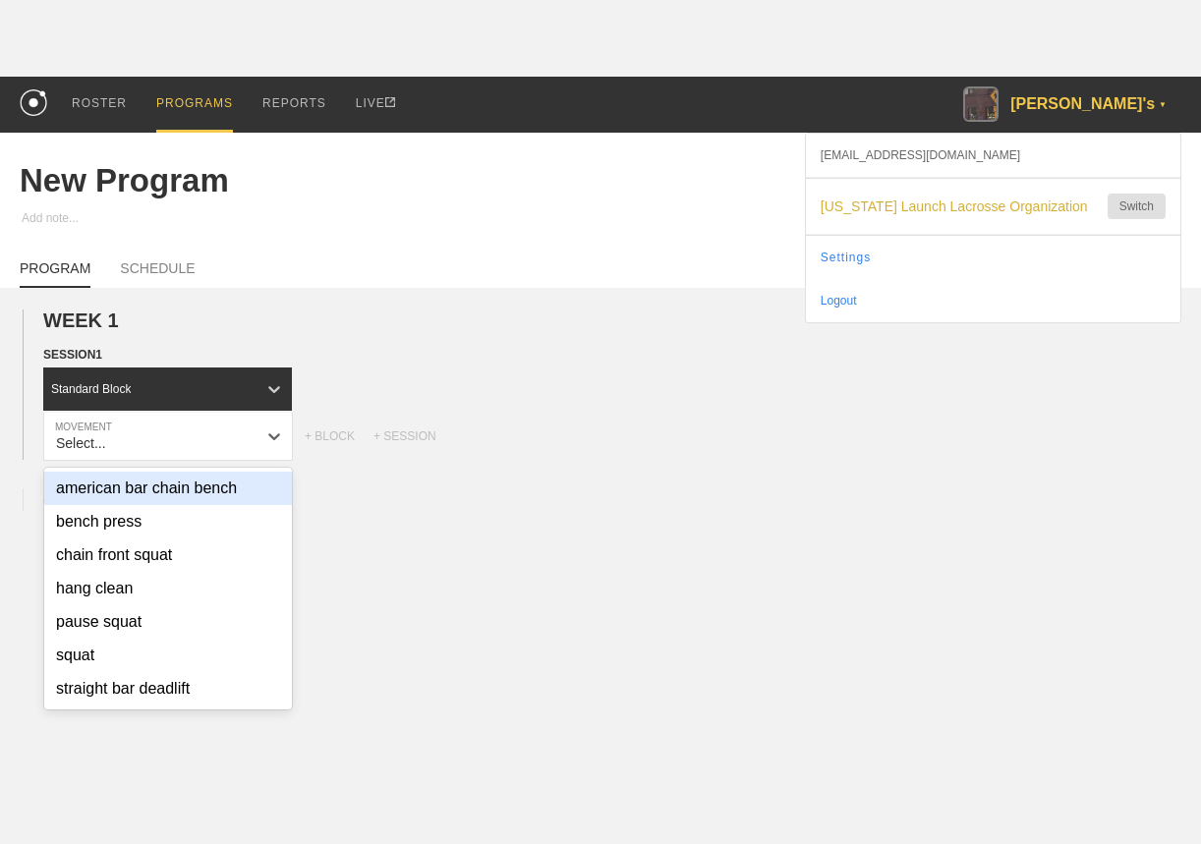
click at [202, 468] on div "american bar chain bench bench press chain front squat hang clean pause squat s…" at bounding box center [168, 589] width 248 height 242
click at [200, 493] on div "american bar chain bench" at bounding box center [168, 488] width 248 height 33
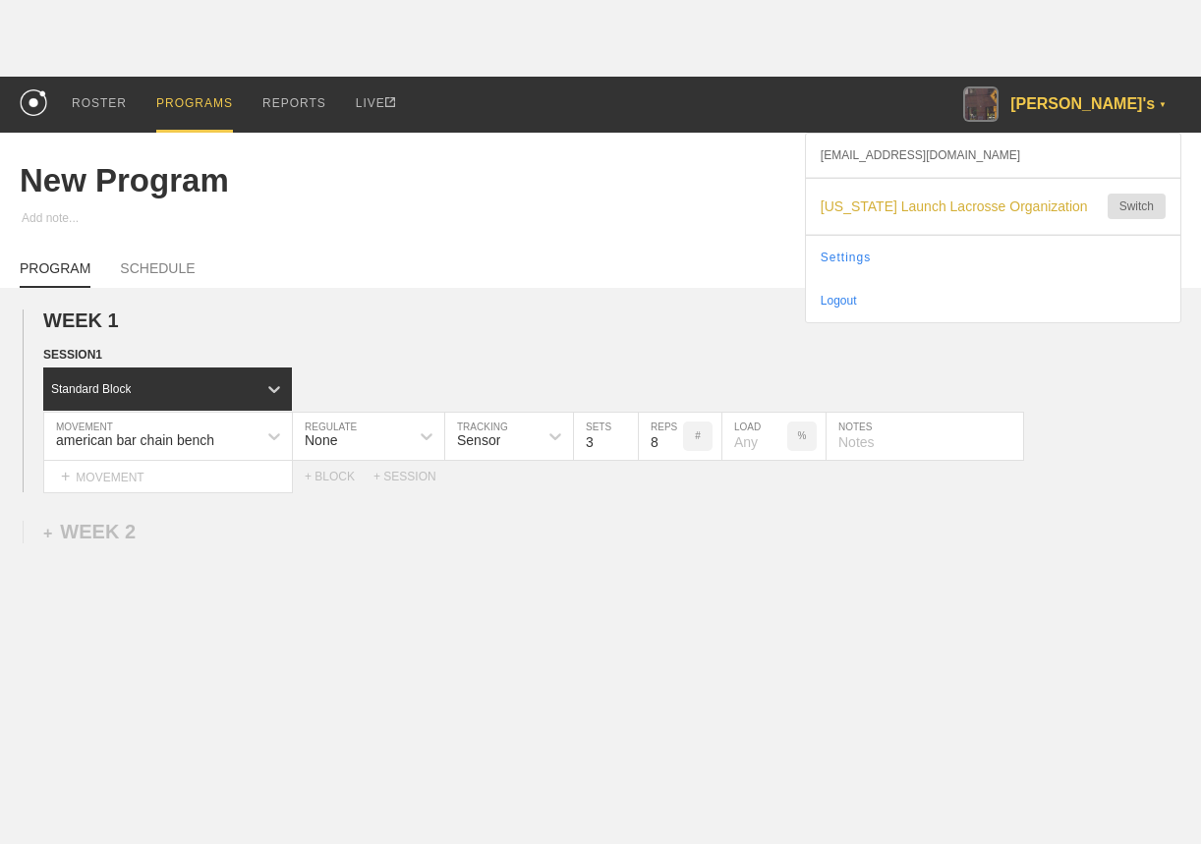
click at [190, 92] on div "PROGRAMS" at bounding box center [194, 105] width 77 height 56
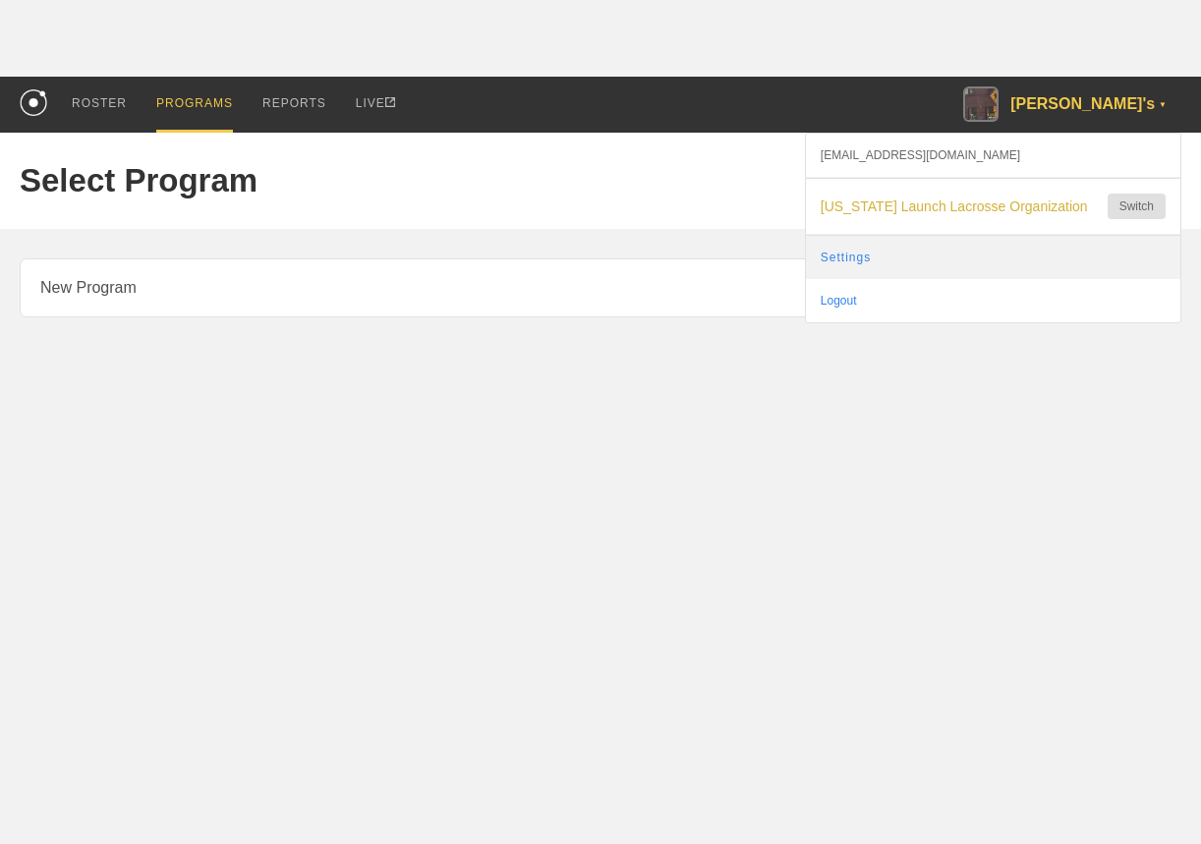
click at [891, 248] on link "Settings" at bounding box center [993, 257] width 375 height 43
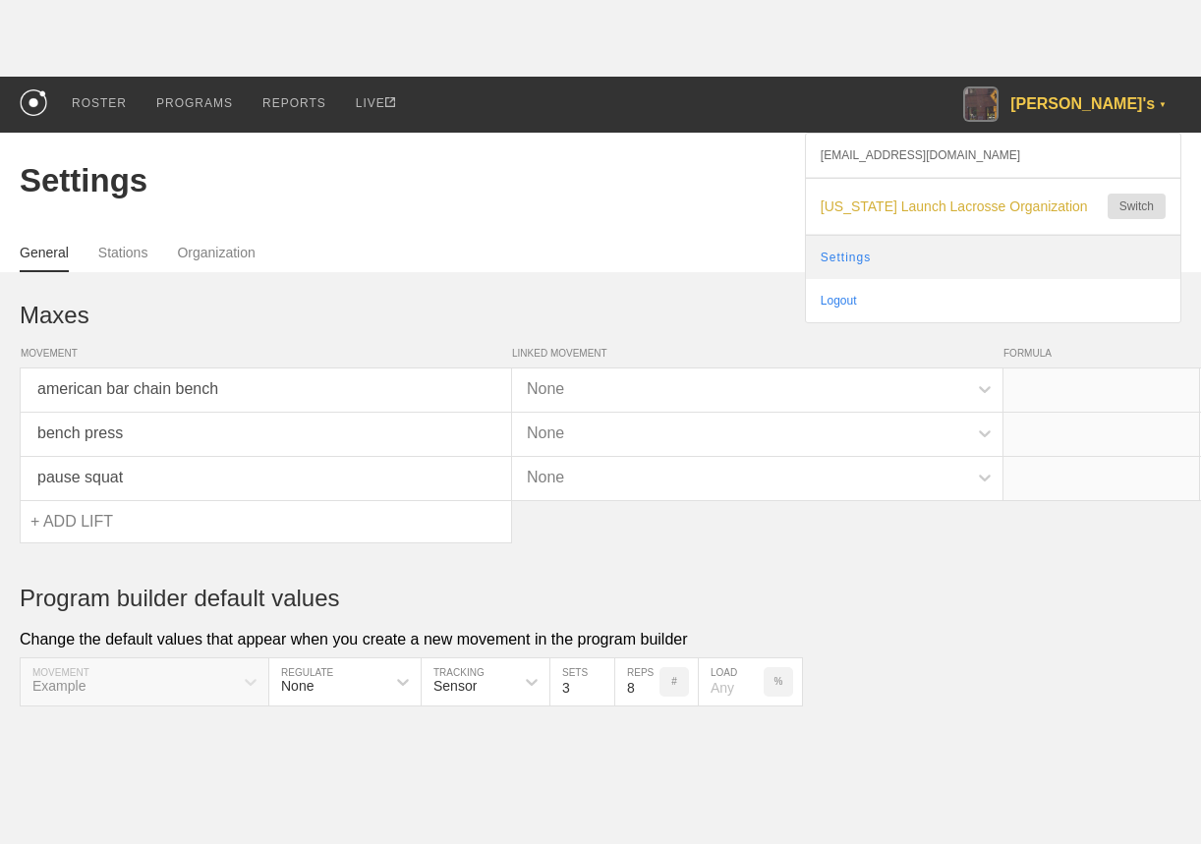
click at [927, 263] on link "Settings" at bounding box center [993, 257] width 375 height 43
click at [924, 264] on link "Settings" at bounding box center [993, 257] width 375 height 43
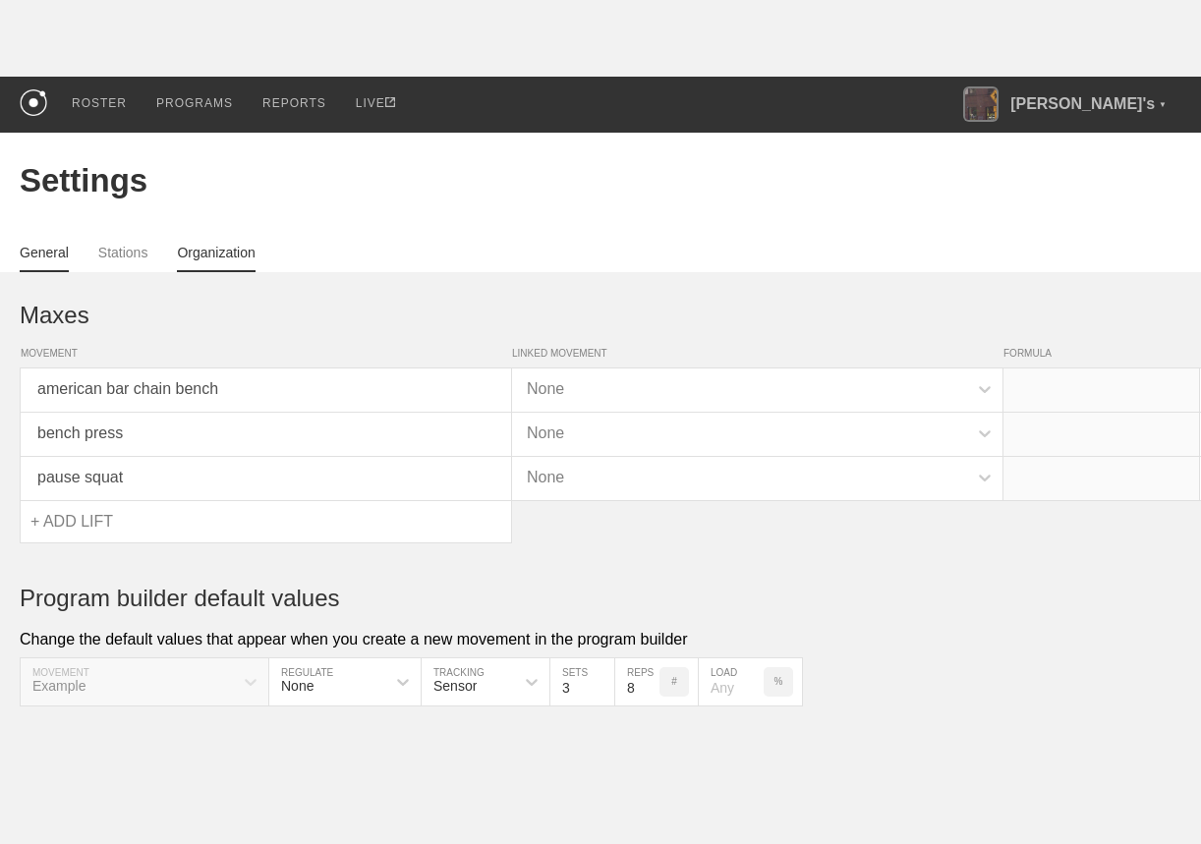
click at [229, 250] on link "Organization" at bounding box center [216, 259] width 78 height 28
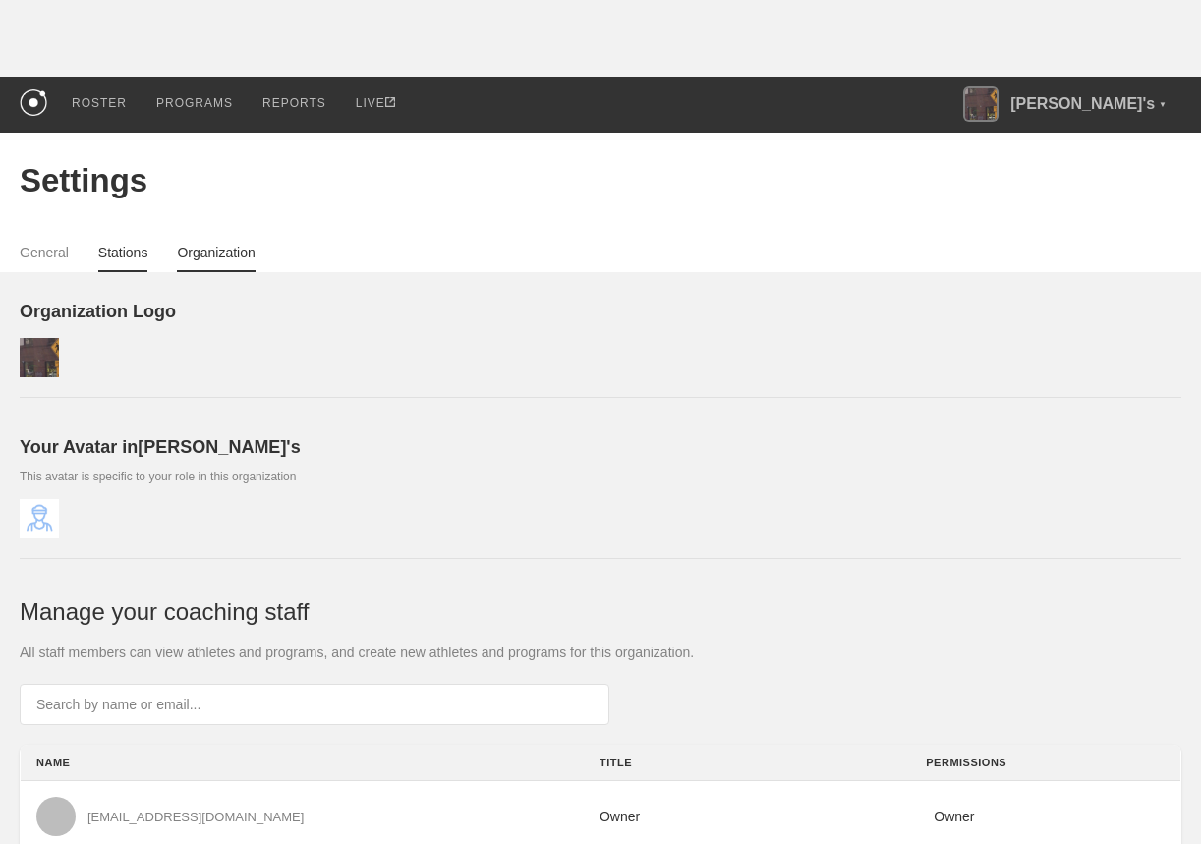
click at [141, 254] on link "Stations" at bounding box center [123, 259] width 50 height 28
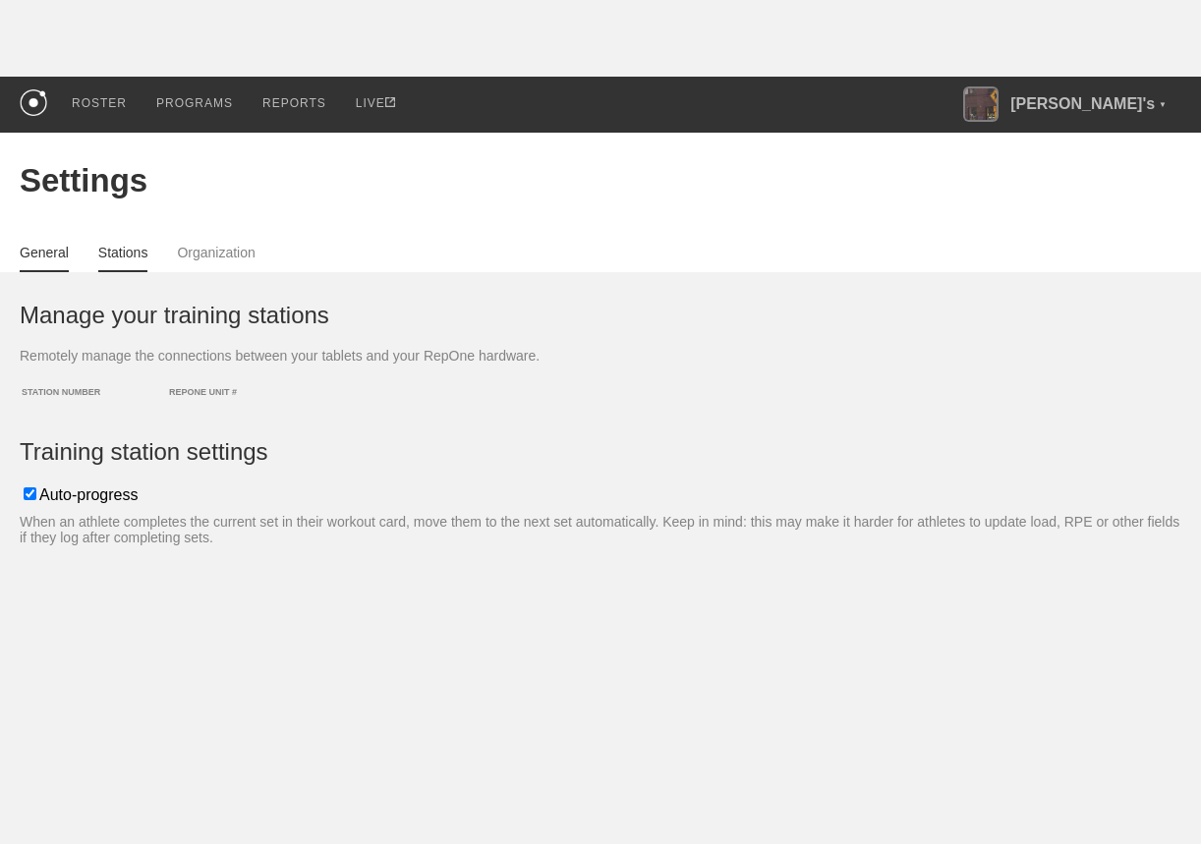
click at [48, 249] on link "General" at bounding box center [44, 259] width 49 height 28
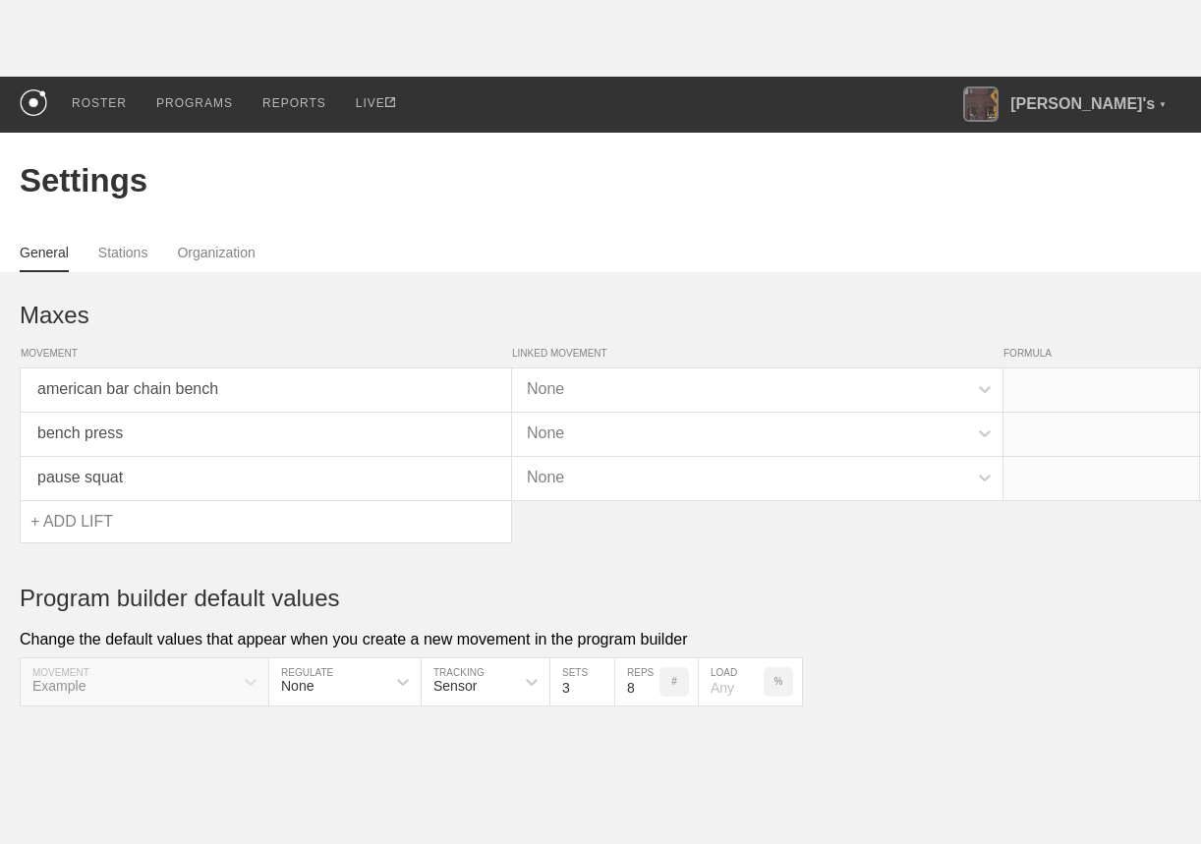
click at [669, 229] on div "General Stations Organization" at bounding box center [601, 250] width 1162 height 43
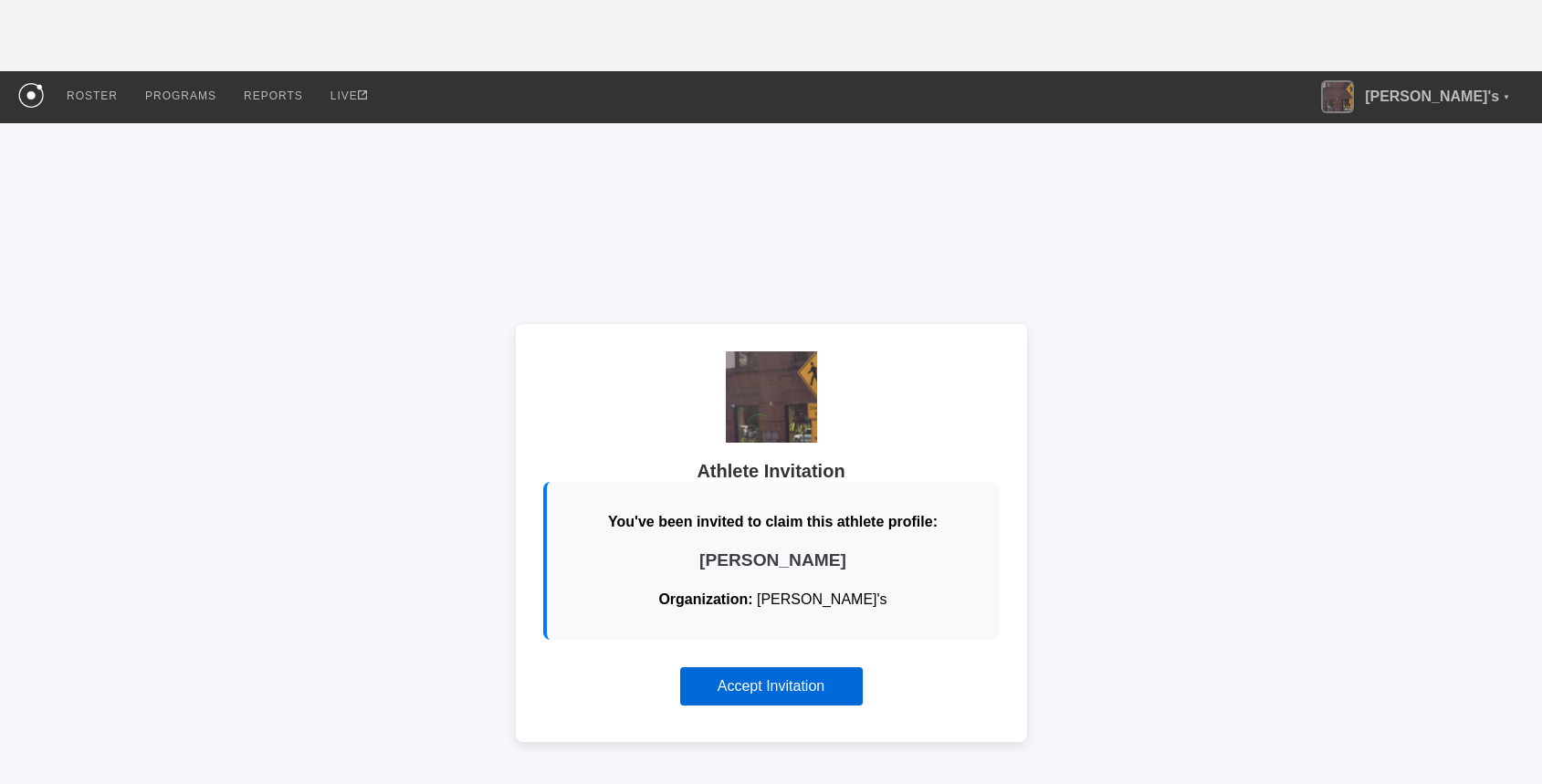
click at [773, 690] on button "Accept Invitation" at bounding box center [771, 686] width 183 height 38
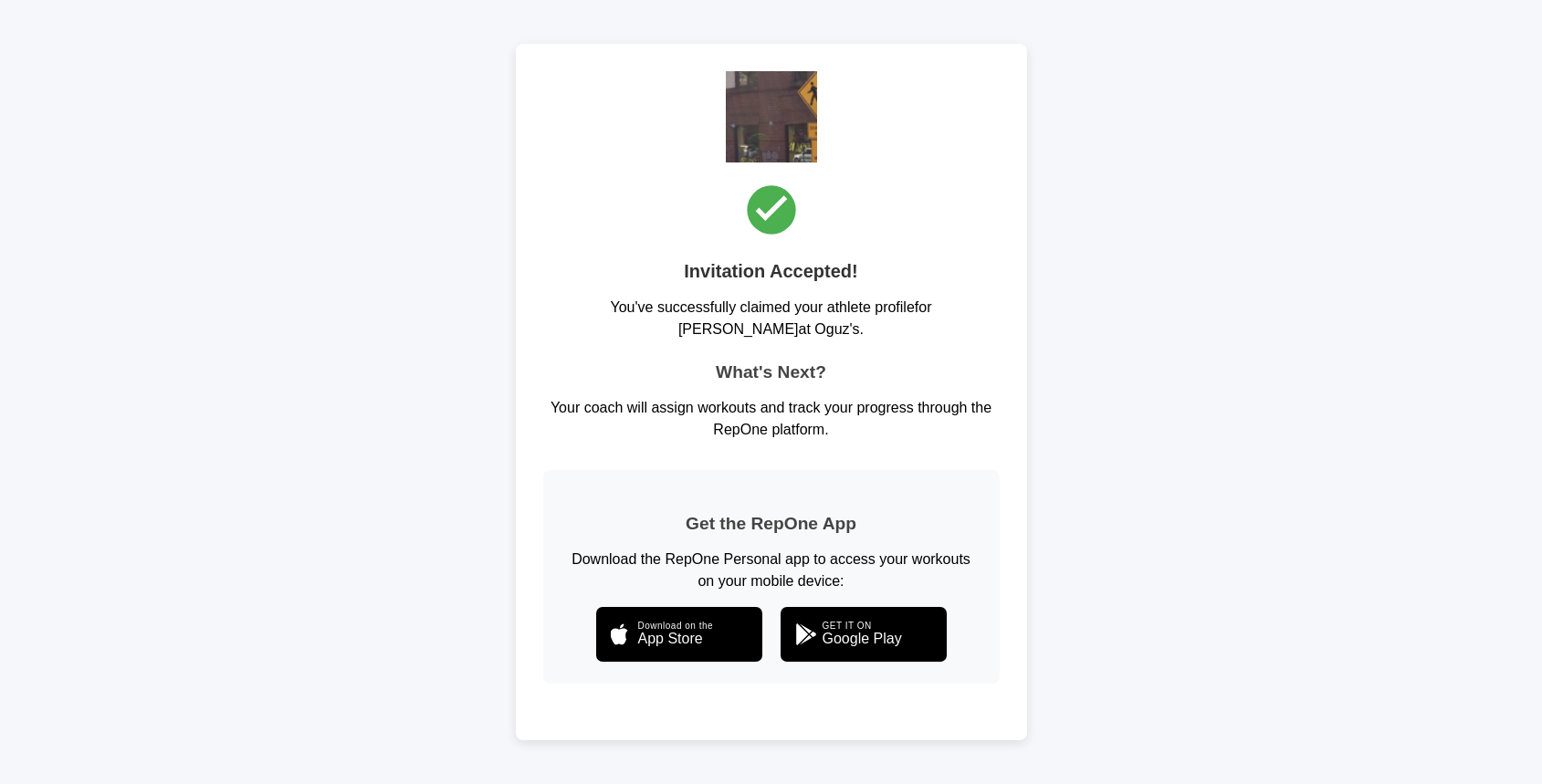
scroll to position [156, 0]
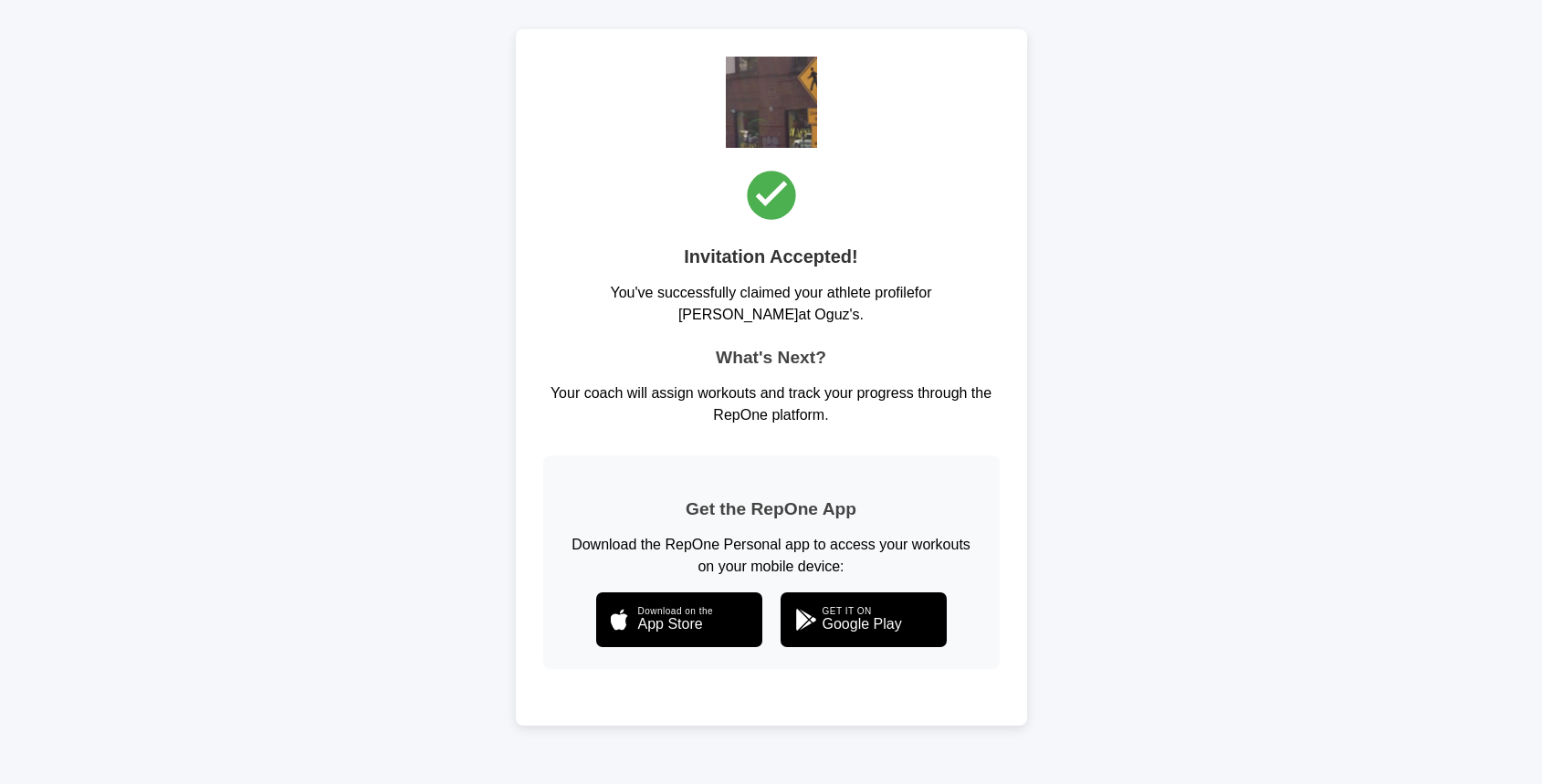
click at [540, 271] on div "Invitation Accepted! You've successfully claimed your athlete profile for [PERS…" at bounding box center [771, 377] width 511 height 697
